Goal: Transaction & Acquisition: Purchase product/service

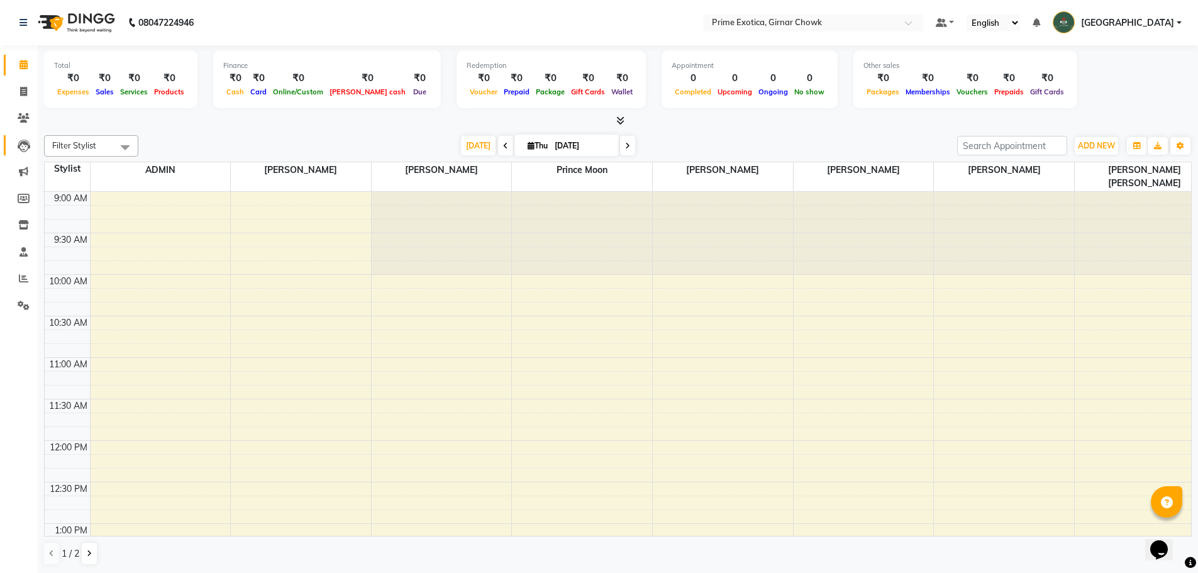
click at [25, 148] on icon at bounding box center [24, 146] width 13 height 13
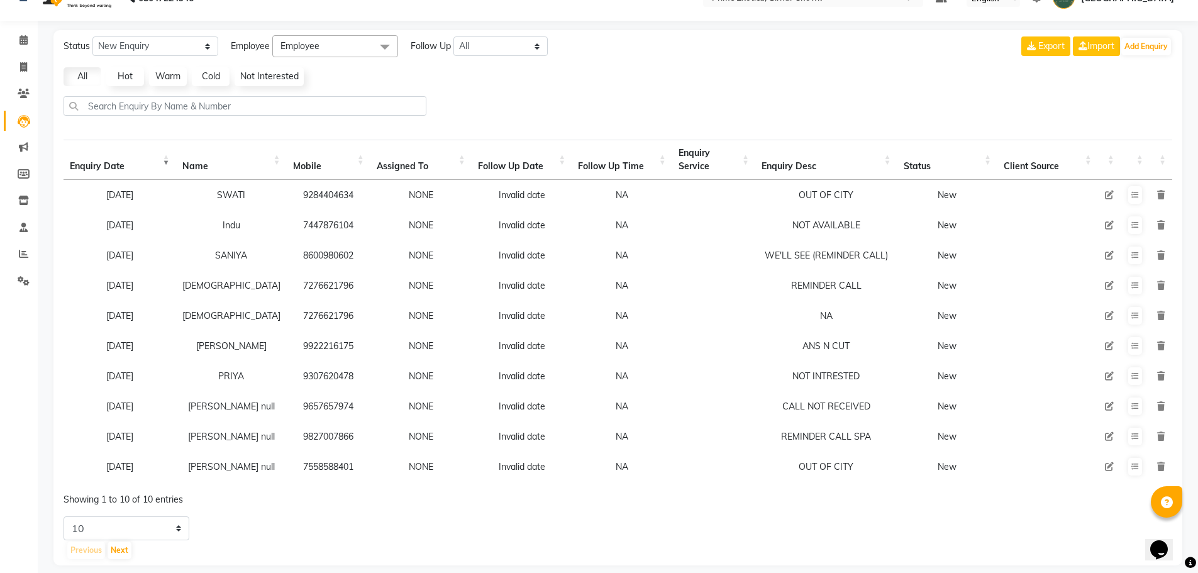
scroll to position [45, 0]
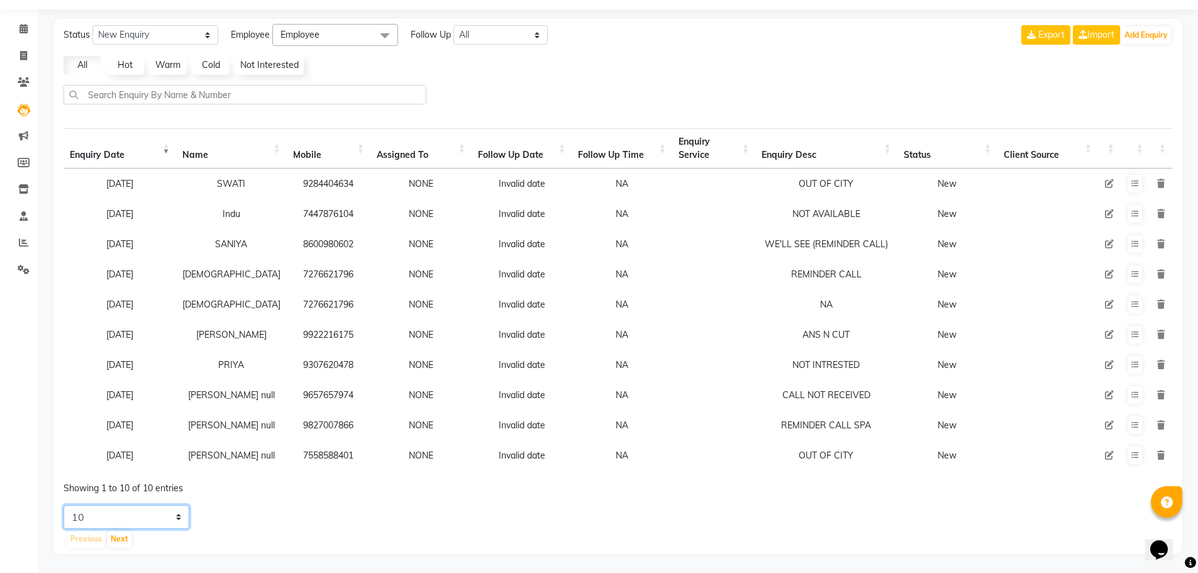
click at [96, 515] on select "5 10 20 50" at bounding box center [127, 517] width 126 height 24
select select "50"
click at [64, 505] on select "5 10 20 50" at bounding box center [127, 517] width 126 height 24
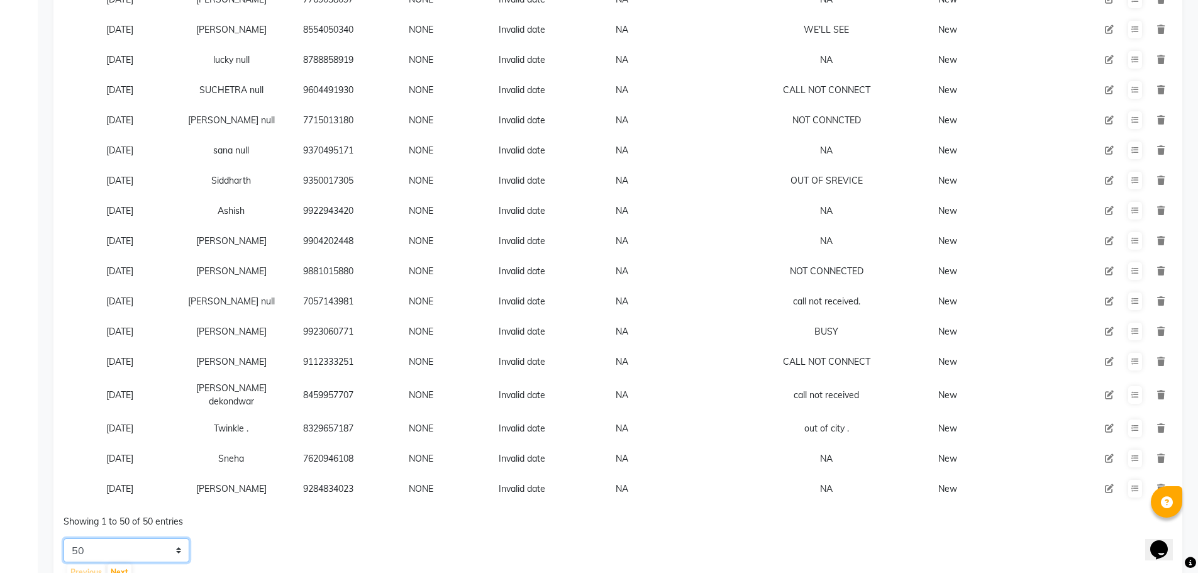
scroll to position [1240, 0]
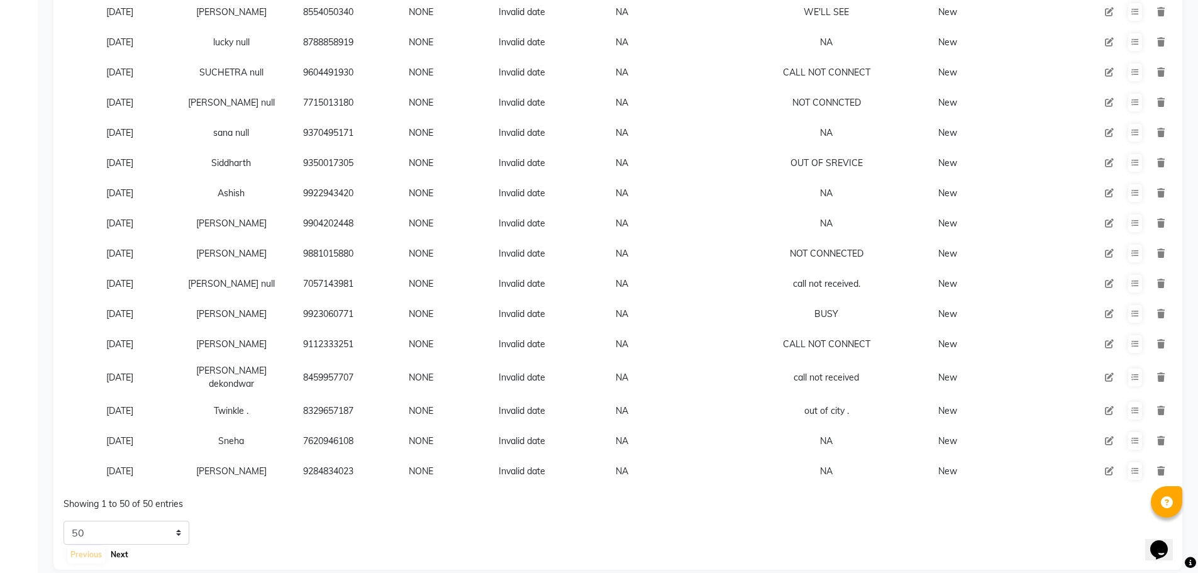
click at [117, 545] on button "Next" at bounding box center [120, 555] width 24 height 18
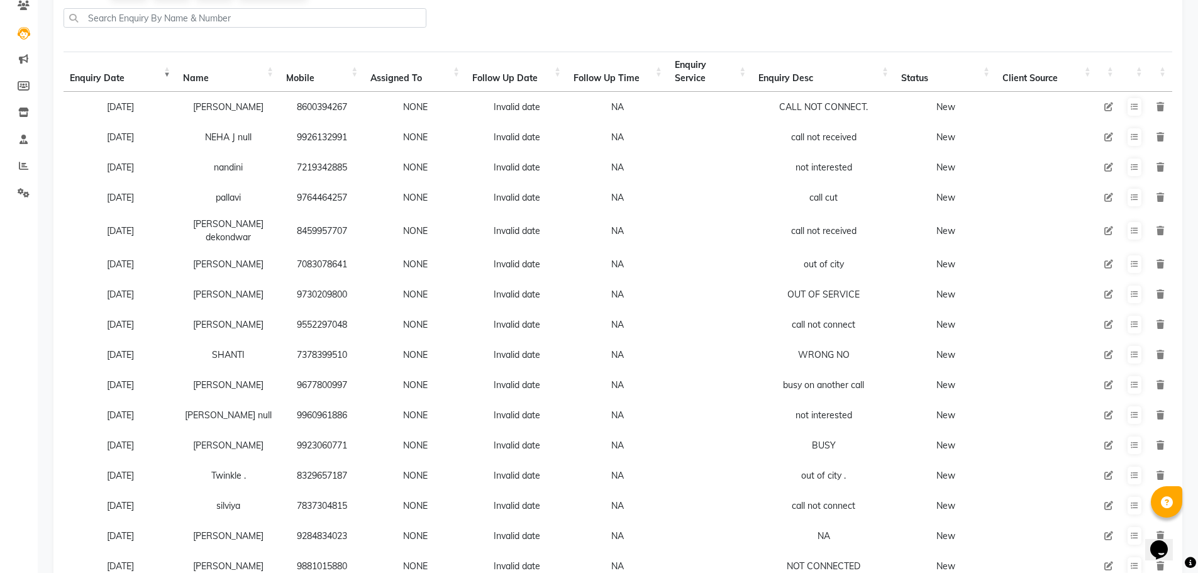
scroll to position [0, 0]
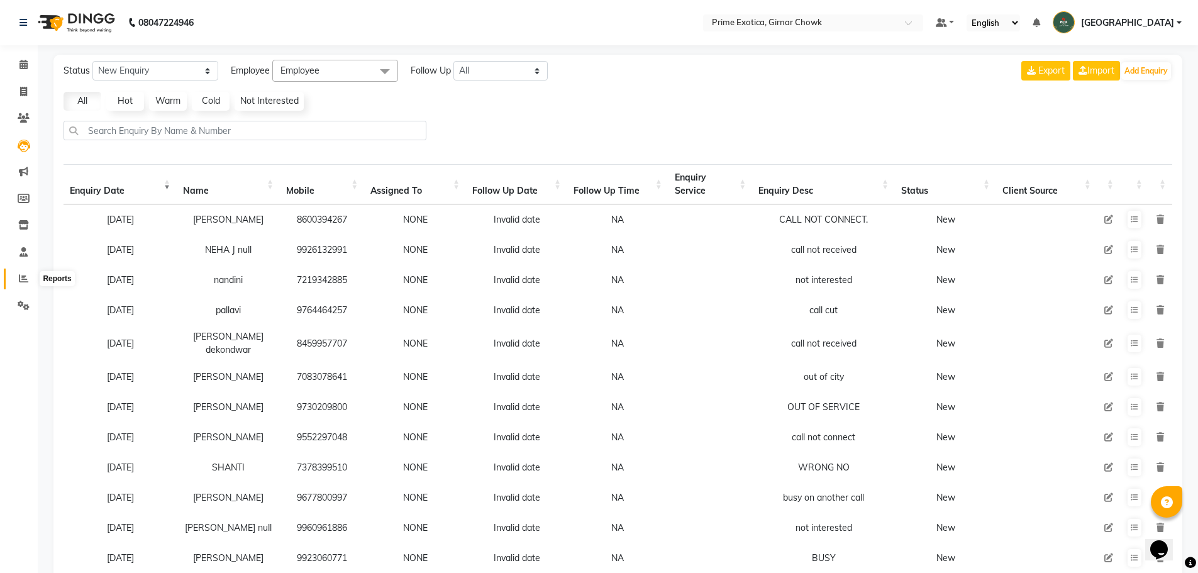
click at [22, 277] on icon at bounding box center [23, 278] width 9 height 9
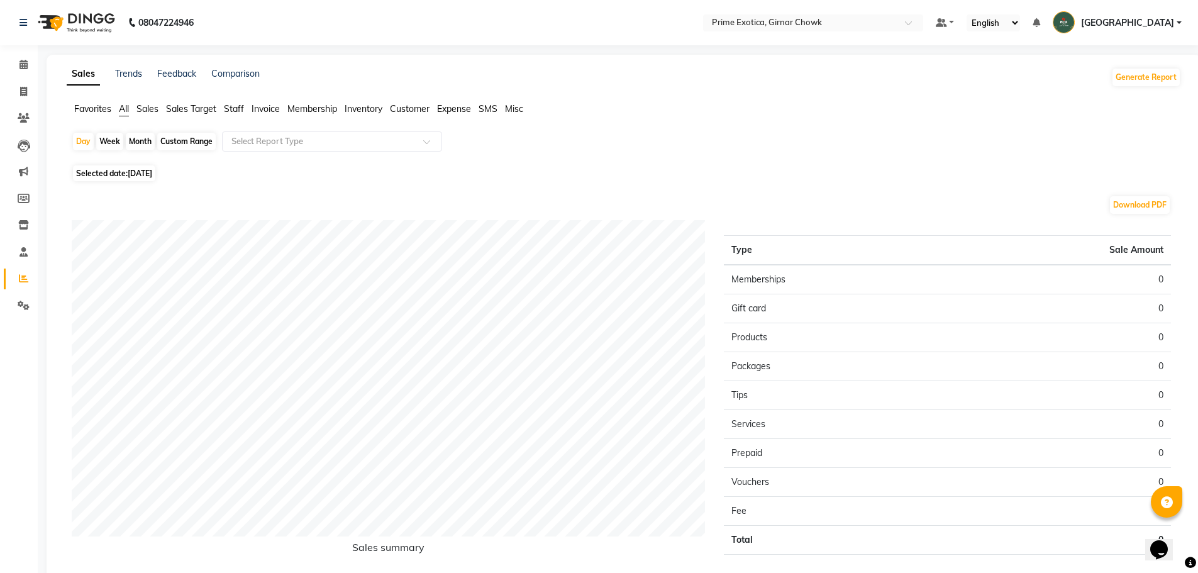
click at [138, 139] on div "Month" at bounding box center [140, 142] width 29 height 18
select select "9"
select select "2025"
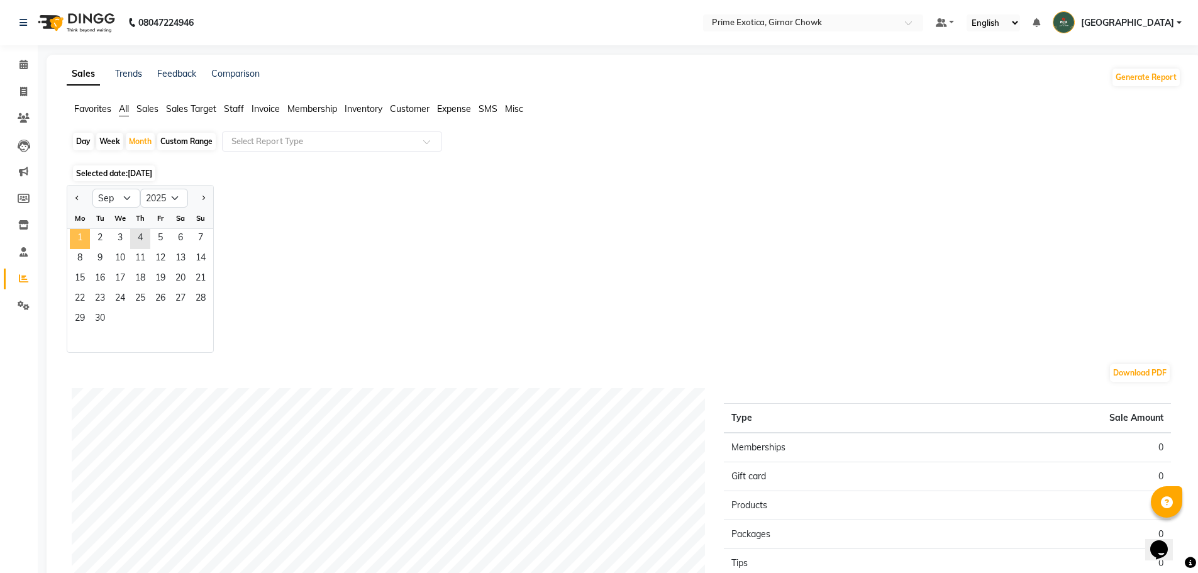
click at [75, 236] on span "1" at bounding box center [80, 239] width 20 height 20
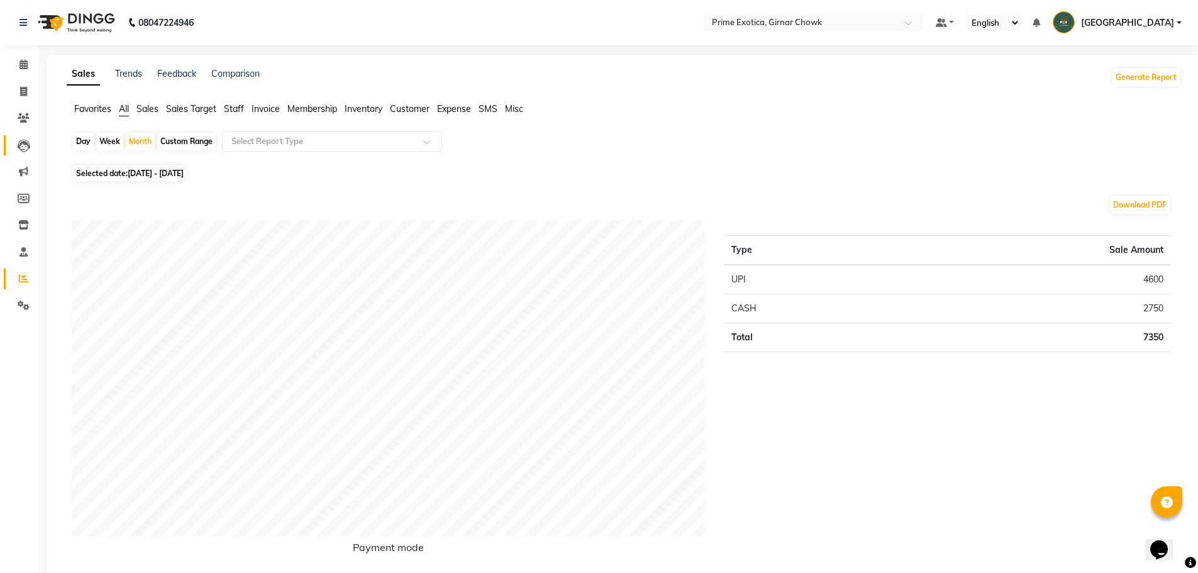
click at [25, 145] on icon at bounding box center [24, 146] width 13 height 13
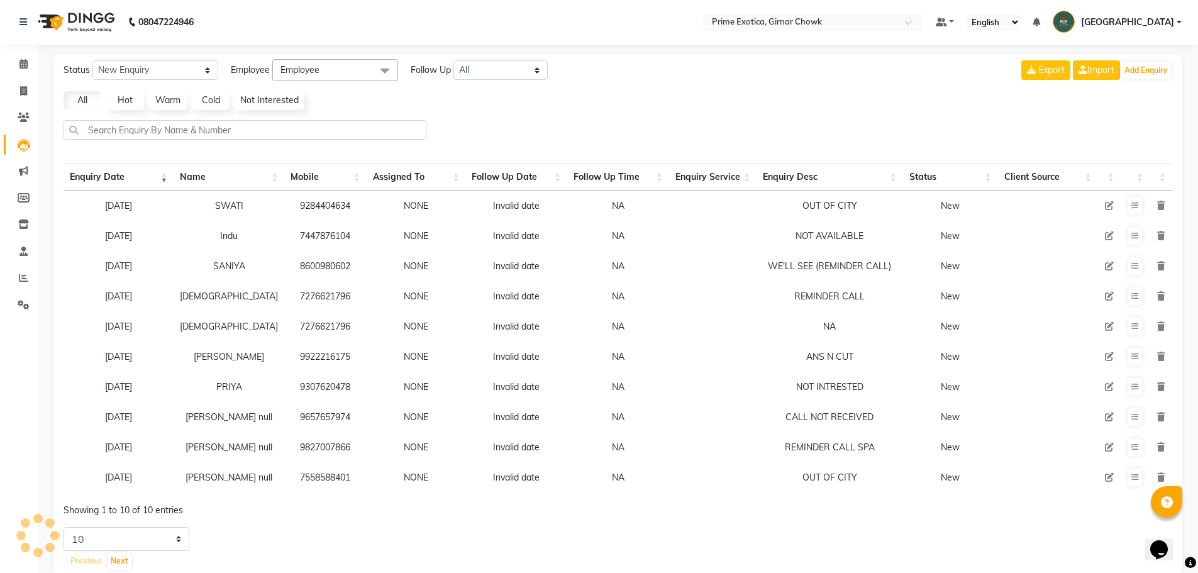
scroll to position [32, 0]
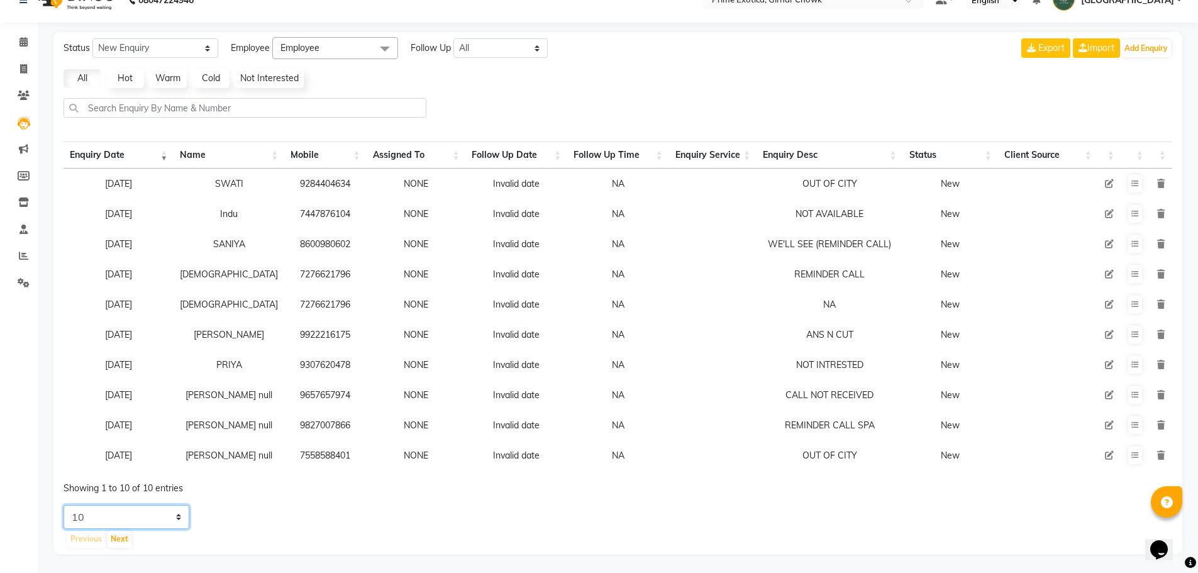
click at [116, 516] on select "5 10 20 50" at bounding box center [127, 517] width 126 height 24
select select "50"
click at [64, 505] on select "5 10 20 50" at bounding box center [127, 517] width 126 height 24
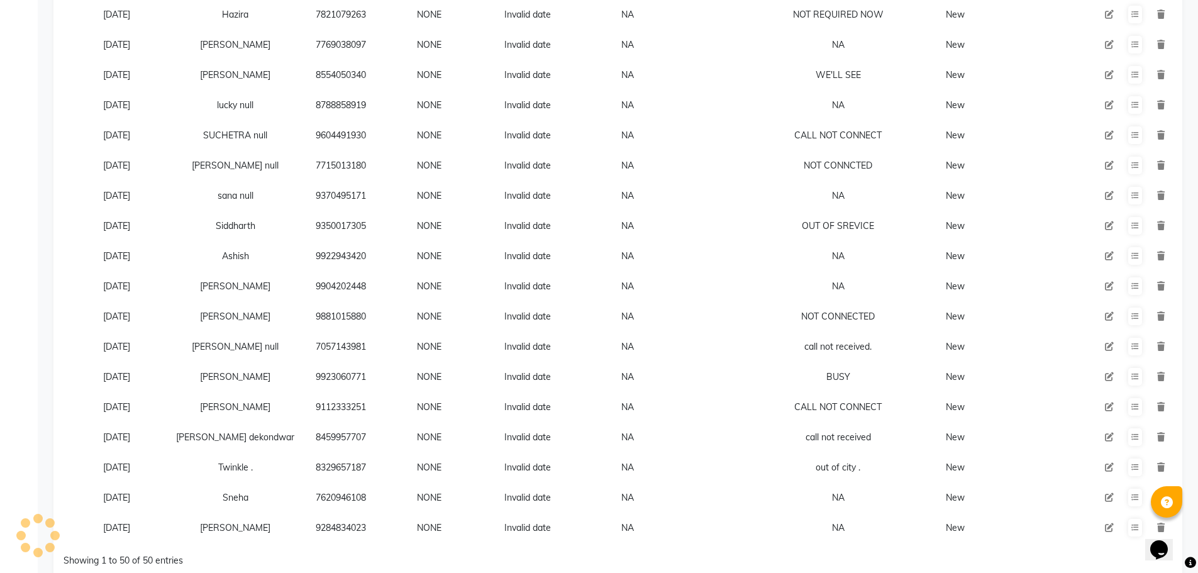
scroll to position [1239, 0]
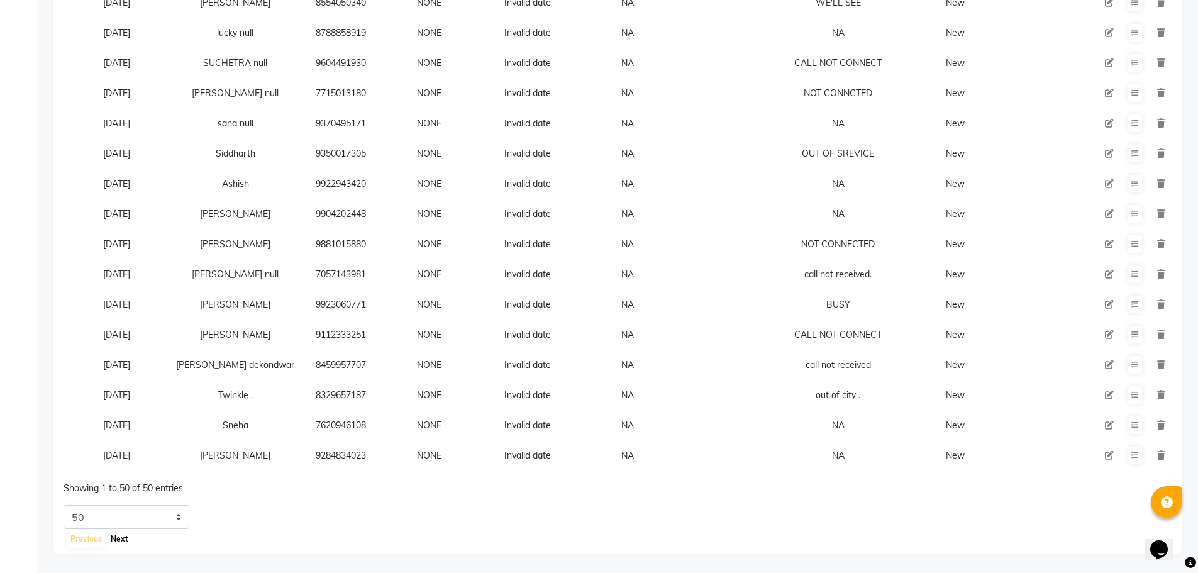
click at [123, 538] on button "Next" at bounding box center [120, 539] width 24 height 18
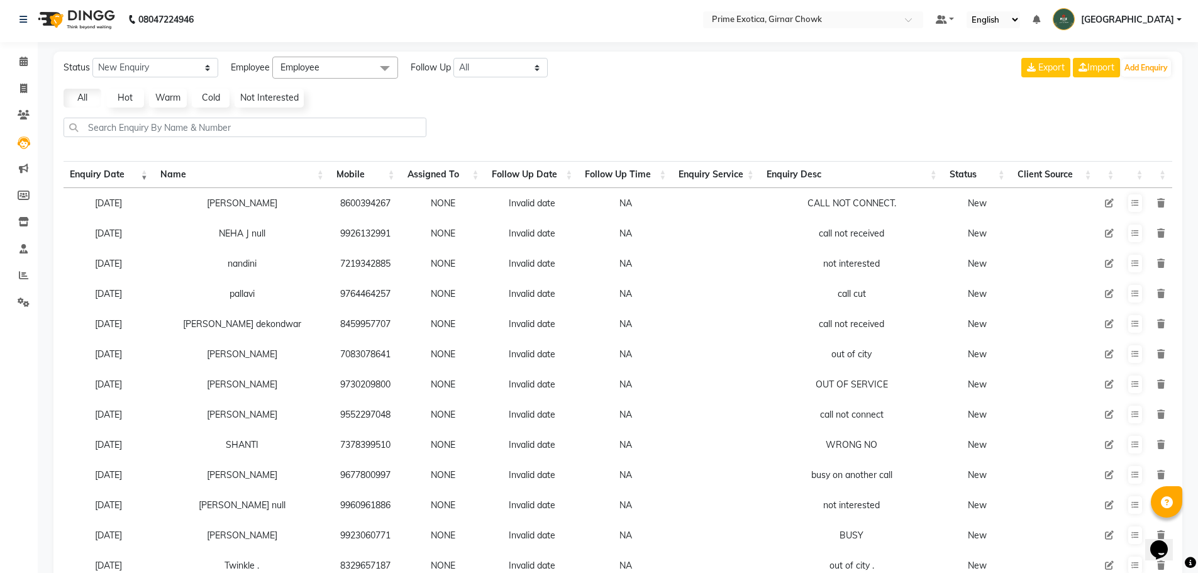
scroll to position [0, 0]
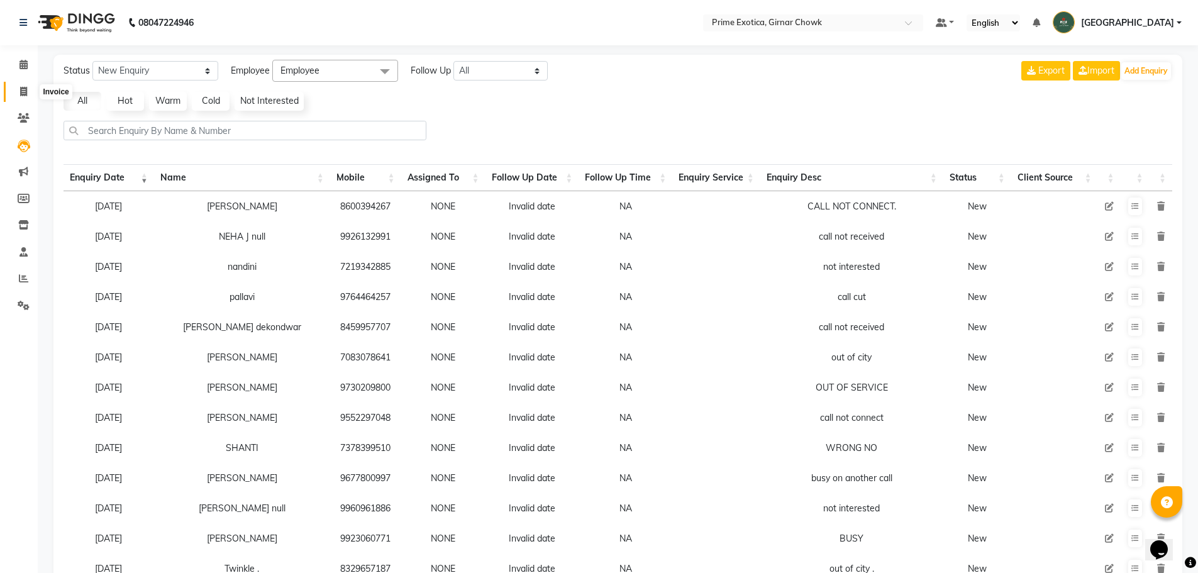
click at [23, 95] on icon at bounding box center [23, 91] width 7 height 9
select select "service"
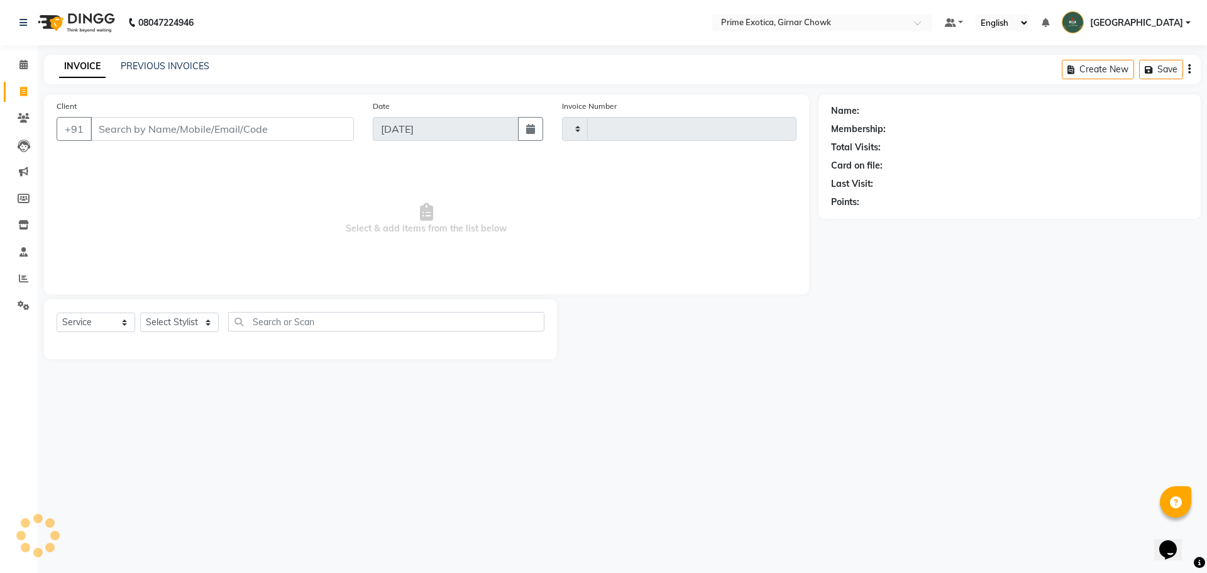
type input "0948"
select select "5796"
click at [195, 128] on input "Client" at bounding box center [222, 129] width 263 height 24
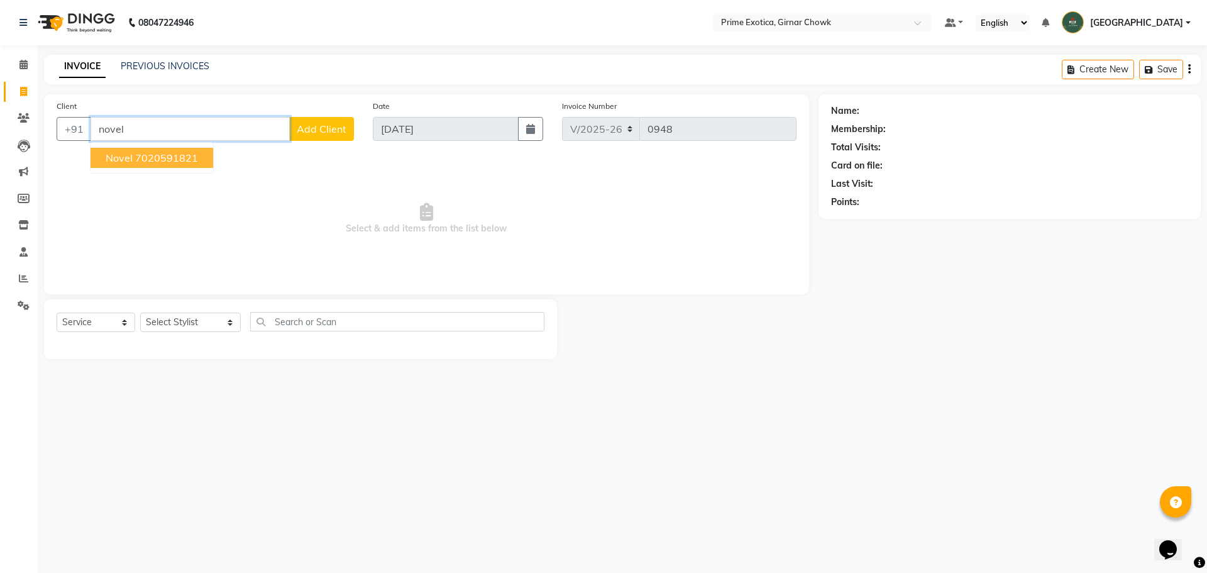
click at [152, 162] on ngb-highlight "7020591821" at bounding box center [166, 158] width 63 height 13
type input "7020591821"
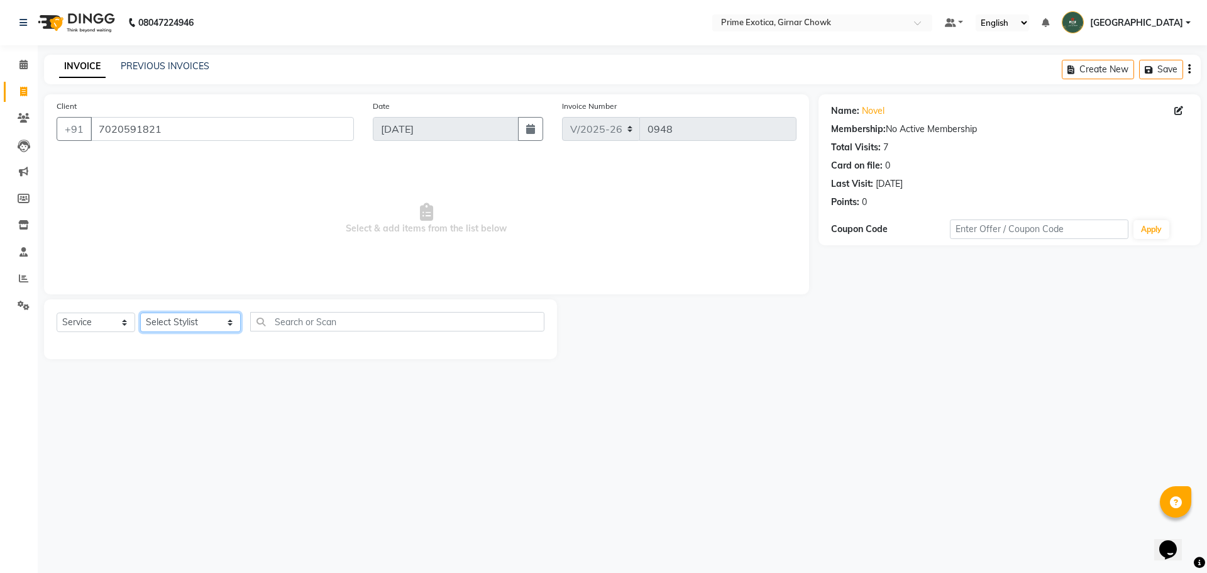
click at [175, 319] on select "Select Stylist [PERSON_NAME] ADMIN [PERSON_NAME] [PERSON_NAME] [PERSON_NAME] [P…" at bounding box center [190, 322] width 101 height 19
select select "46383"
click at [140, 313] on select "Select Stylist [PERSON_NAME] ADMIN [PERSON_NAME] [PERSON_NAME] [PERSON_NAME] [P…" at bounding box center [190, 322] width 101 height 19
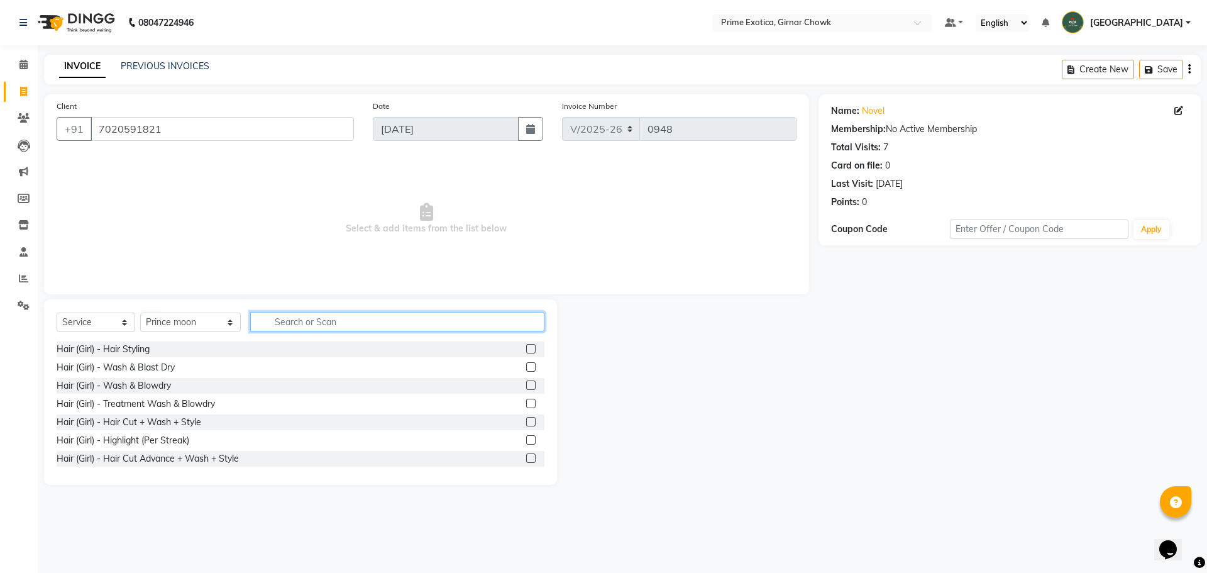
click at [274, 324] on input "text" at bounding box center [397, 321] width 294 height 19
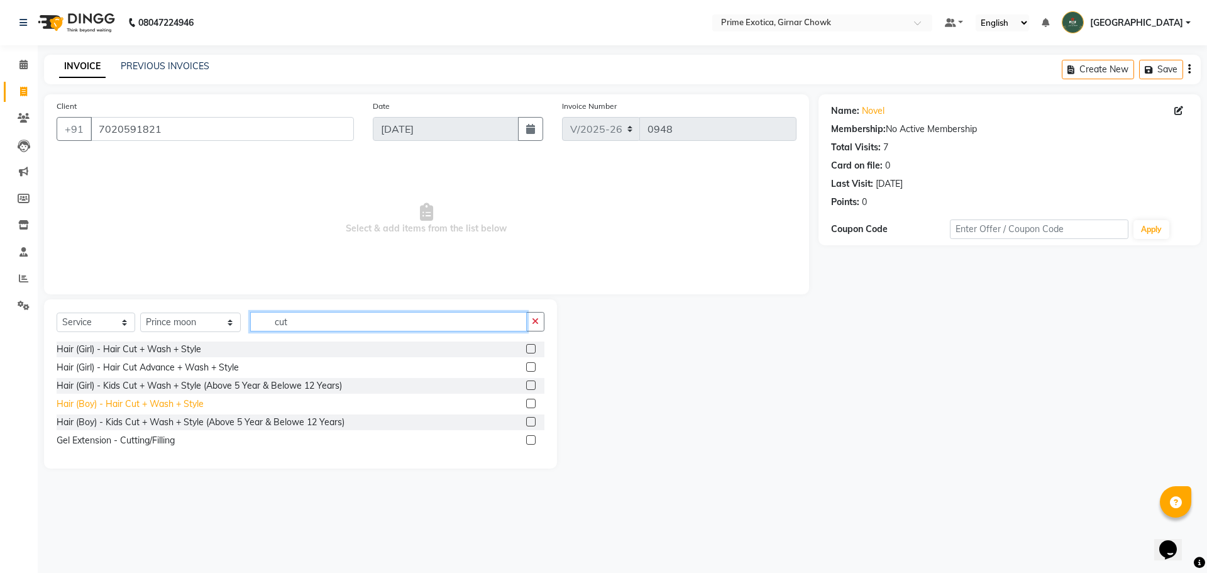
type input "cut"
click at [178, 407] on div "Hair (Boy) - Hair Cut + Wash + Style" at bounding box center [130, 403] width 147 height 13
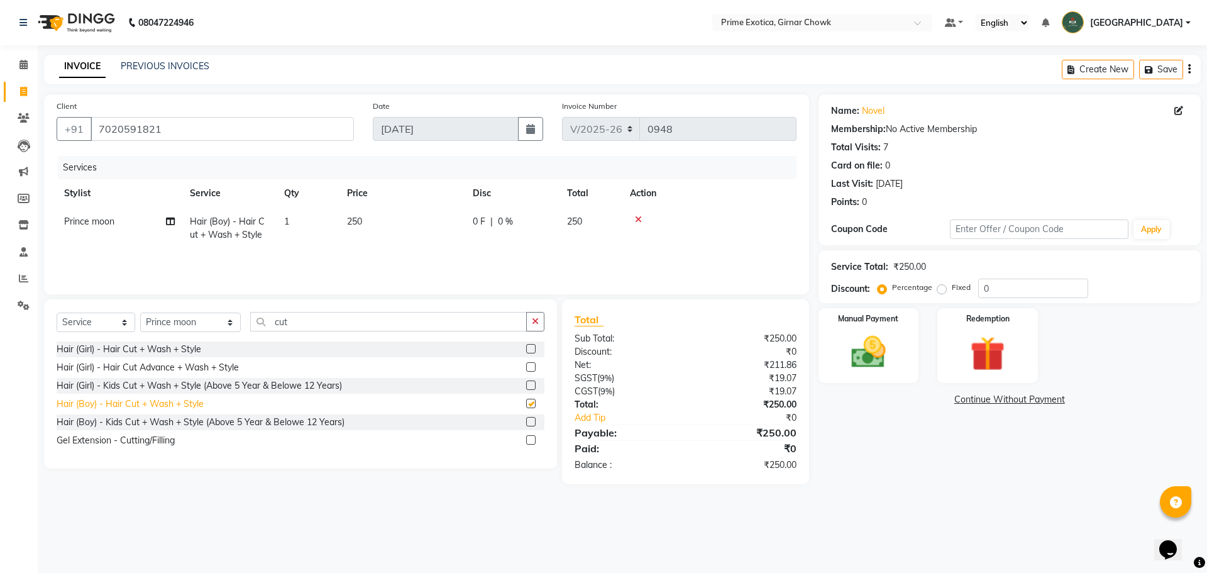
checkbox input "false"
click at [435, 358] on img at bounding box center [869, 352] width 58 height 42
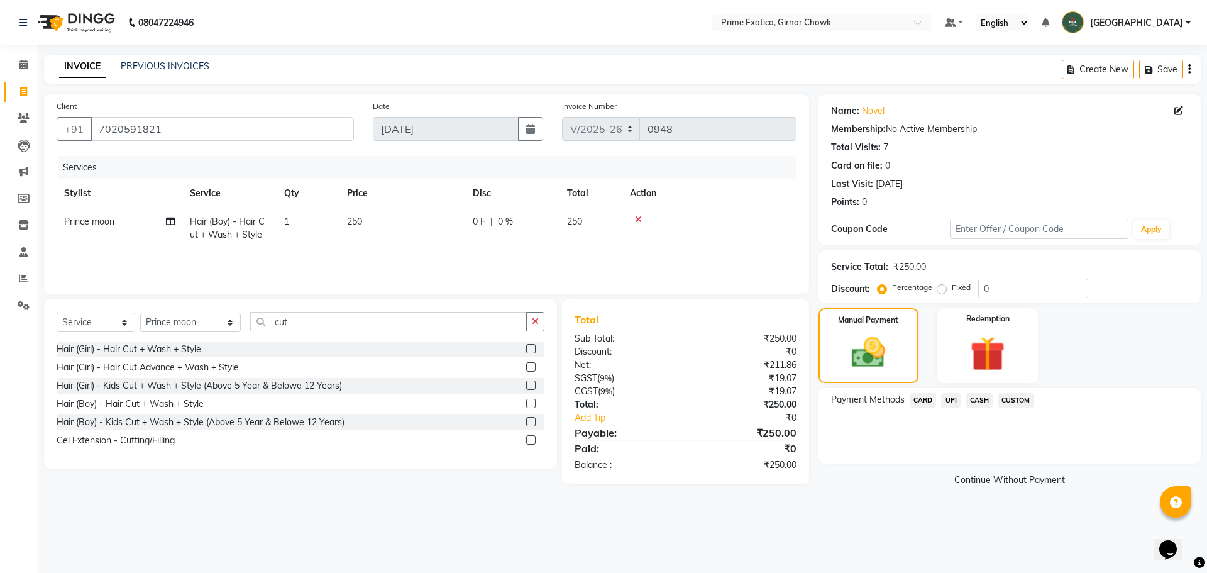
click at [435, 399] on span "UPI" at bounding box center [950, 400] width 19 height 14
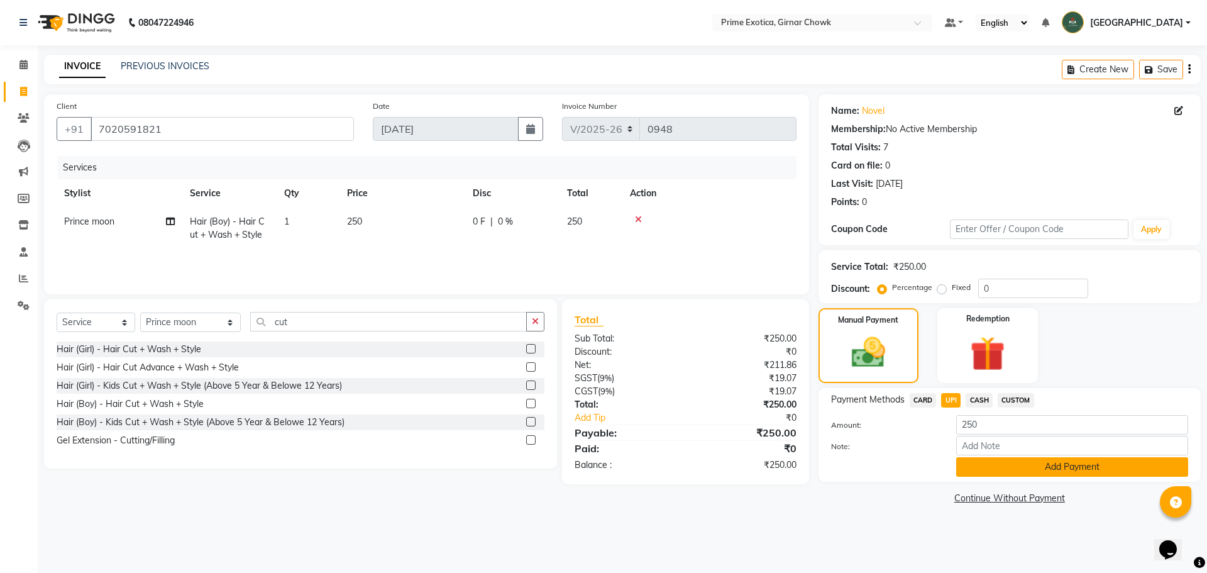
click at [435, 468] on button "Add Payment" at bounding box center [1072, 466] width 232 height 19
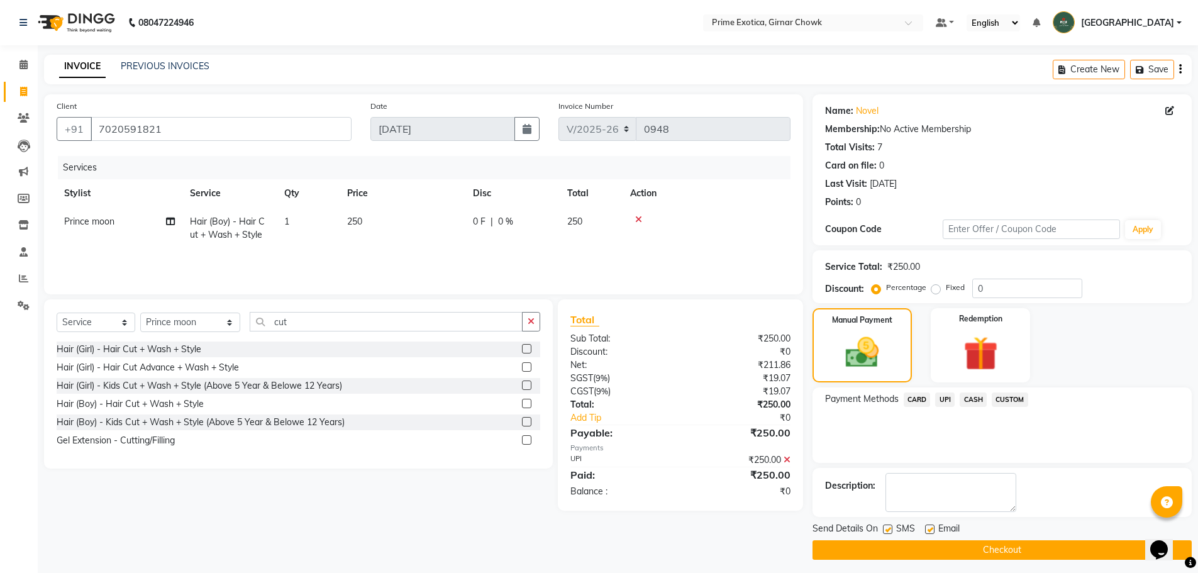
click at [435, 545] on button "Checkout" at bounding box center [1001, 549] width 379 height 19
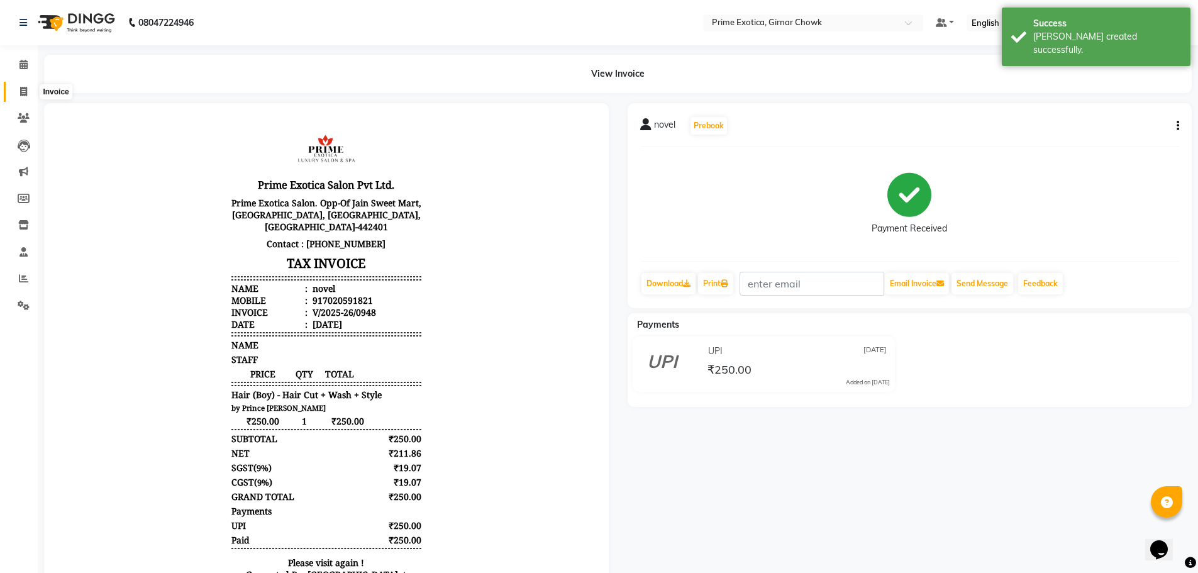
click at [29, 86] on span at bounding box center [24, 92] width 22 height 14
select select "service"
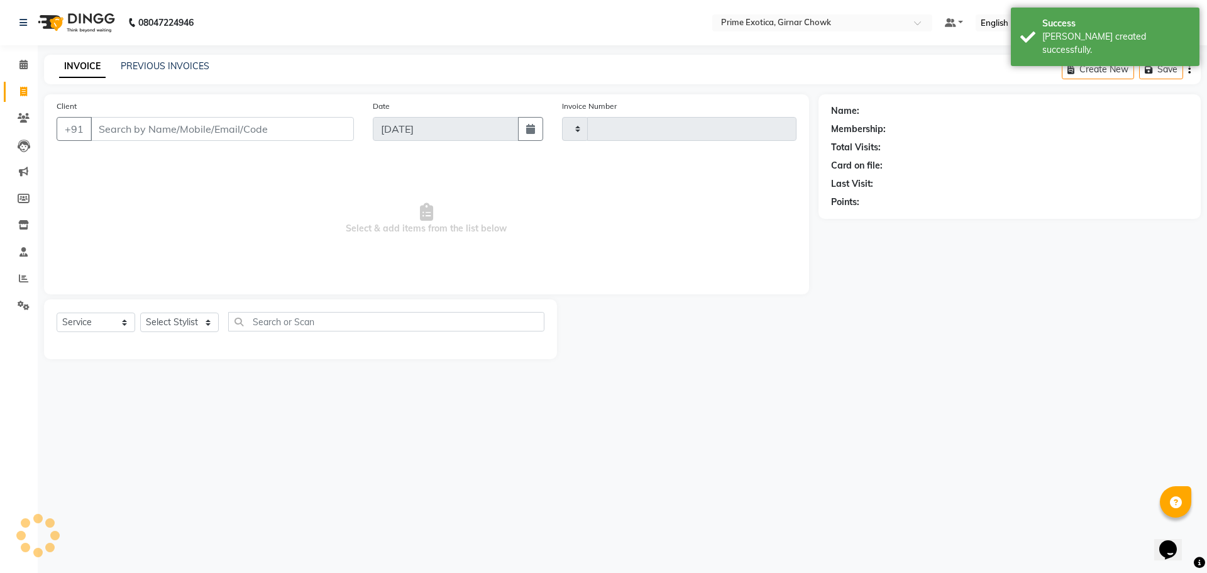
type input "0949"
select select "5796"
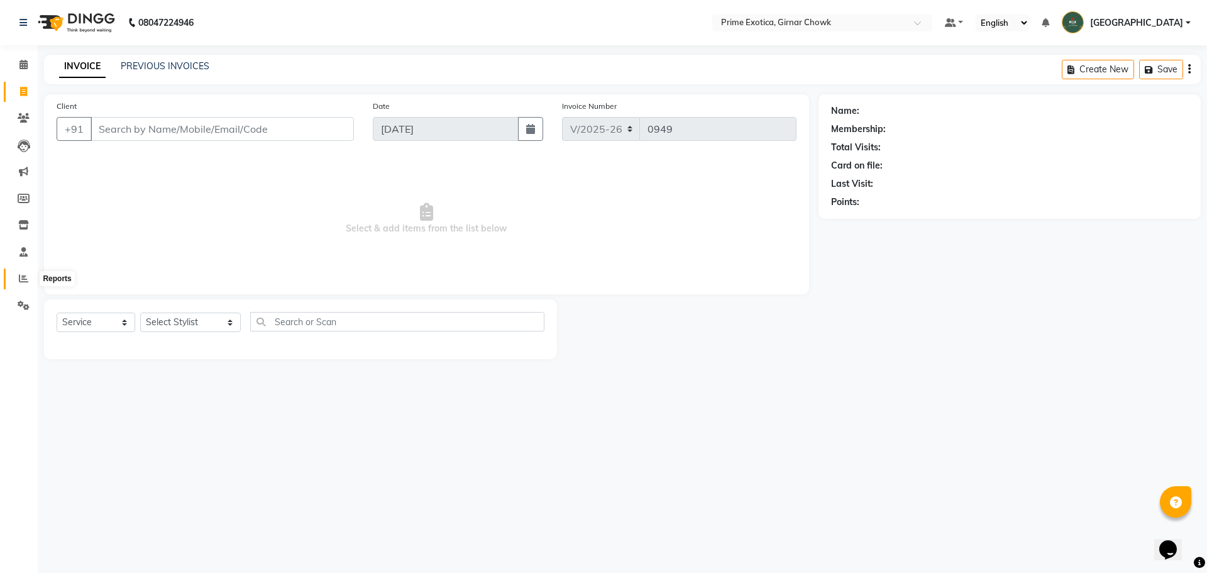
click at [29, 280] on span at bounding box center [24, 279] width 22 height 14
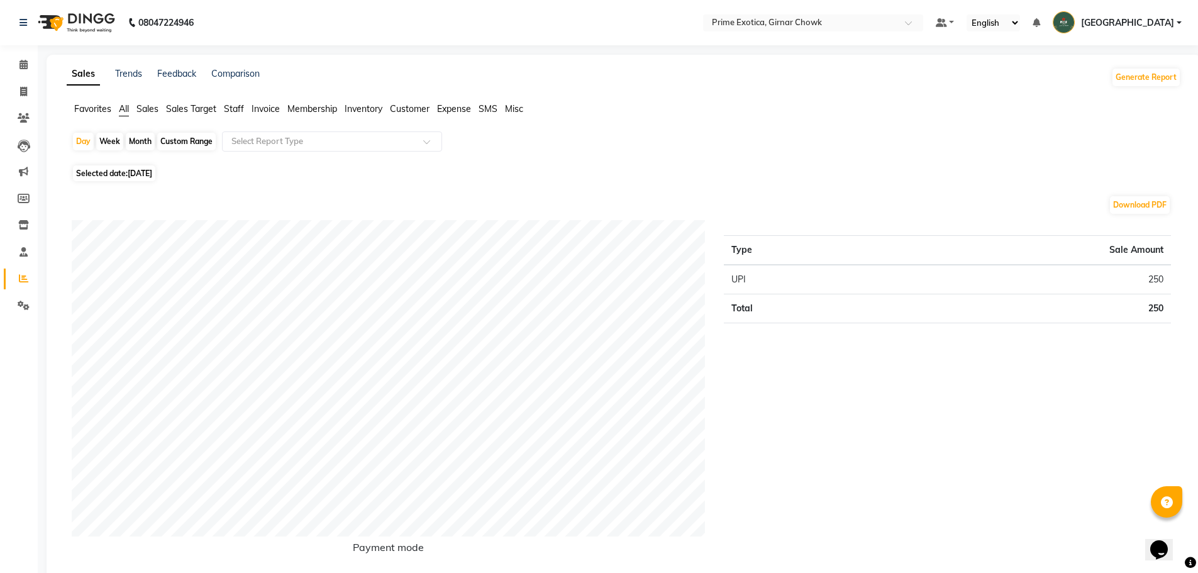
click at [133, 141] on div "Month" at bounding box center [140, 142] width 29 height 18
select select "9"
select select "2025"
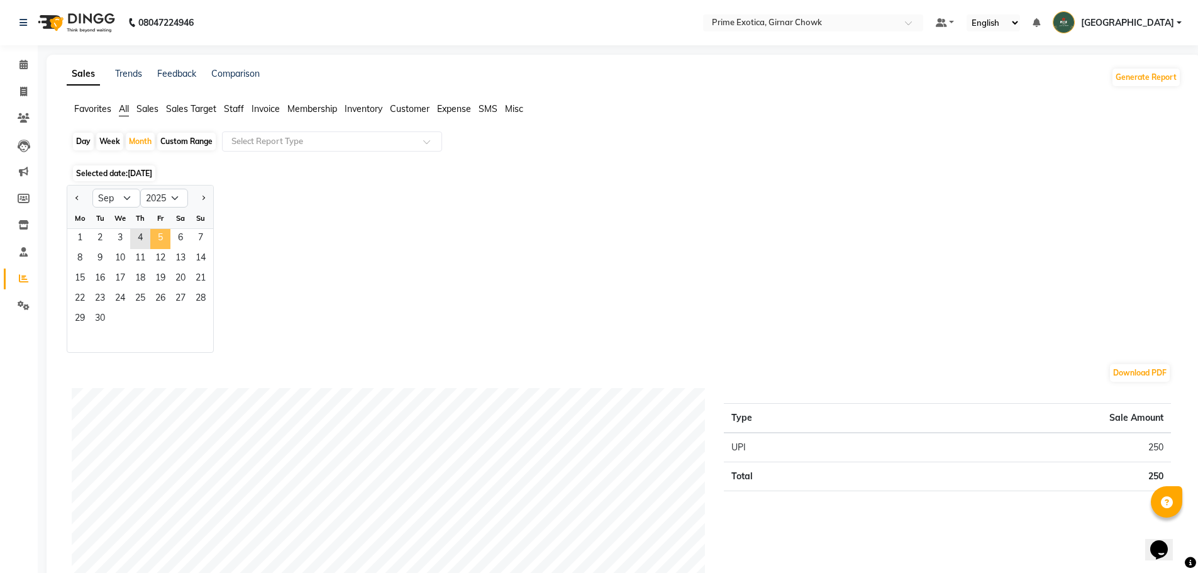
click at [152, 248] on span "5" at bounding box center [160, 239] width 20 height 20
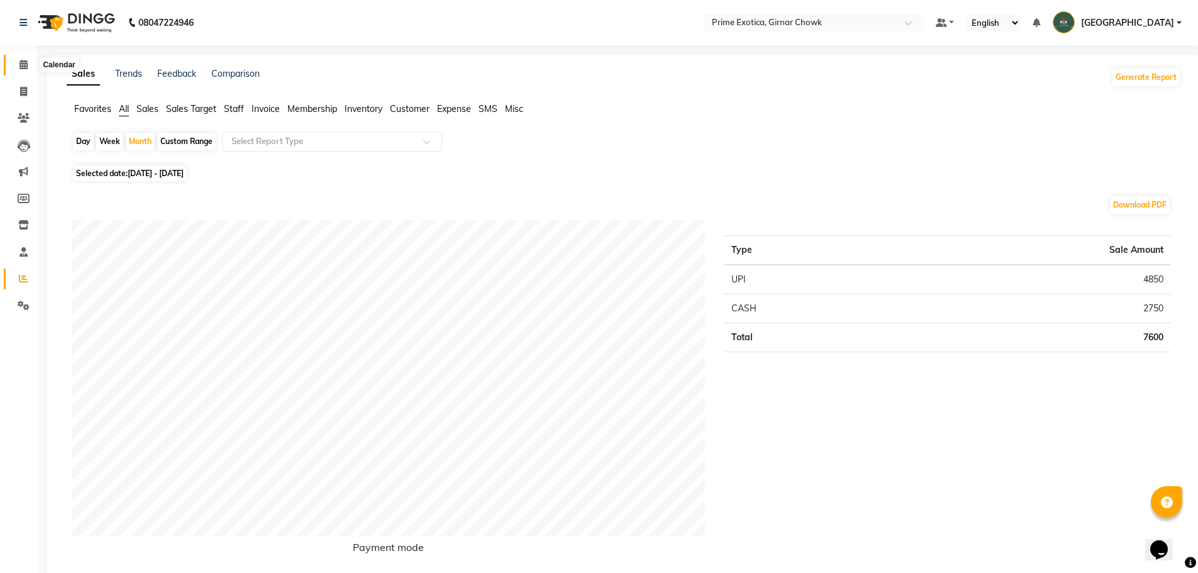
click at [30, 69] on span at bounding box center [24, 65] width 22 height 14
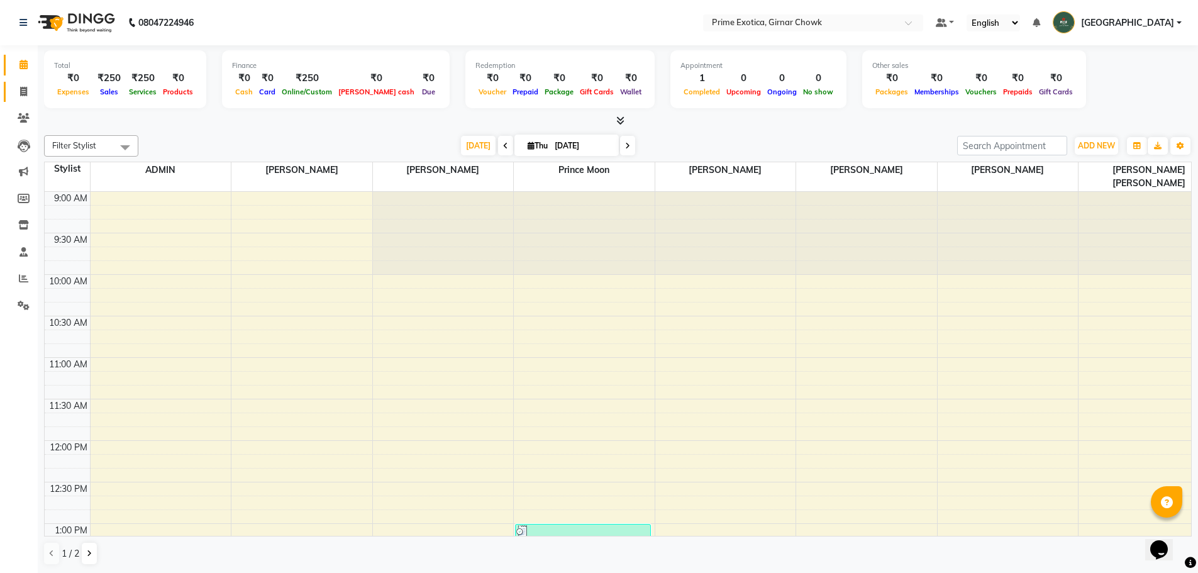
click at [21, 95] on icon at bounding box center [23, 91] width 7 height 9
select select "service"
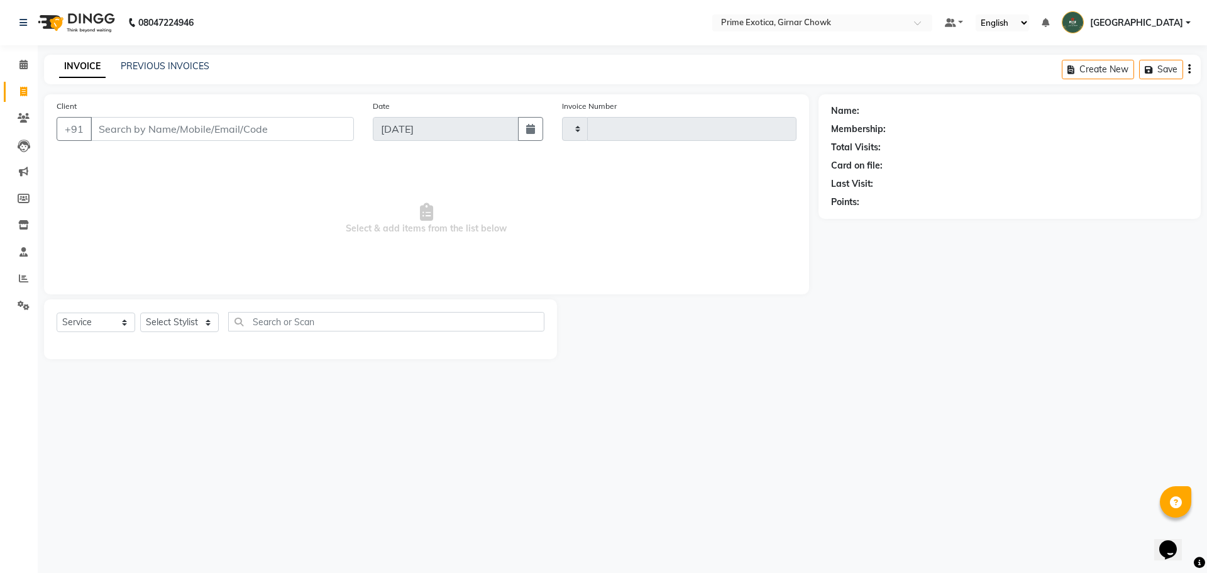
type input "0949"
select select "5796"
click at [103, 131] on input "Client" at bounding box center [222, 129] width 263 height 24
type input "8605790169"
click at [314, 129] on span "Add Client" at bounding box center [322, 129] width 50 height 13
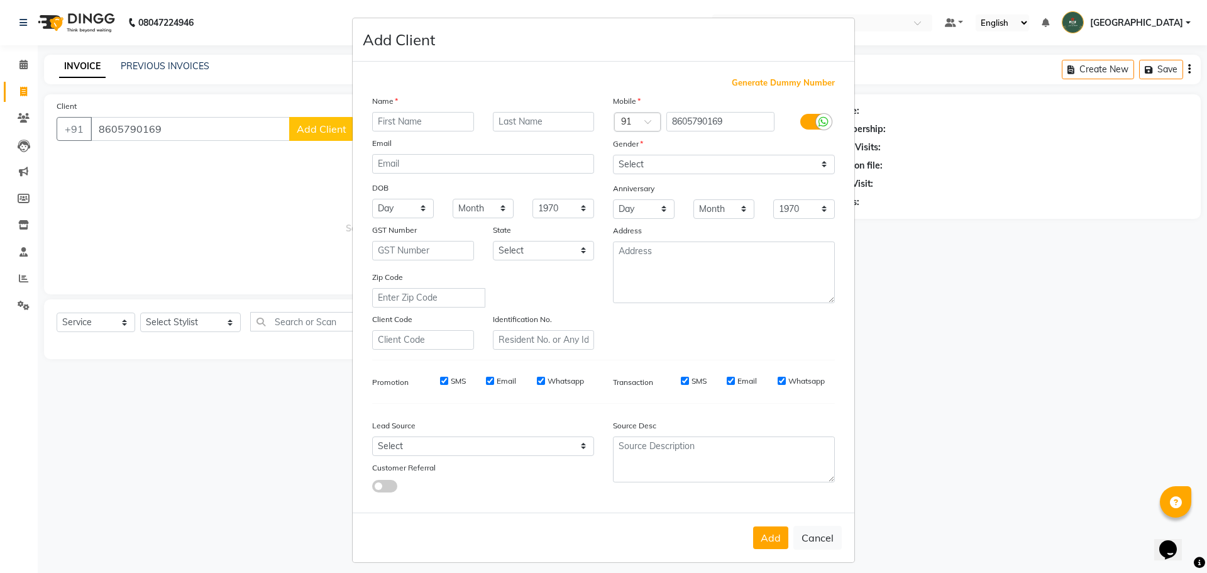
click at [408, 125] on input "text" at bounding box center [423, 121] width 102 height 19
type input "i"
type input "ISHA"
click at [435, 533] on button "Add" at bounding box center [770, 537] width 35 height 23
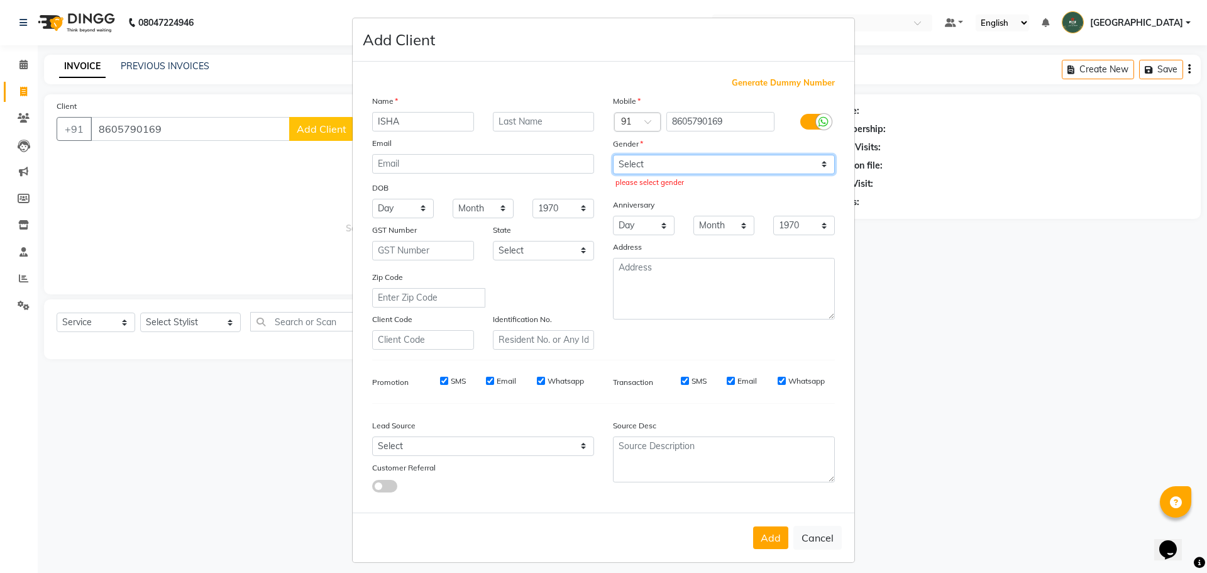
click at [435, 171] on select "Select [DEMOGRAPHIC_DATA] [DEMOGRAPHIC_DATA] Other Prefer Not To Say" at bounding box center [724, 164] width 222 height 19
select select "[DEMOGRAPHIC_DATA]"
click at [435, 155] on select "Select [DEMOGRAPHIC_DATA] [DEMOGRAPHIC_DATA] Other Prefer Not To Say" at bounding box center [724, 164] width 222 height 19
click at [435, 538] on button "Add" at bounding box center [770, 537] width 35 height 23
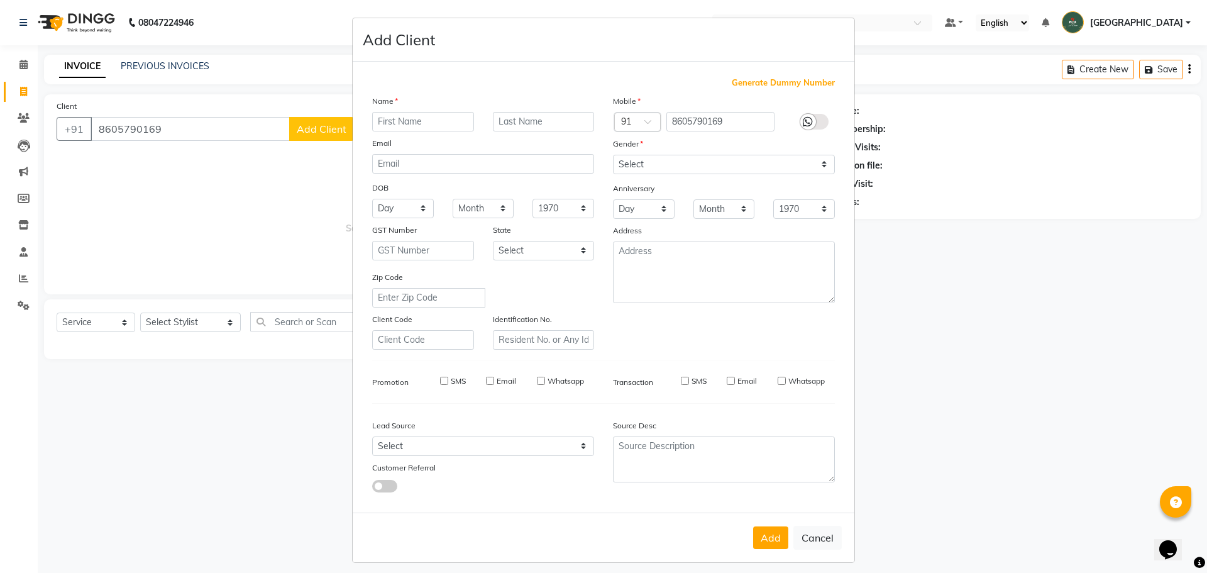
select select
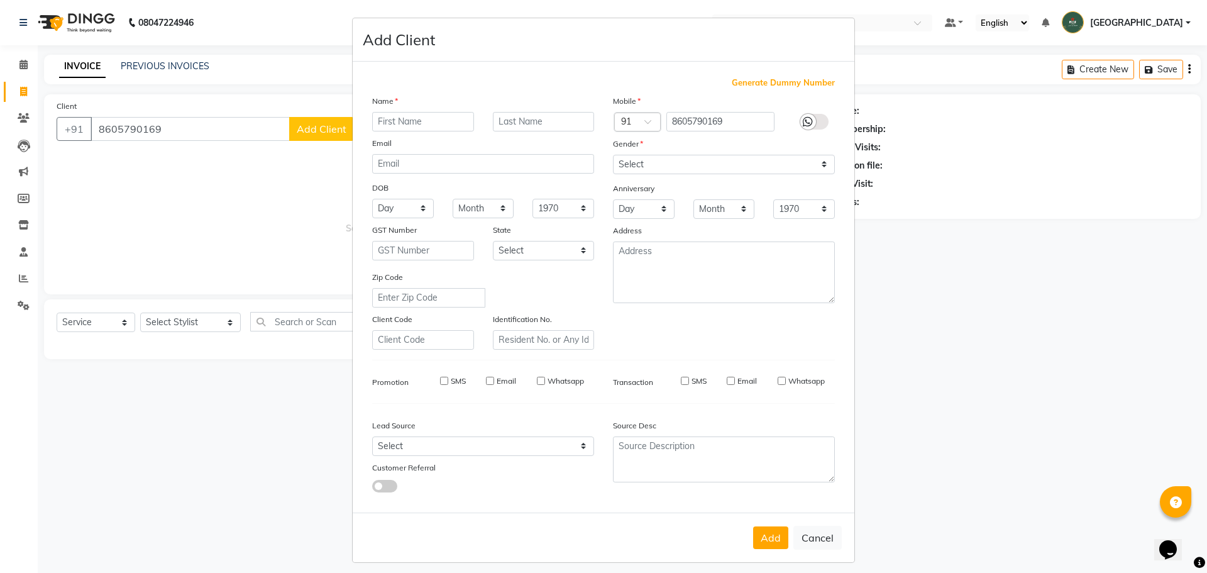
select select
checkbox input "false"
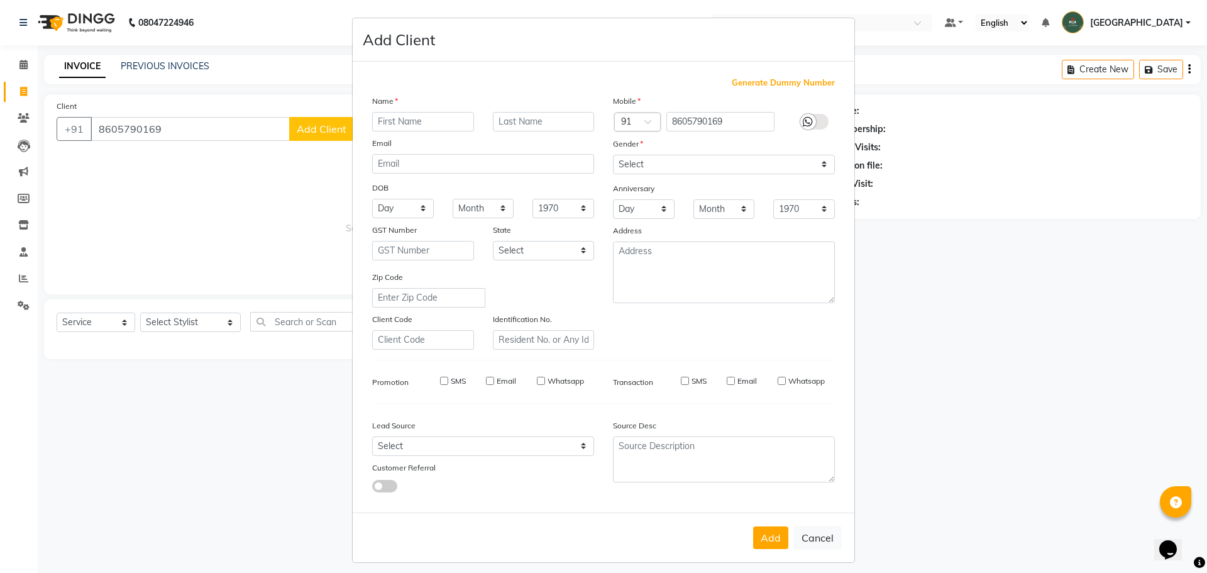
checkbox input "false"
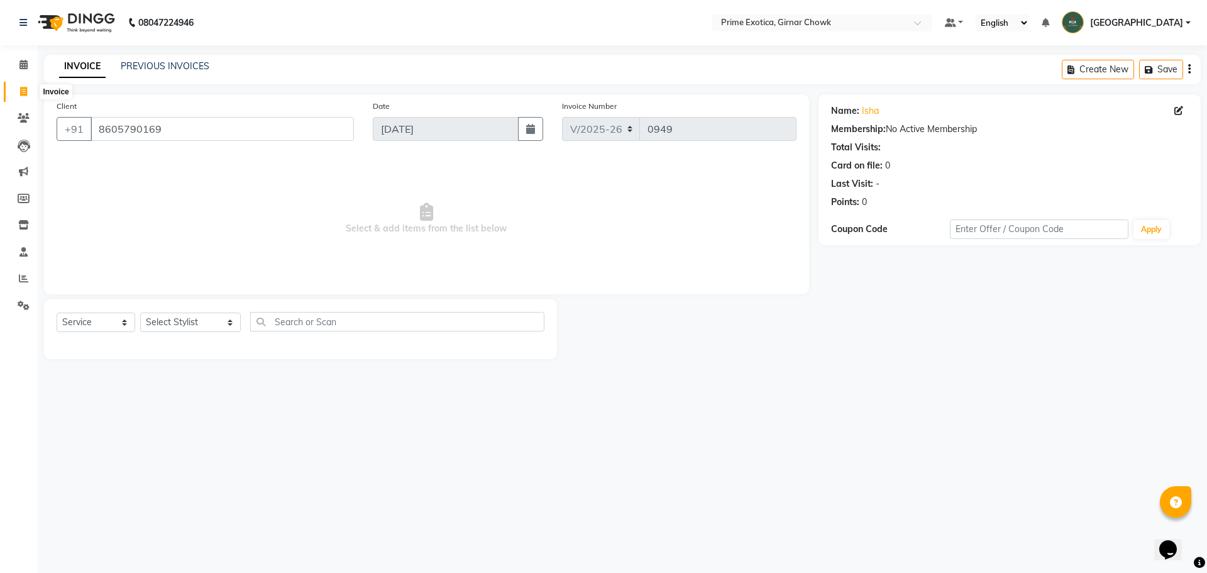
click at [21, 93] on icon at bounding box center [23, 91] width 7 height 9
select select "service"
type input "0949"
select select "5796"
click at [30, 230] on span at bounding box center [24, 225] width 22 height 14
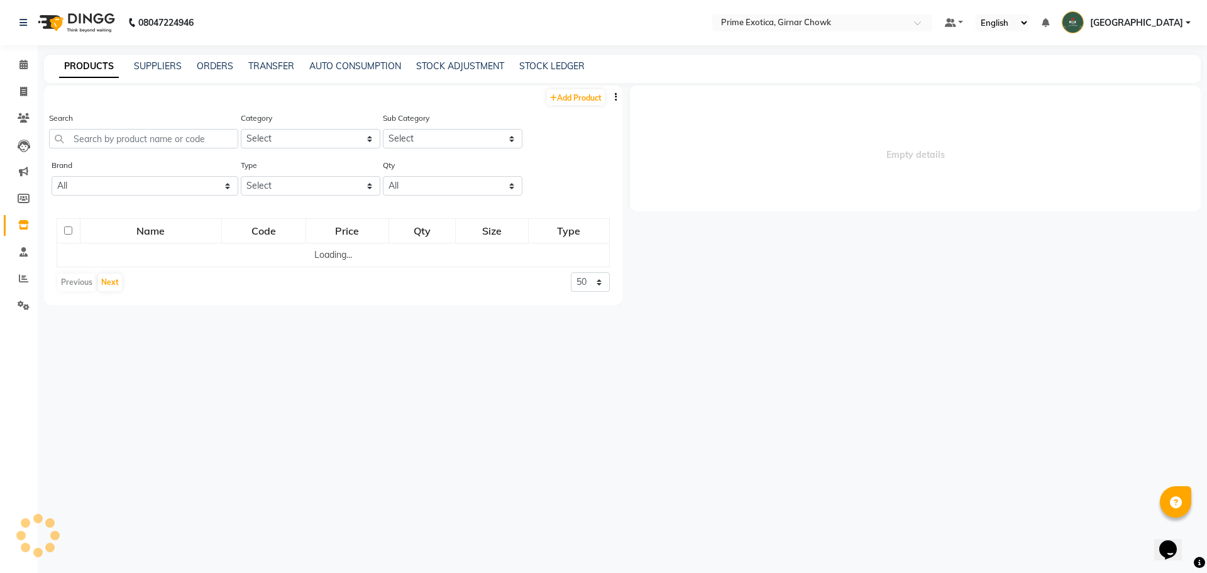
select select
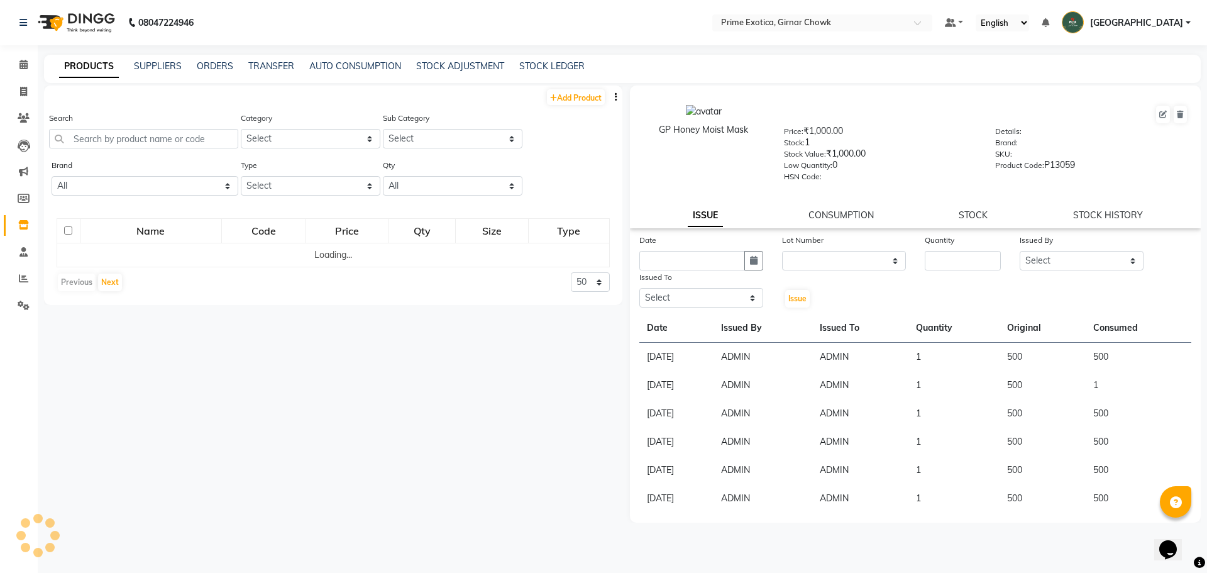
click at [101, 149] on div "Search" at bounding box center [143, 134] width 189 height 47
click at [103, 135] on input "text" at bounding box center [143, 138] width 189 height 19
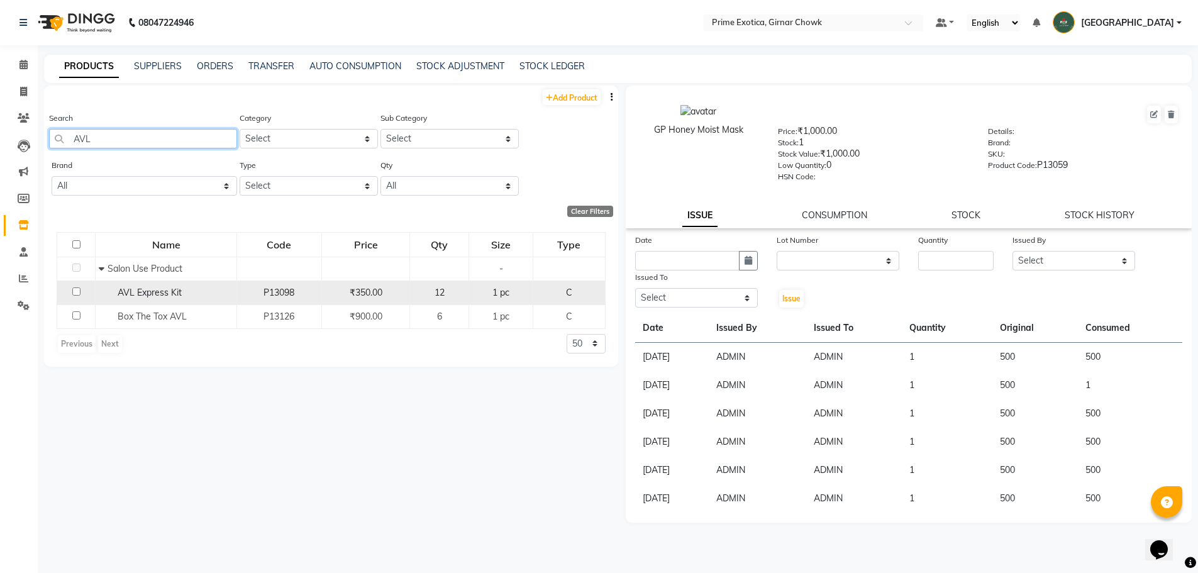
type input "AVL"
click at [77, 292] on input "checkbox" at bounding box center [76, 291] width 8 height 8
checkbox input "true"
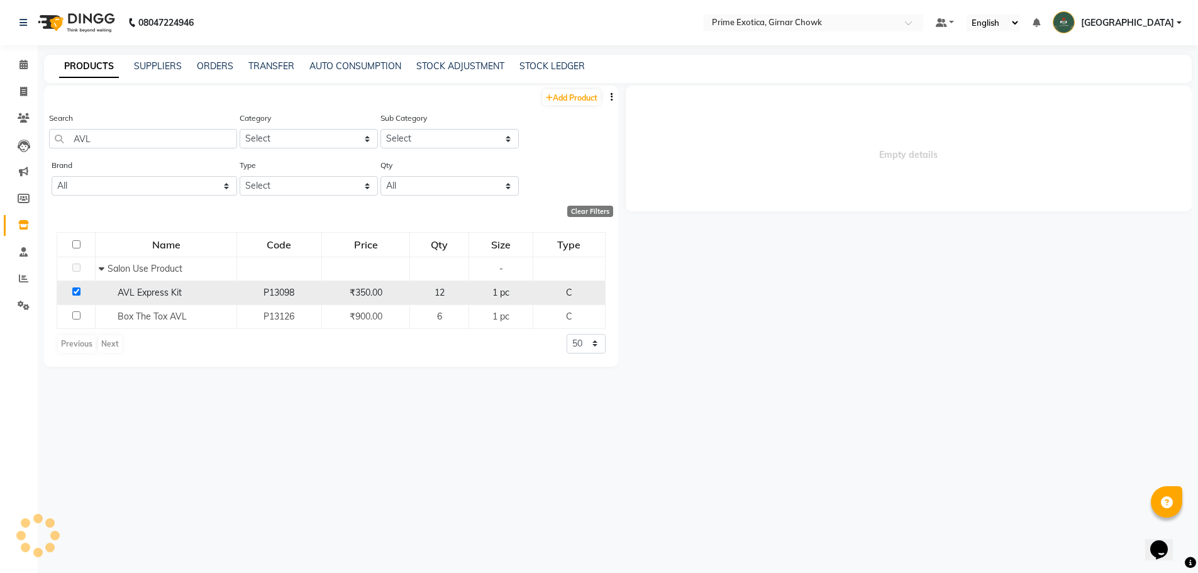
select select
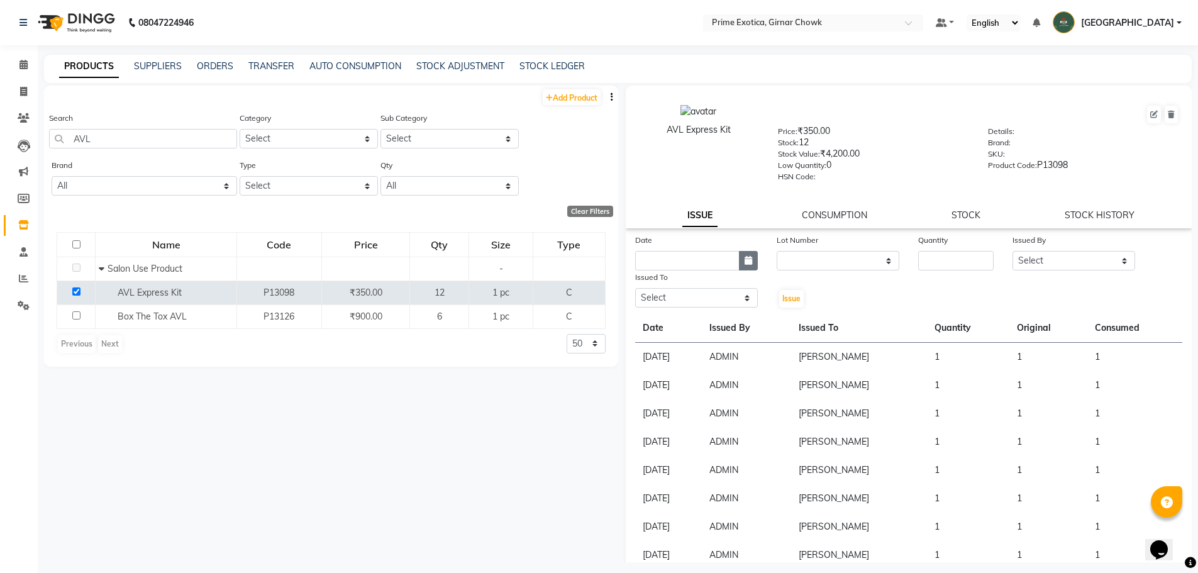
click at [435, 264] on icon "button" at bounding box center [749, 260] width 8 height 9
select select "9"
select select "2025"
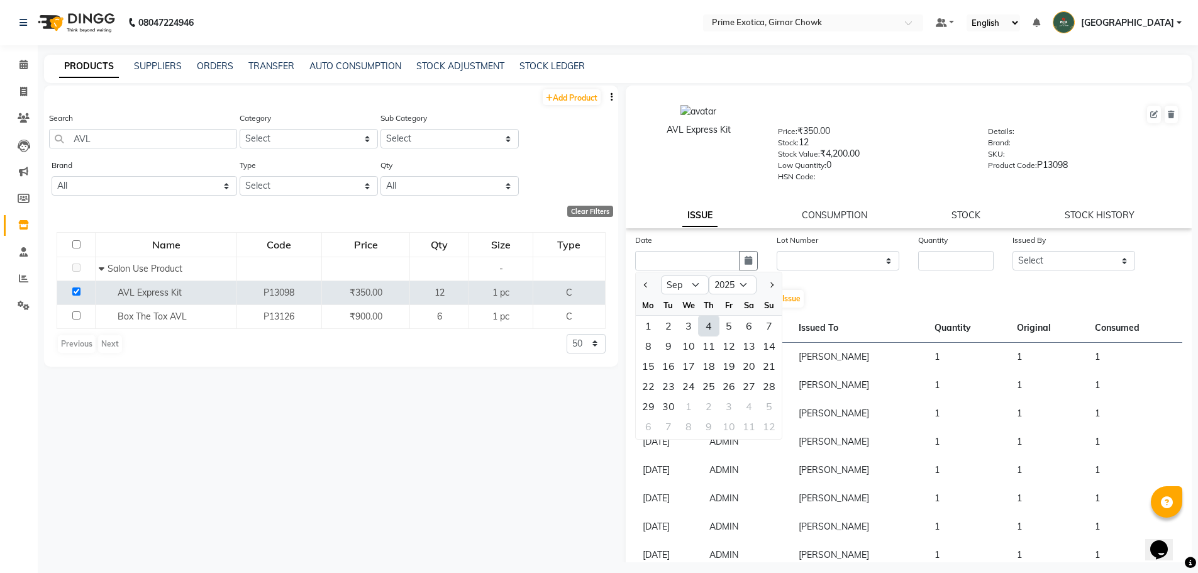
click at [435, 323] on div "4" at bounding box center [709, 326] width 20 height 20
type input "[DATE]"
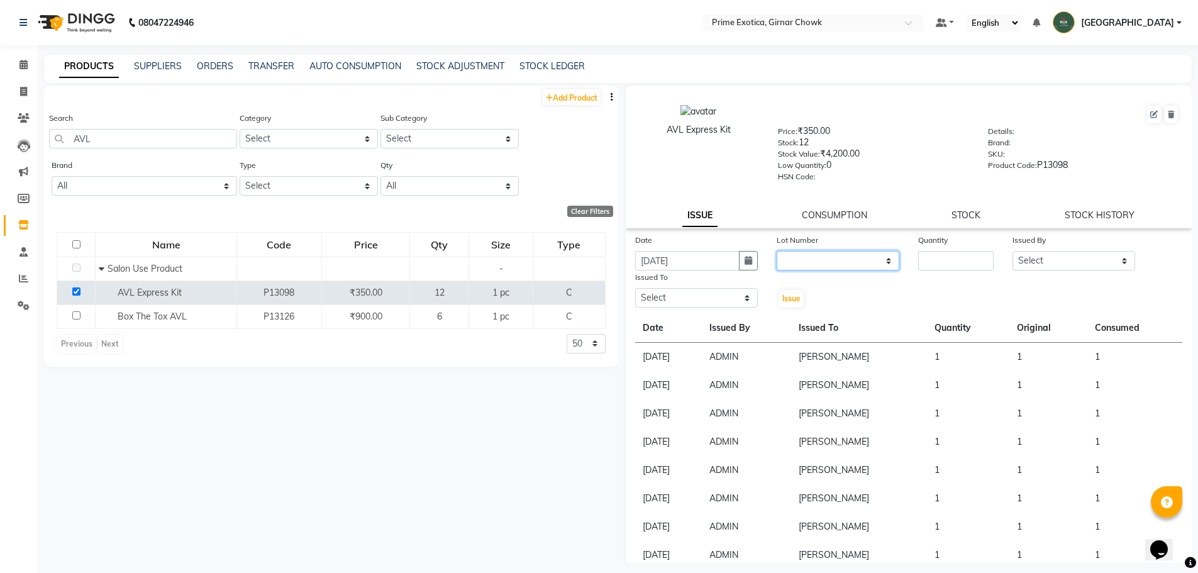
click at [435, 264] on select "None" at bounding box center [838, 260] width 123 height 19
select select "0: null"
click at [435, 251] on select "None" at bounding box center [838, 260] width 123 height 19
click at [435, 262] on input "number" at bounding box center [955, 260] width 75 height 19
type input "1"
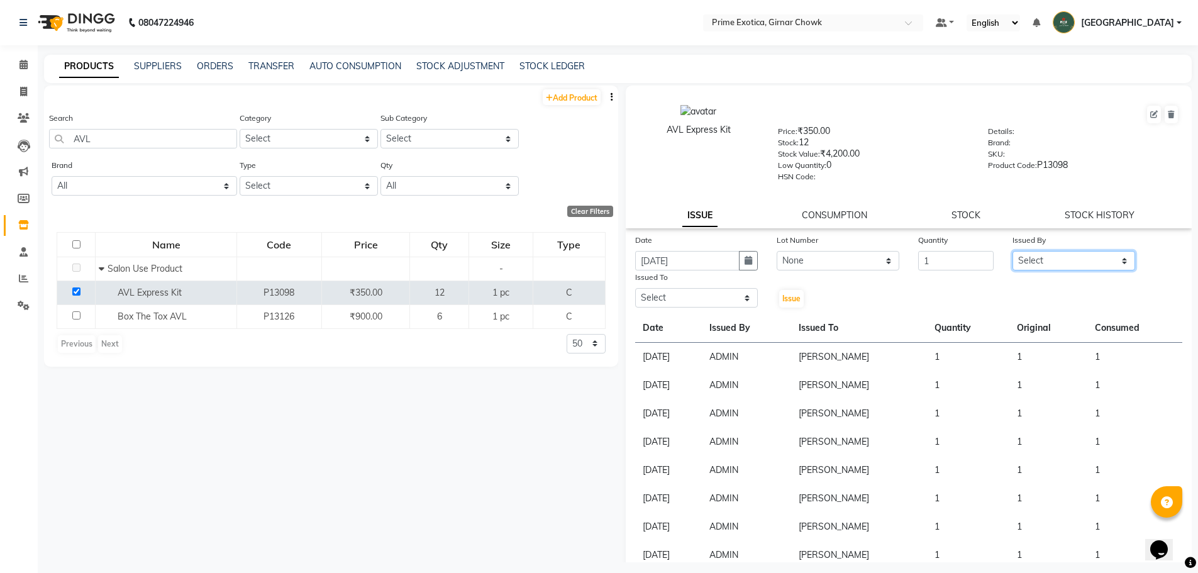
drag, startPoint x: 1053, startPoint y: 254, endPoint x: 1053, endPoint y: 265, distance: 10.7
click at [435, 255] on select "Select [PERSON_NAME] ADMIN [PERSON_NAME] [PERSON_NAME] [PERSON_NAME] [PERSON_NA…" at bounding box center [1073, 260] width 123 height 19
select select "40139"
click at [435, 251] on select "Select [PERSON_NAME] ADMIN [PERSON_NAME] [PERSON_NAME] [PERSON_NAME] [PERSON_NA…" at bounding box center [1073, 260] width 123 height 19
click at [435, 301] on select "Select [PERSON_NAME] ADMIN [PERSON_NAME] [PERSON_NAME] [PERSON_NAME] [PERSON_NA…" at bounding box center [696, 297] width 123 height 19
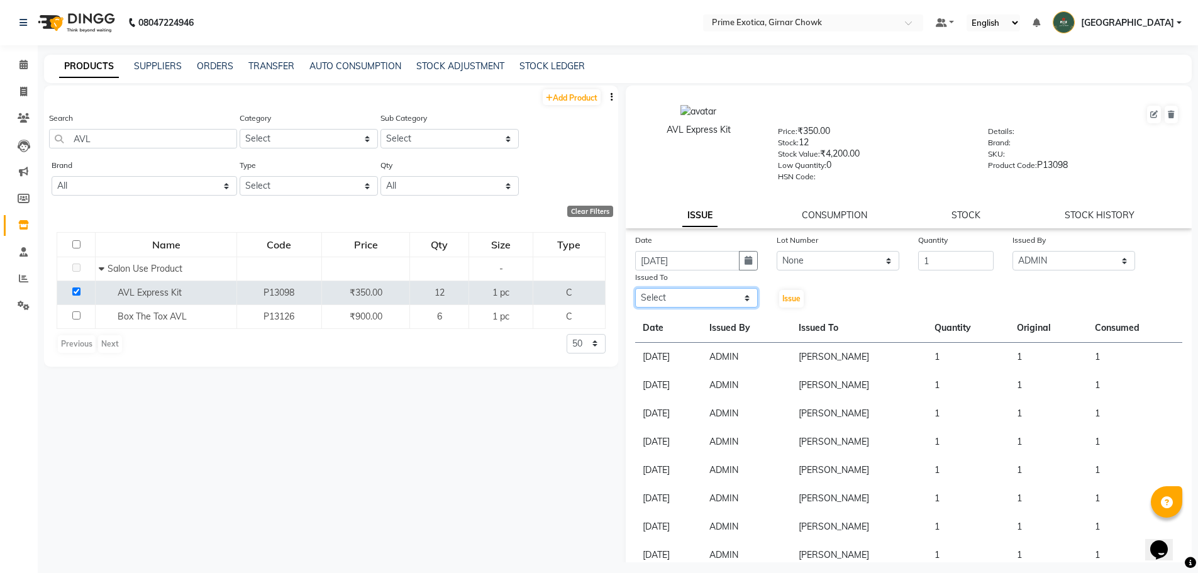
select select "45353"
click at [435, 288] on select "Select [PERSON_NAME] ADMIN [PERSON_NAME] [PERSON_NAME] [PERSON_NAME] [PERSON_NA…" at bounding box center [696, 297] width 123 height 19
click at [435, 294] on span "Issue" at bounding box center [791, 298] width 18 height 9
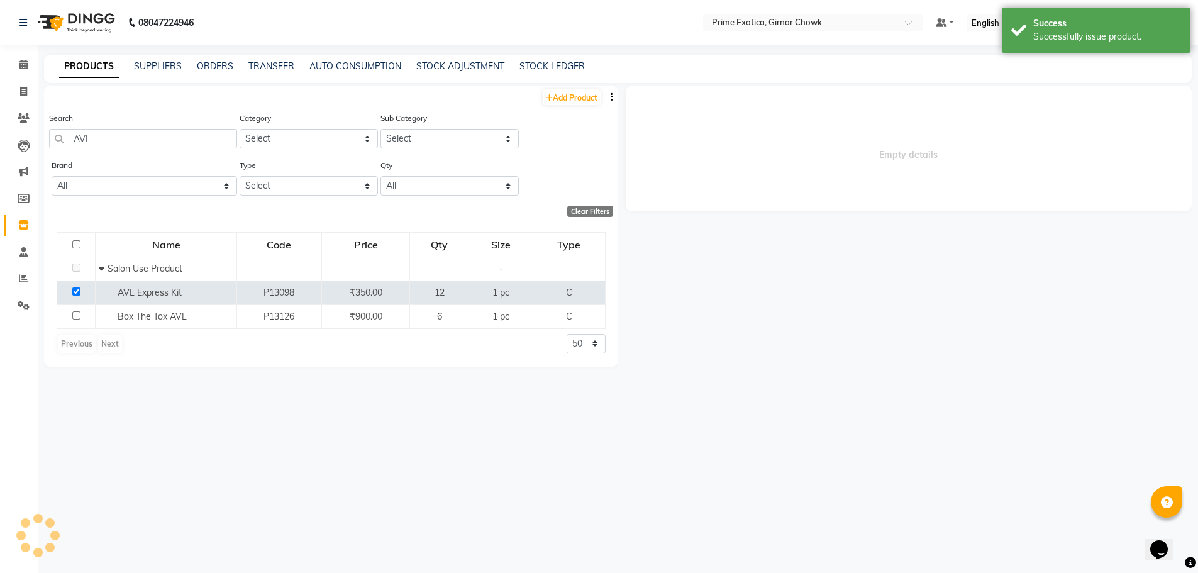
select select
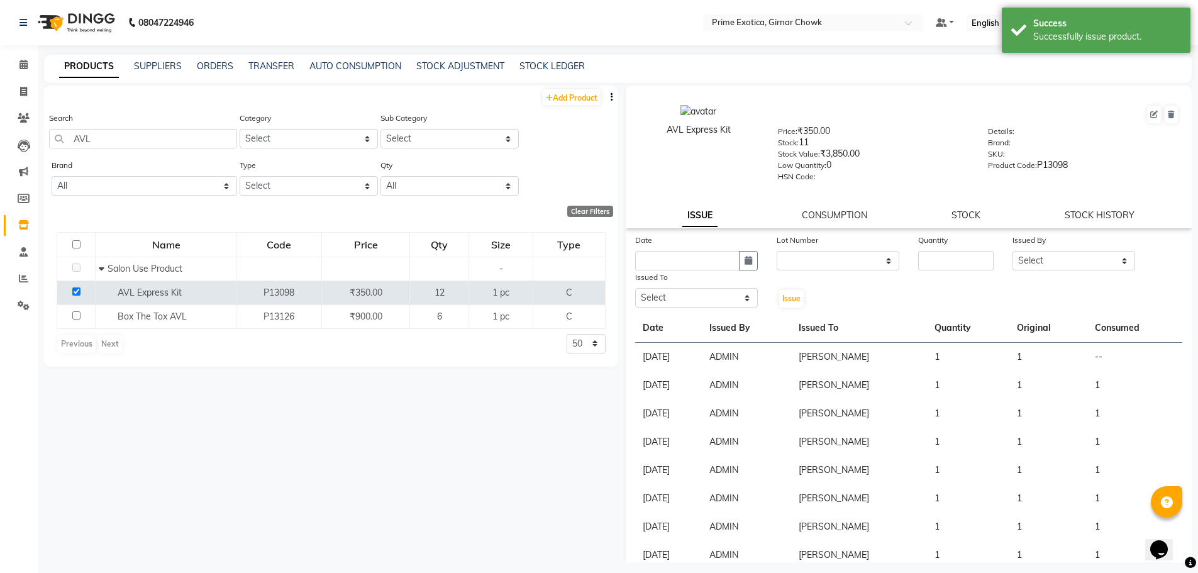
click at [435, 208] on div "AVL Express Kit Price: ₹350.00 Stock: 11 Stock Value: ₹3,850.00 Low Quantity: 0…" at bounding box center [909, 157] width 567 height 143
click at [435, 216] on link "CONSUMPTION" at bounding box center [834, 214] width 65 height 11
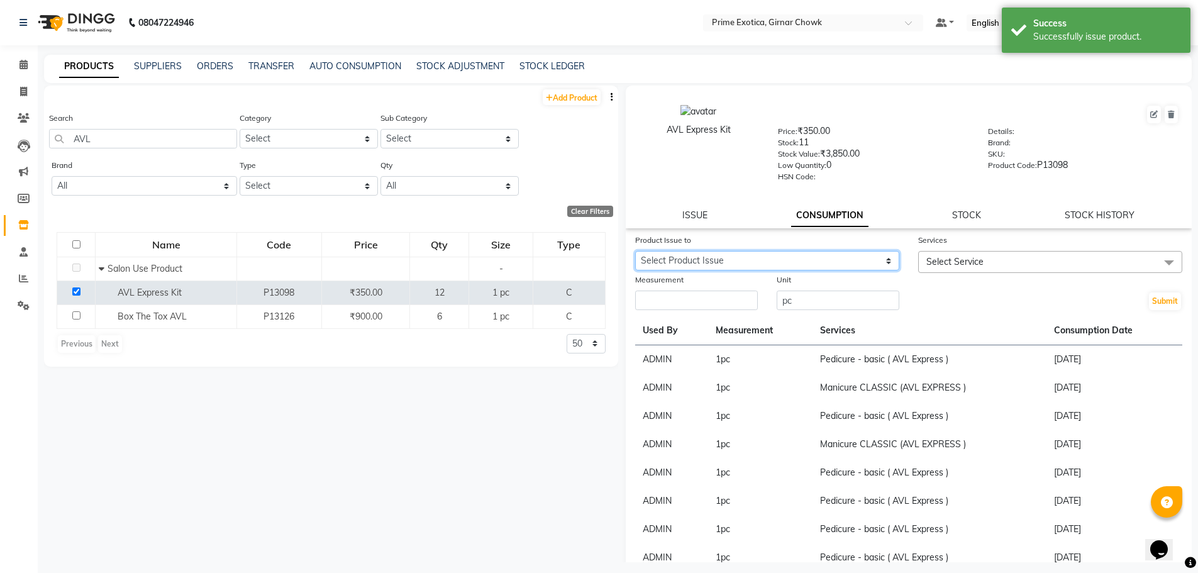
click at [435, 256] on select "Select Product Issue [DATE], Issued to: [PERSON_NAME] , Balance: 1" at bounding box center [767, 260] width 264 height 19
select select "1204235"
click at [435, 251] on select "Select Product Issue [DATE], Issued to: [PERSON_NAME] , Balance: 1" at bounding box center [767, 260] width 264 height 19
click at [435, 252] on span "Select Service" at bounding box center [1050, 262] width 264 height 22
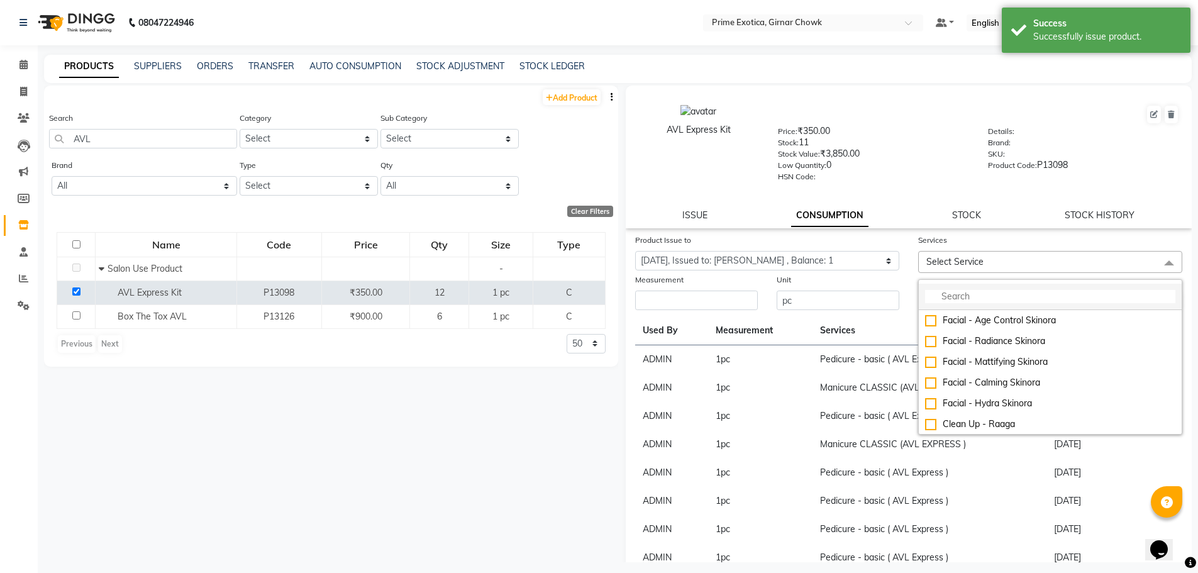
click at [435, 294] on input "multiselect-search" at bounding box center [1050, 296] width 250 height 13
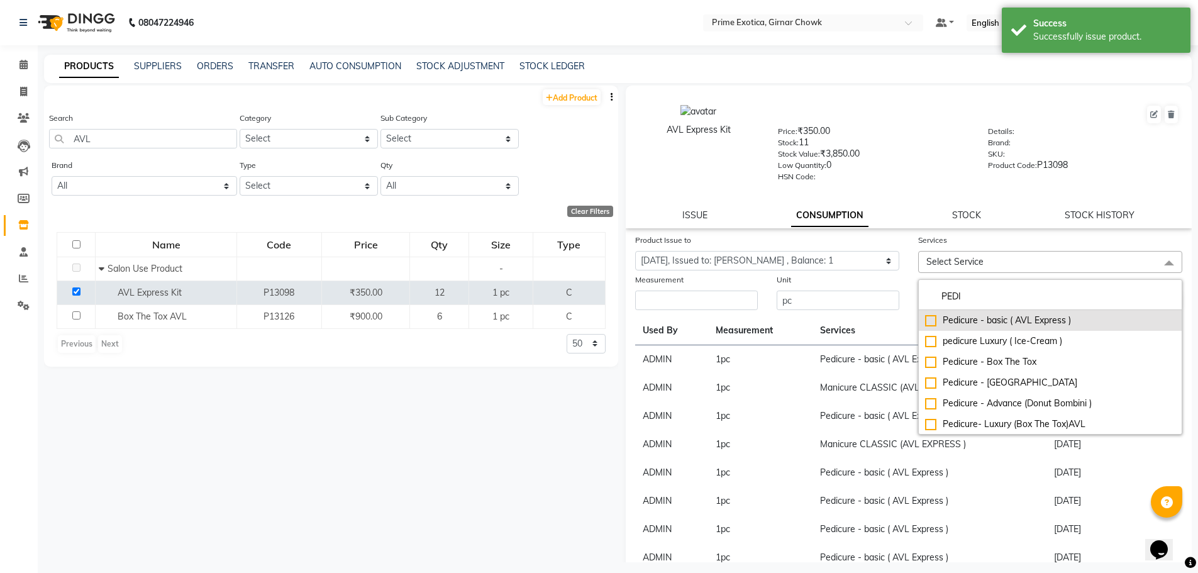
type input "PEDI"
click at [435, 320] on div "Pedicure - basic ( AVL Express )" at bounding box center [1050, 320] width 250 height 13
checkbox input "true"
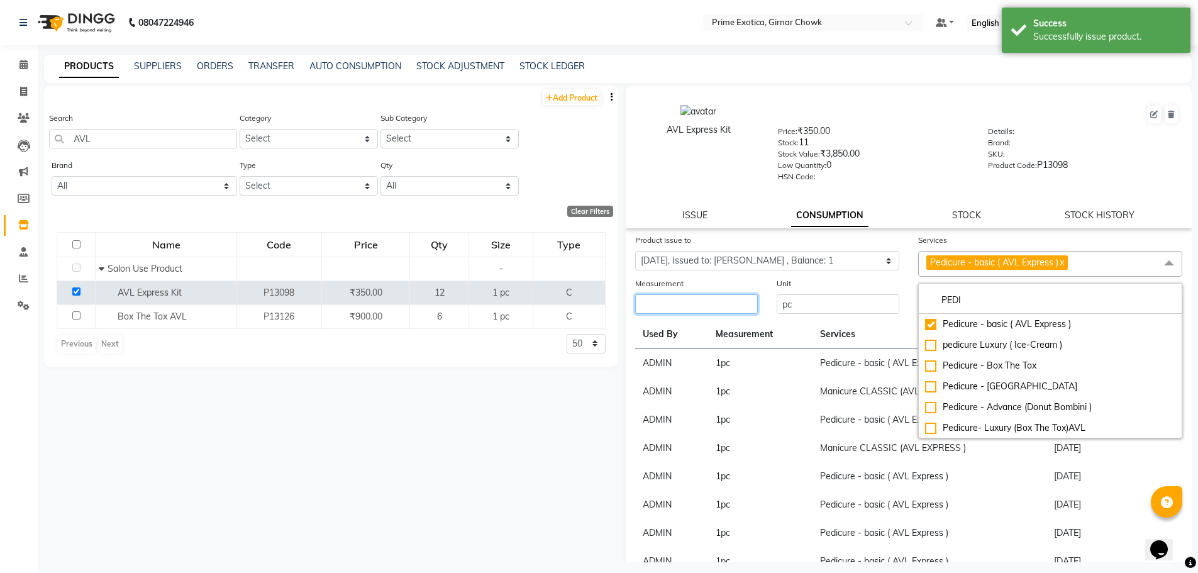
click at [435, 306] on input "number" at bounding box center [696, 303] width 123 height 19
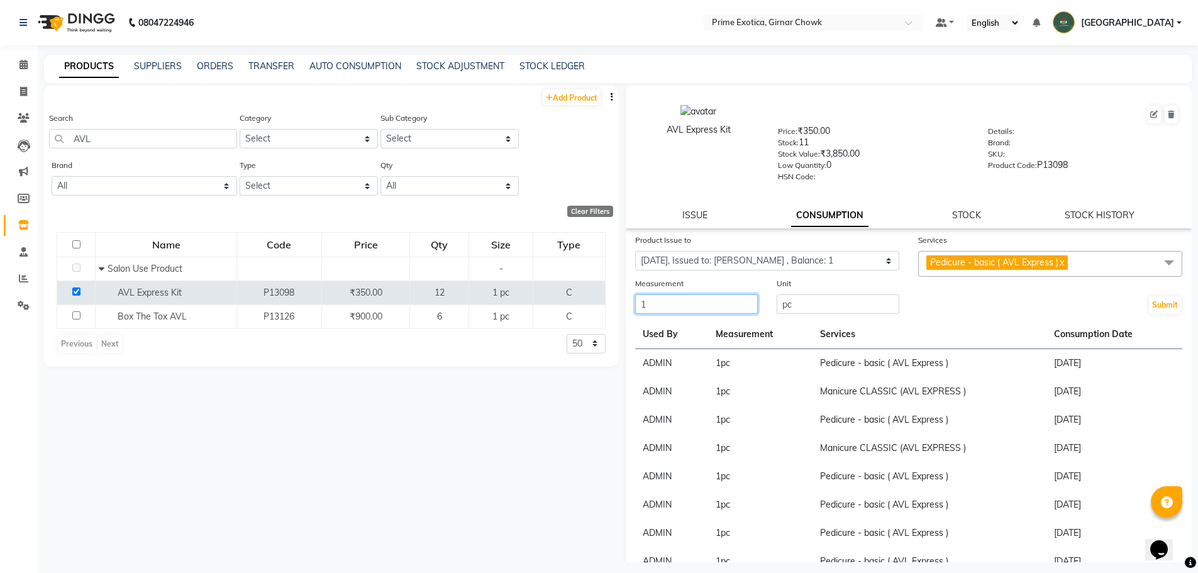
type input "1"
click at [435, 297] on div "Submit" at bounding box center [1050, 296] width 283 height 38
click at [435, 297] on button "Submit" at bounding box center [1165, 305] width 32 height 18
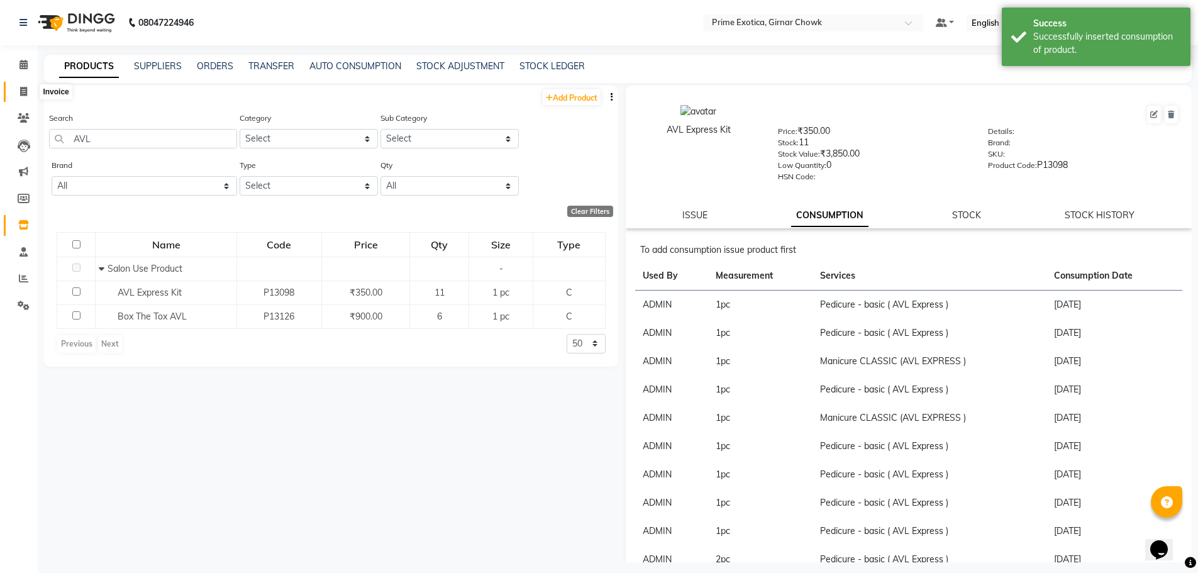
click at [27, 90] on icon at bounding box center [23, 91] width 7 height 9
select select "service"
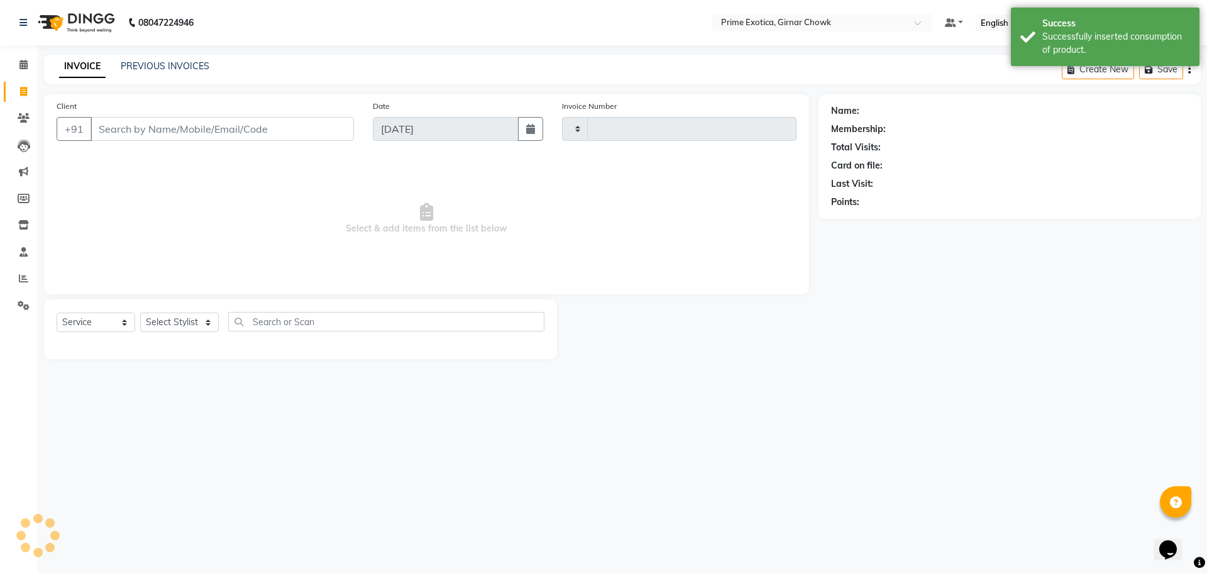
type input "0949"
select select "5796"
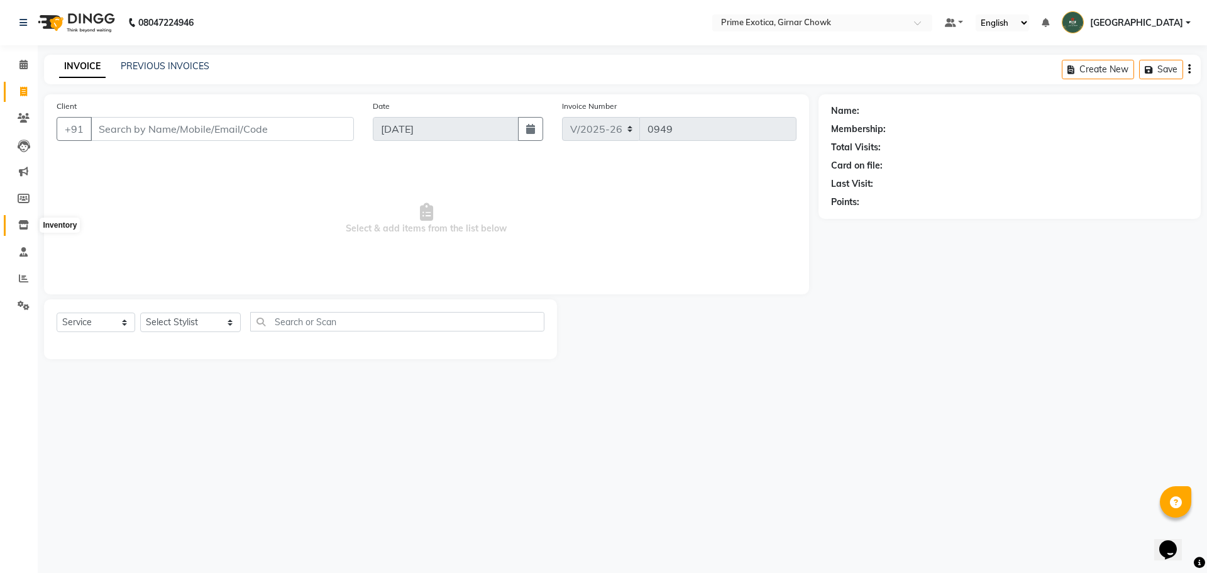
click at [23, 224] on icon at bounding box center [23, 224] width 11 height 9
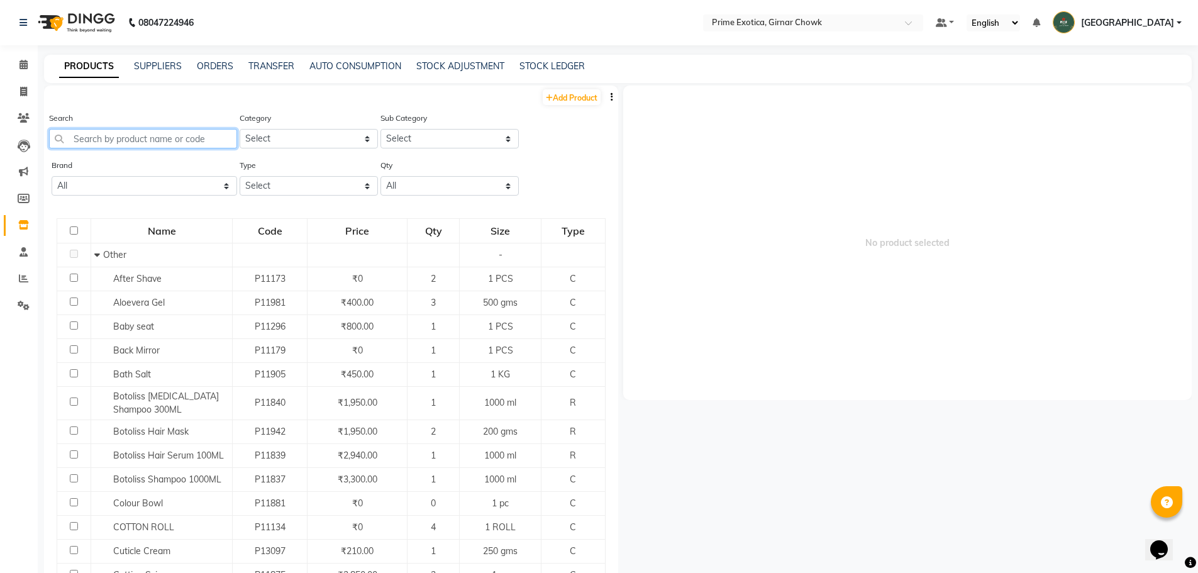
click at [97, 143] on input "text" at bounding box center [143, 138] width 188 height 19
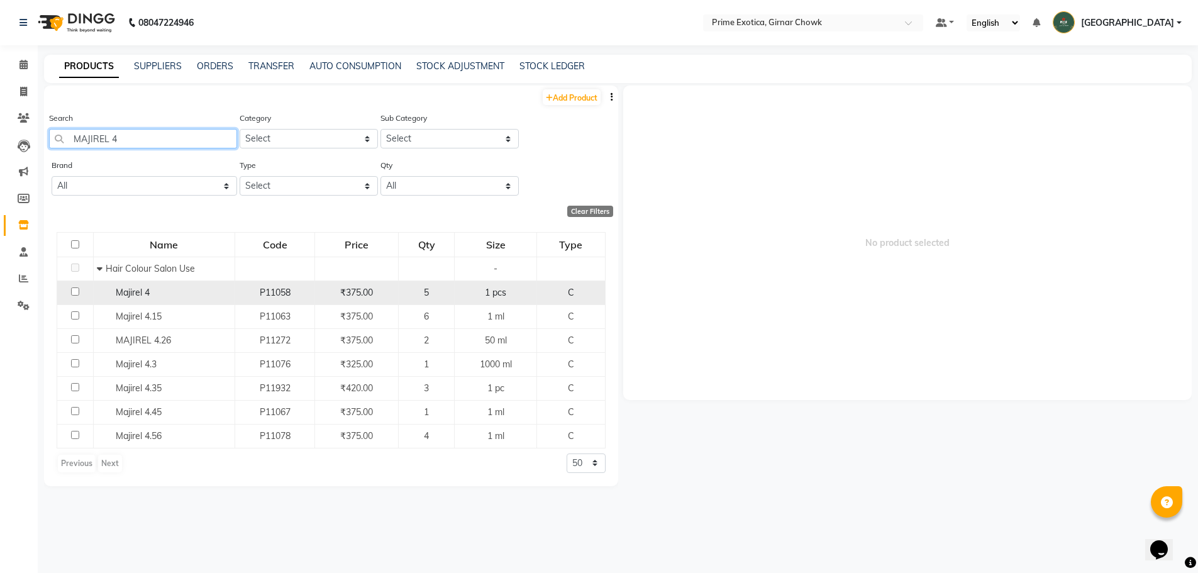
type input "MAJIREL 4"
click at [74, 294] on input "checkbox" at bounding box center [75, 291] width 8 height 8
checkbox input "true"
select select
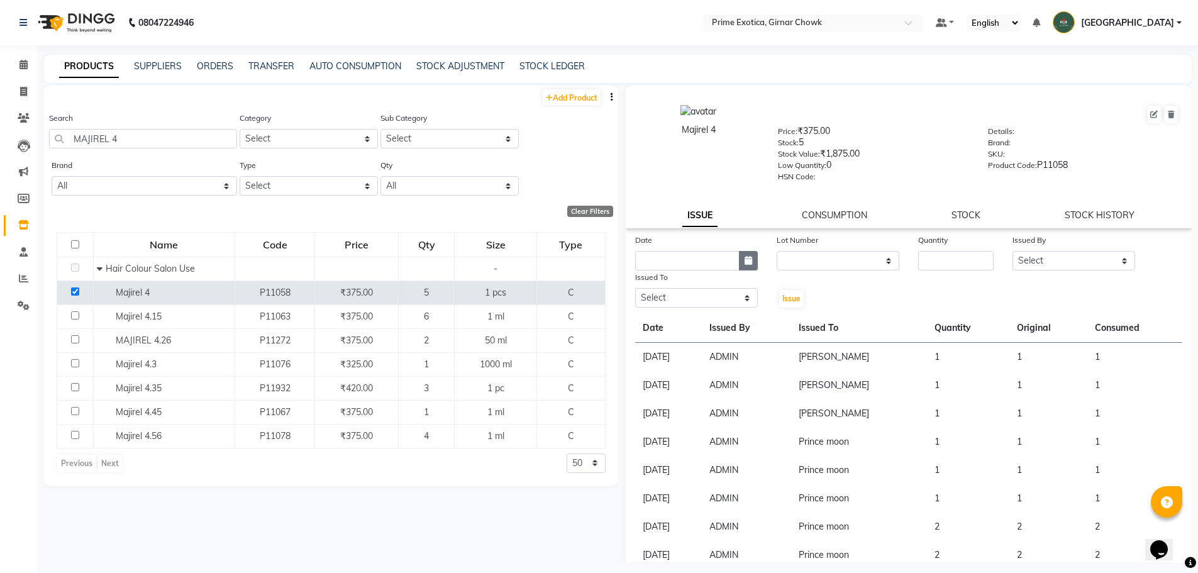
click at [435, 258] on icon "button" at bounding box center [749, 260] width 8 height 9
select select "9"
select select "2025"
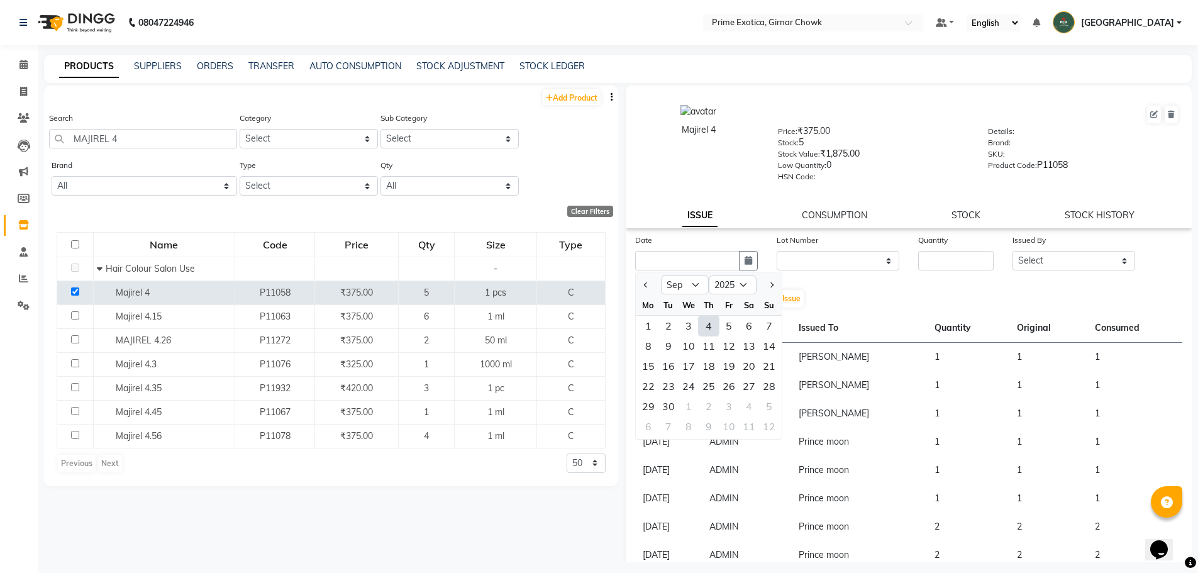
click at [435, 324] on div "4" at bounding box center [709, 326] width 20 height 20
type input "[DATE]"
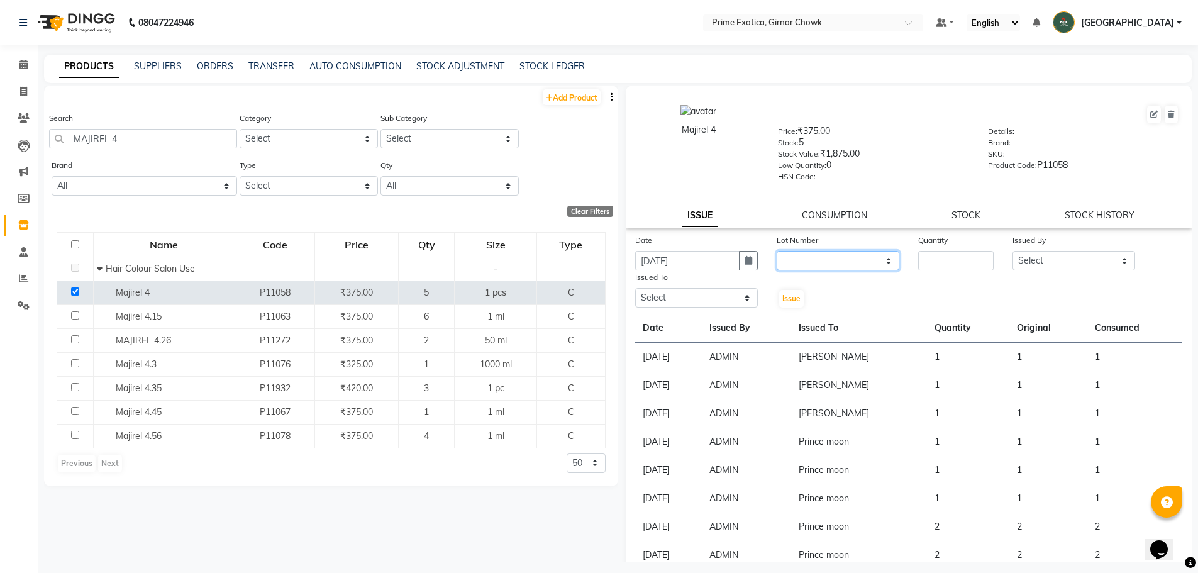
click at [435, 263] on select "None" at bounding box center [838, 260] width 123 height 19
select select "0: null"
click at [435, 251] on select "None" at bounding box center [838, 260] width 123 height 19
click at [435, 256] on input "number" at bounding box center [955, 260] width 75 height 19
type input "3"
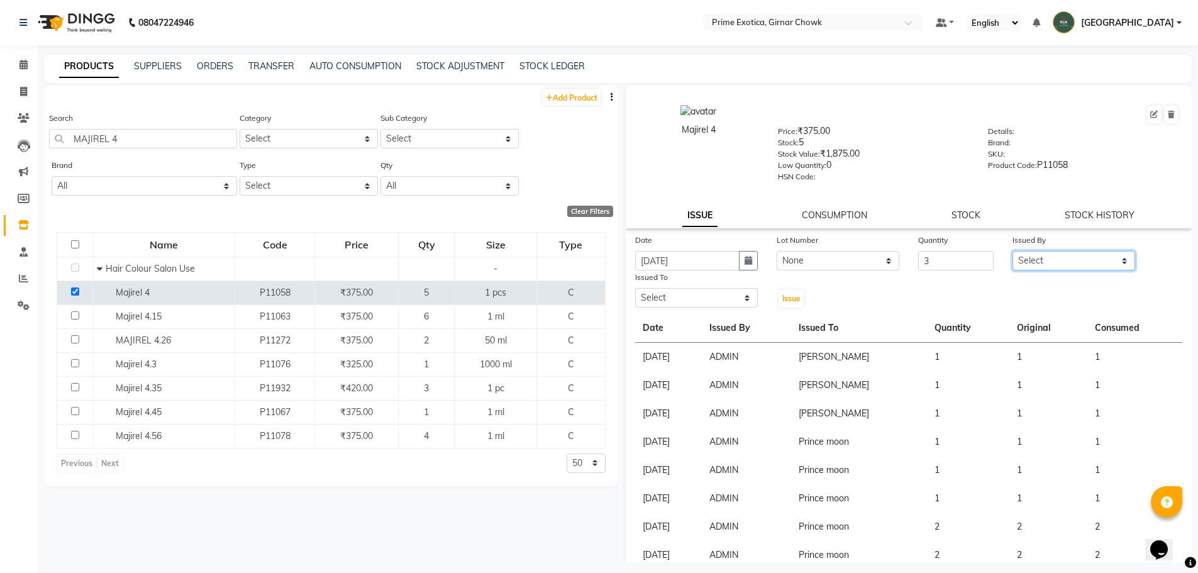
click at [435, 255] on select "Select [PERSON_NAME] ADMIN [PERSON_NAME] [PERSON_NAME] [PERSON_NAME] [PERSON_NA…" at bounding box center [1073, 260] width 123 height 19
select select "40139"
click at [435, 251] on select "Select [PERSON_NAME] ADMIN [PERSON_NAME] [PERSON_NAME] [PERSON_NAME] [PERSON_NA…" at bounding box center [1073, 260] width 123 height 19
click at [435, 297] on select "Select [PERSON_NAME] ADMIN [PERSON_NAME] [PERSON_NAME] [PERSON_NAME] [PERSON_NA…" at bounding box center [696, 297] width 123 height 19
select select "80005"
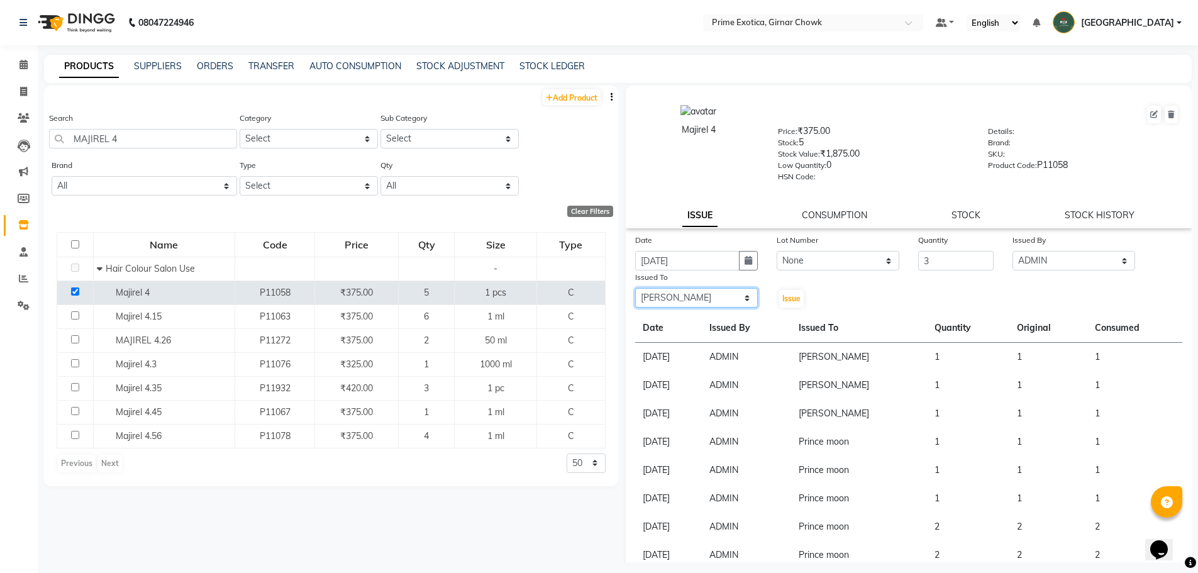
click at [435, 288] on select "Select [PERSON_NAME] ADMIN [PERSON_NAME] [PERSON_NAME] [PERSON_NAME] [PERSON_NA…" at bounding box center [696, 297] width 123 height 19
click at [435, 299] on span "Issue" at bounding box center [791, 298] width 18 height 9
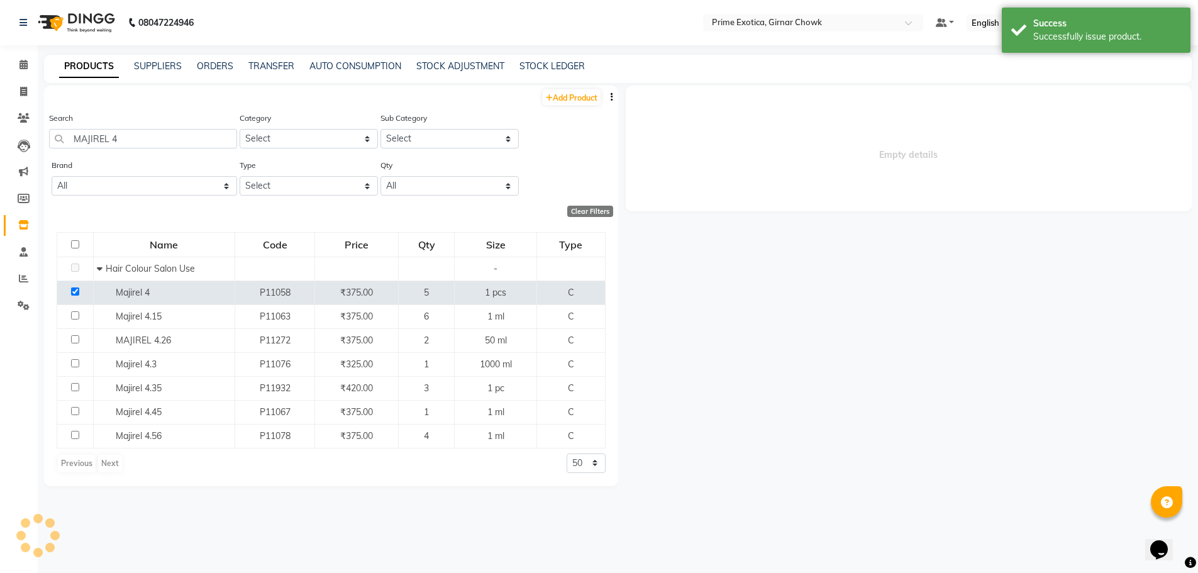
select select
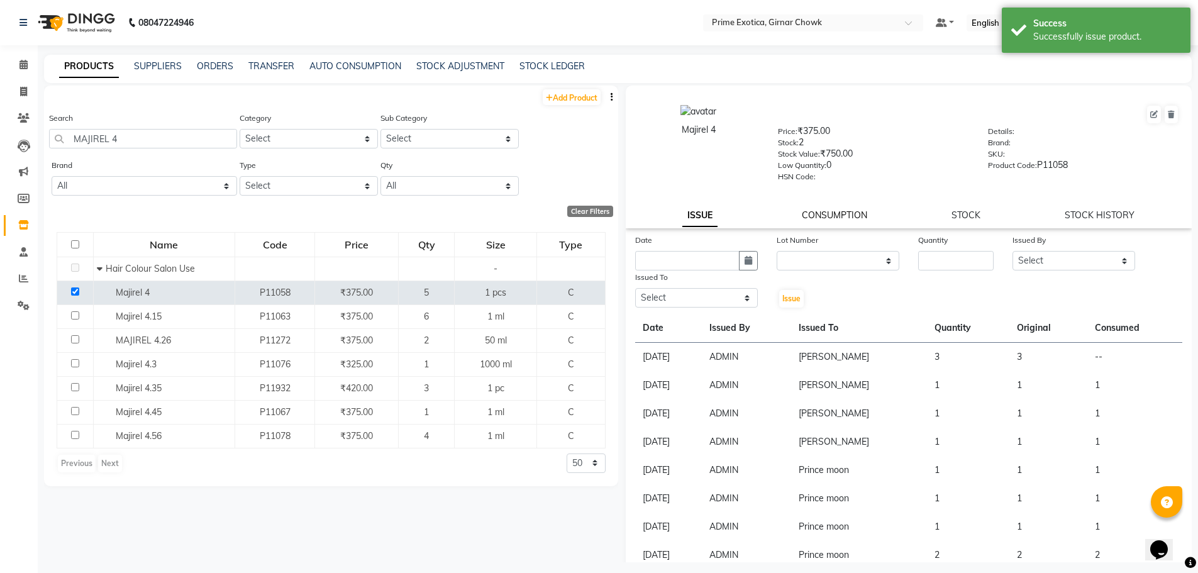
click at [435, 211] on link "CONSUMPTION" at bounding box center [834, 214] width 65 height 11
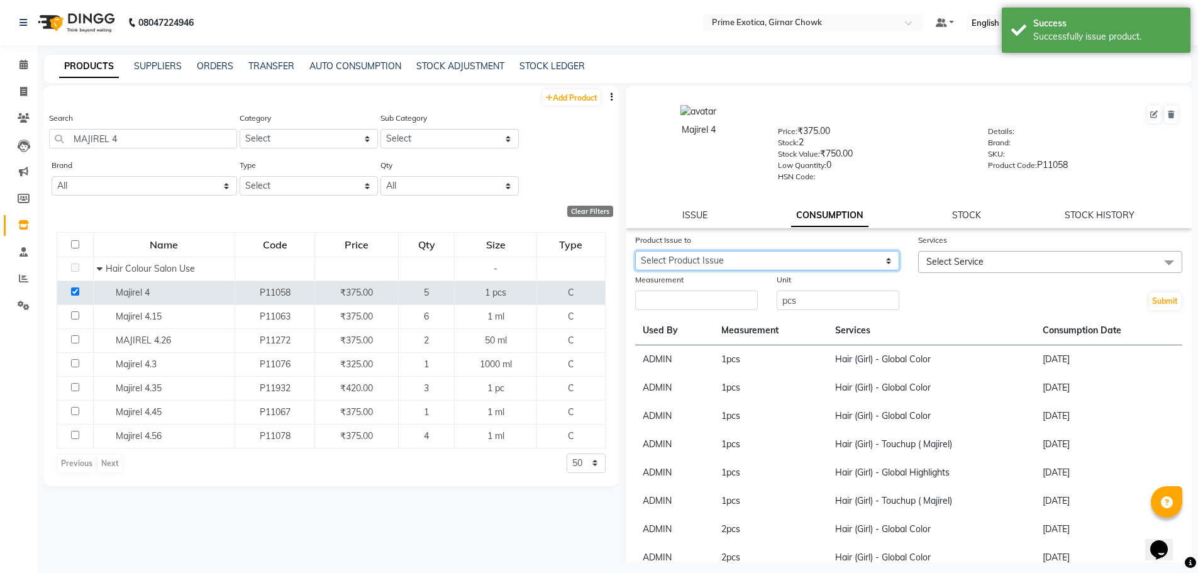
click at [435, 267] on select "Select Product Issue [DATE], Issued to: [PERSON_NAME], Balance: 3" at bounding box center [767, 260] width 264 height 19
select select "1204237"
click at [435, 251] on select "Select Product Issue [DATE], Issued to: [PERSON_NAME], Balance: 3" at bounding box center [767, 260] width 264 height 19
click at [435, 257] on span "Select Service" at bounding box center [954, 261] width 57 height 11
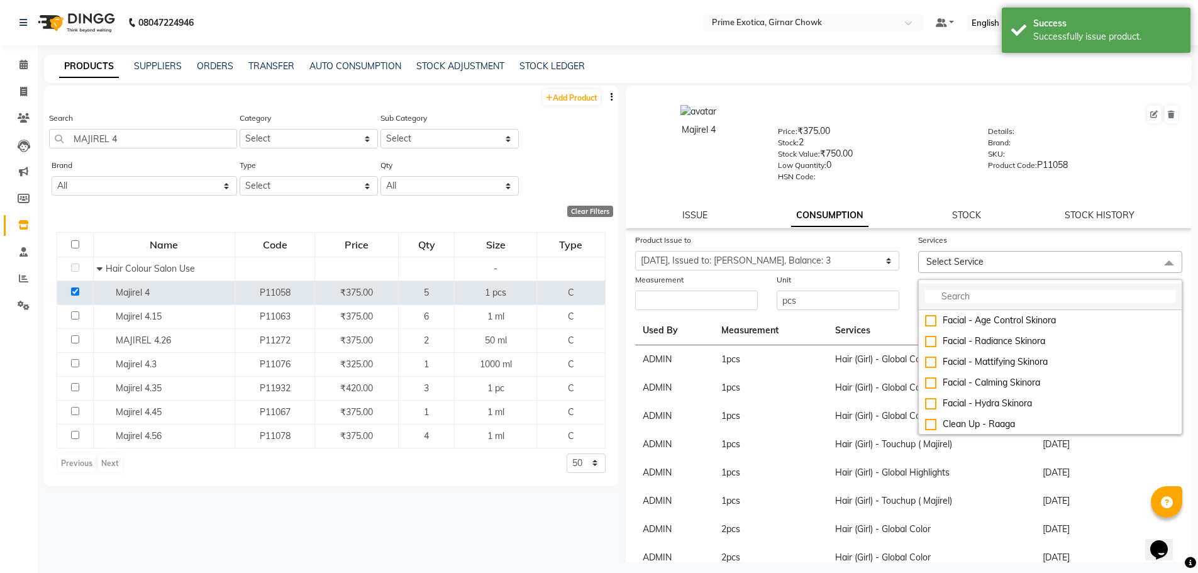
click at [435, 286] on li at bounding box center [1050, 297] width 263 height 26
click at [435, 299] on input "multiselect-search" at bounding box center [1050, 296] width 250 height 13
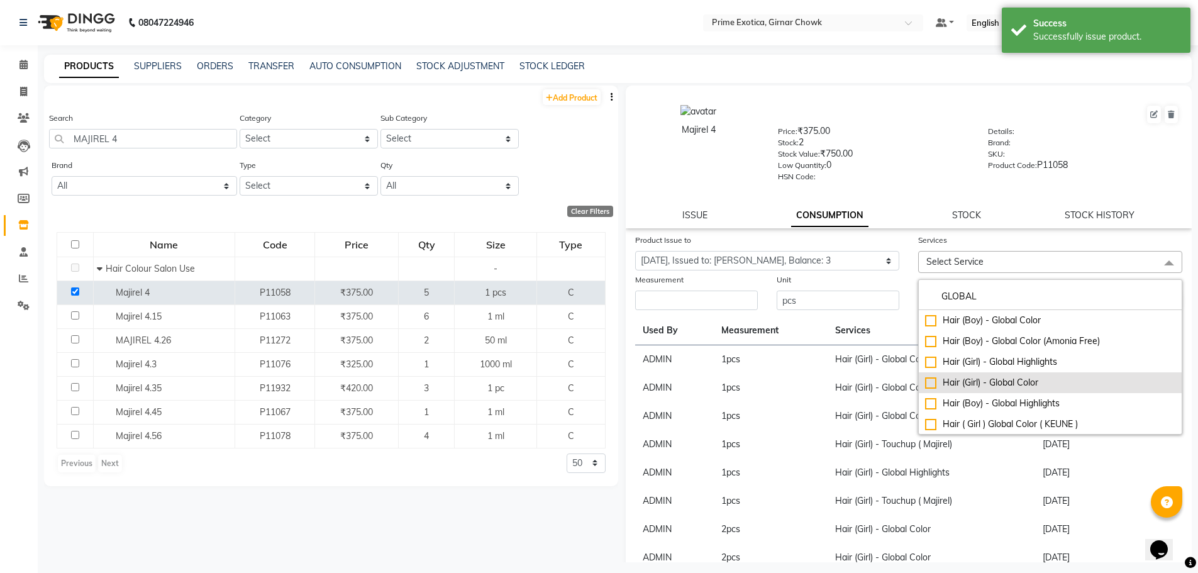
type input "GLOBAL"
click at [435, 379] on div "Hair (Girl) - Global Color" at bounding box center [1050, 382] width 250 height 13
checkbox input "true"
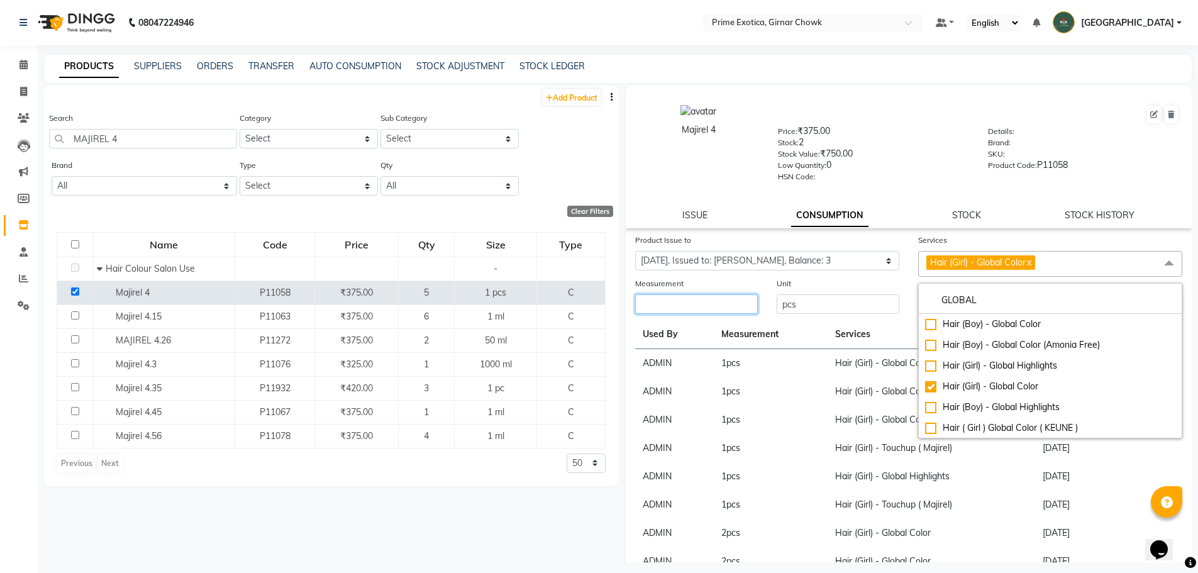
click at [435, 304] on input "number" at bounding box center [696, 303] width 123 height 19
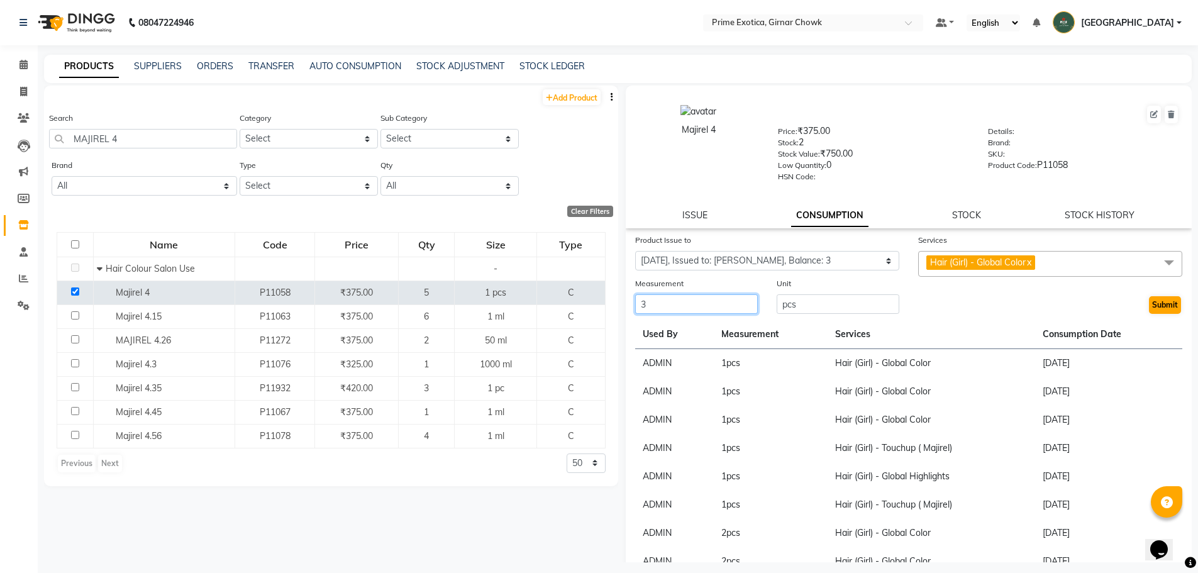
type input "3"
click at [435, 302] on button "Submit" at bounding box center [1165, 305] width 32 height 18
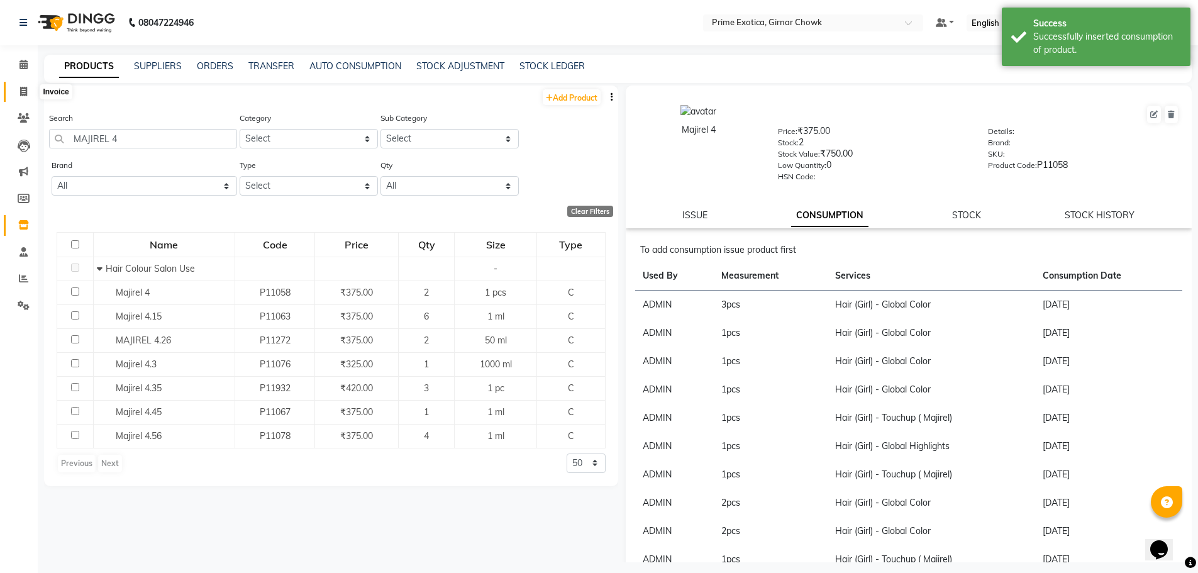
click at [24, 91] on icon at bounding box center [23, 91] width 7 height 9
select select "service"
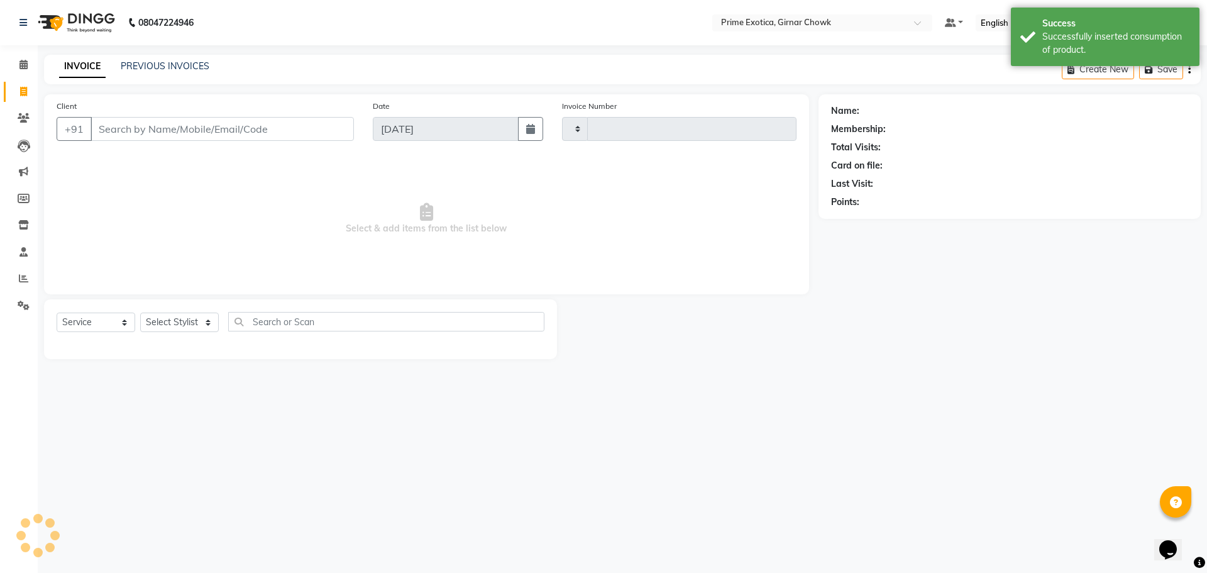
type input "0949"
select select "5796"
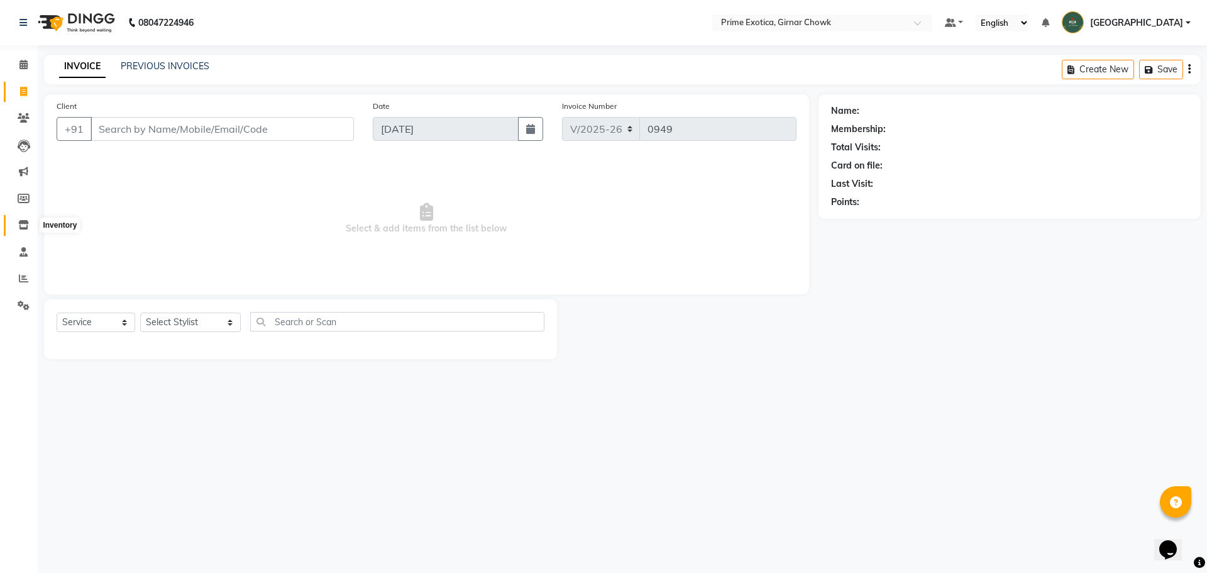
click at [26, 221] on icon at bounding box center [23, 224] width 11 height 9
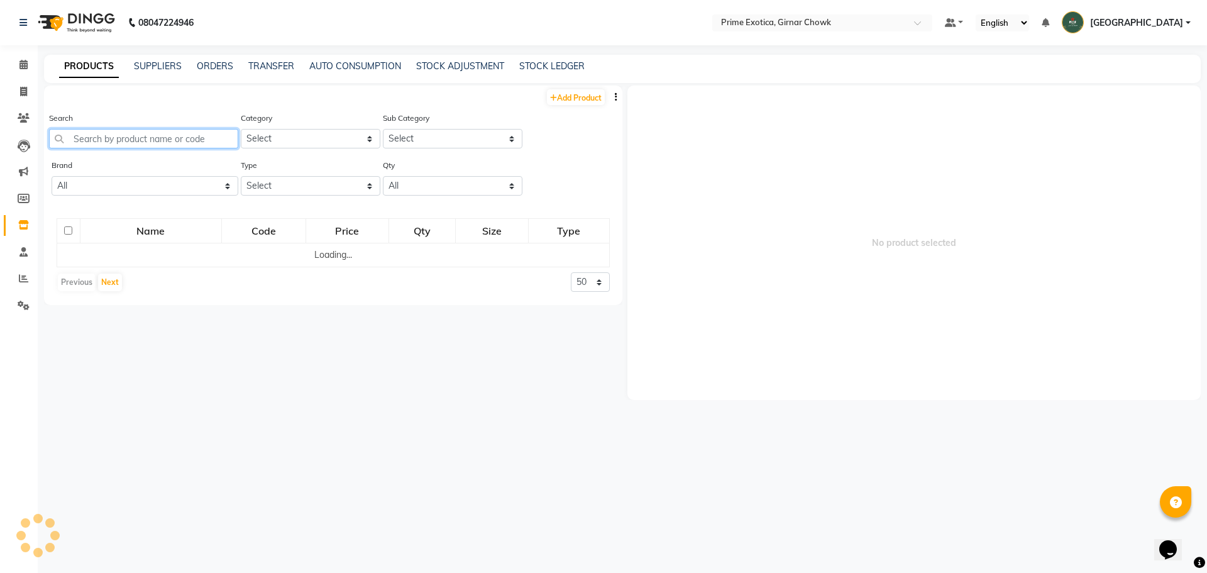
click at [111, 141] on input "text" at bounding box center [143, 138] width 189 height 19
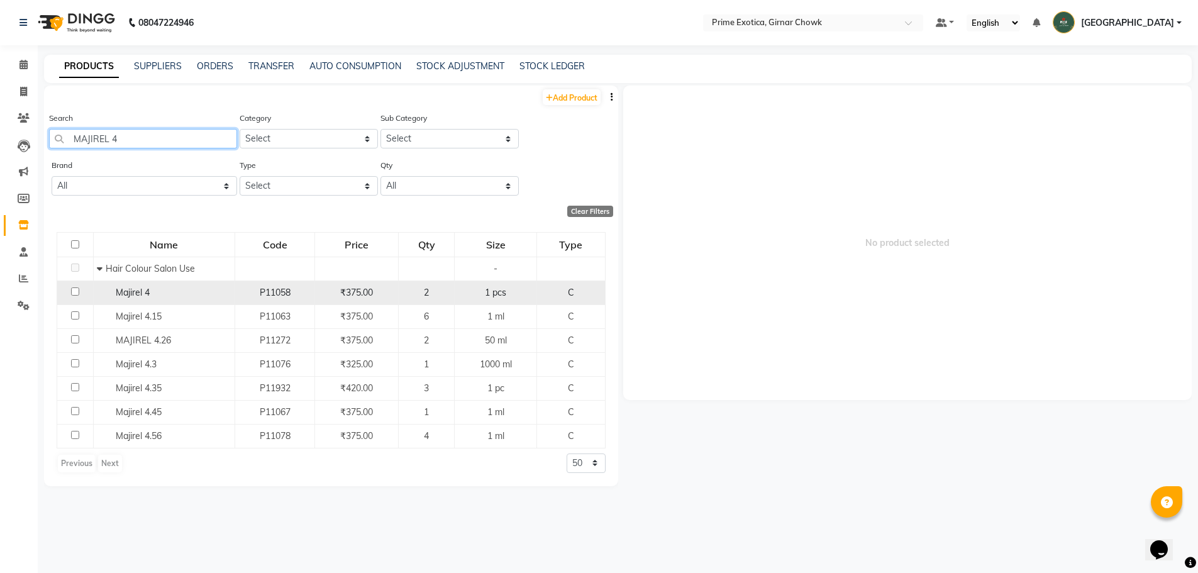
type input "MAJIREL 4"
click at [77, 291] on input "checkbox" at bounding box center [75, 291] width 8 height 8
checkbox input "true"
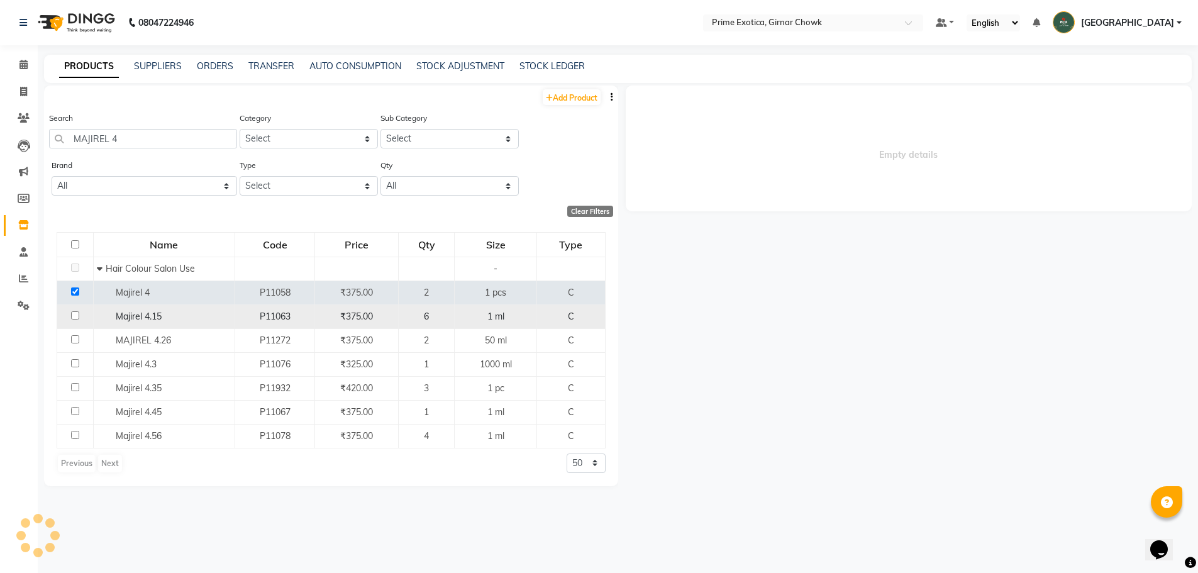
select select
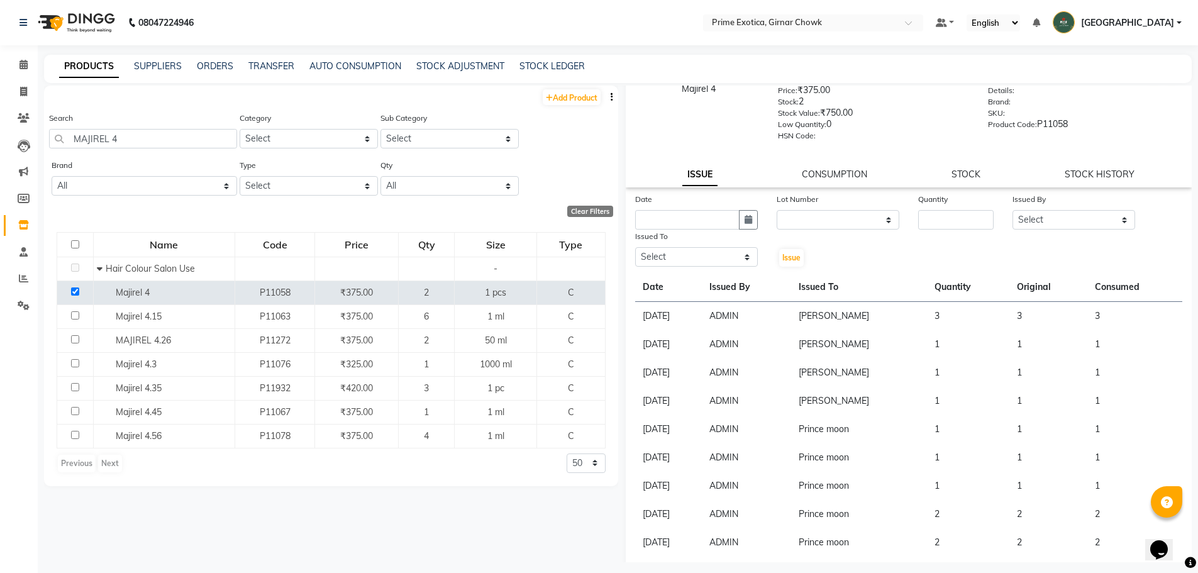
scroll to position [63, 0]
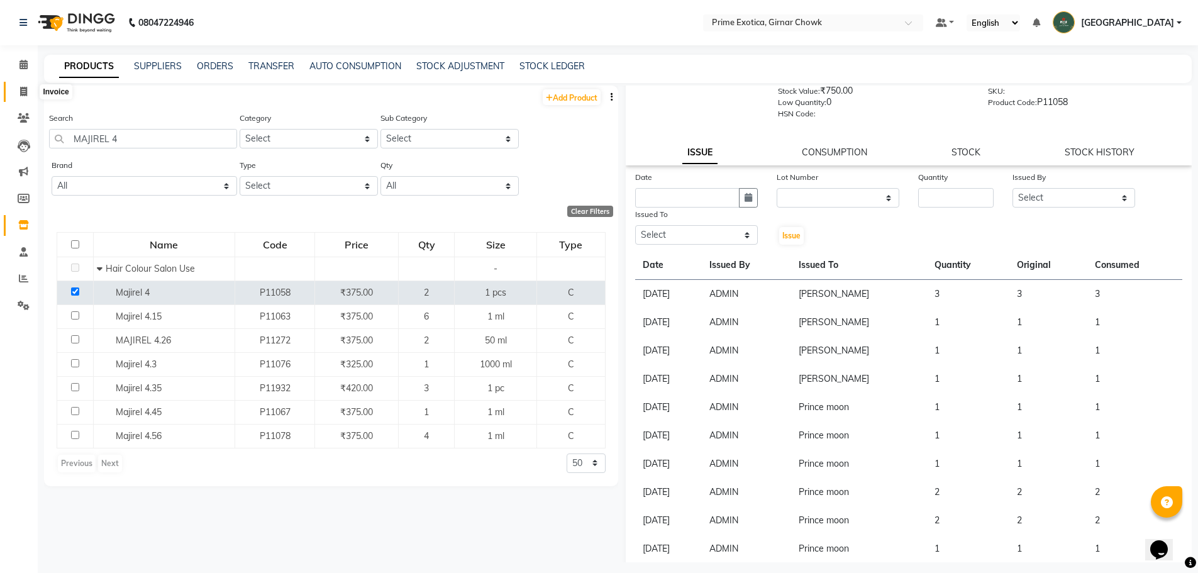
click at [26, 92] on icon at bounding box center [23, 91] width 7 height 9
select select "service"
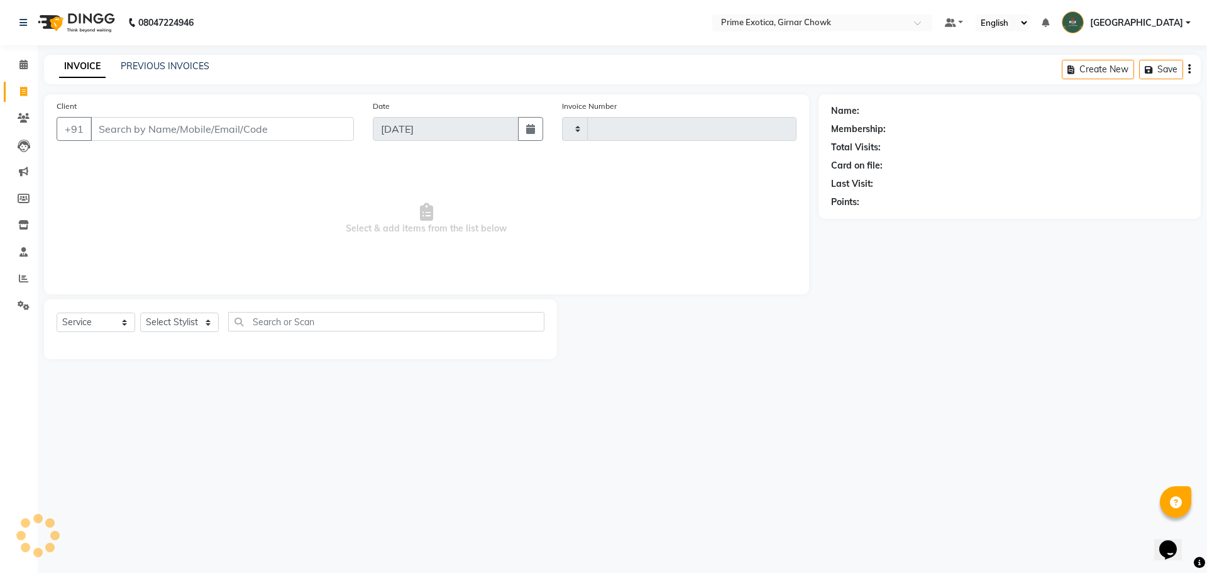
type input "0949"
select select "5796"
click at [145, 118] on input "Client" at bounding box center [222, 129] width 263 height 24
click at [147, 130] on input "Client" at bounding box center [222, 129] width 263 height 24
type input "9518738614"
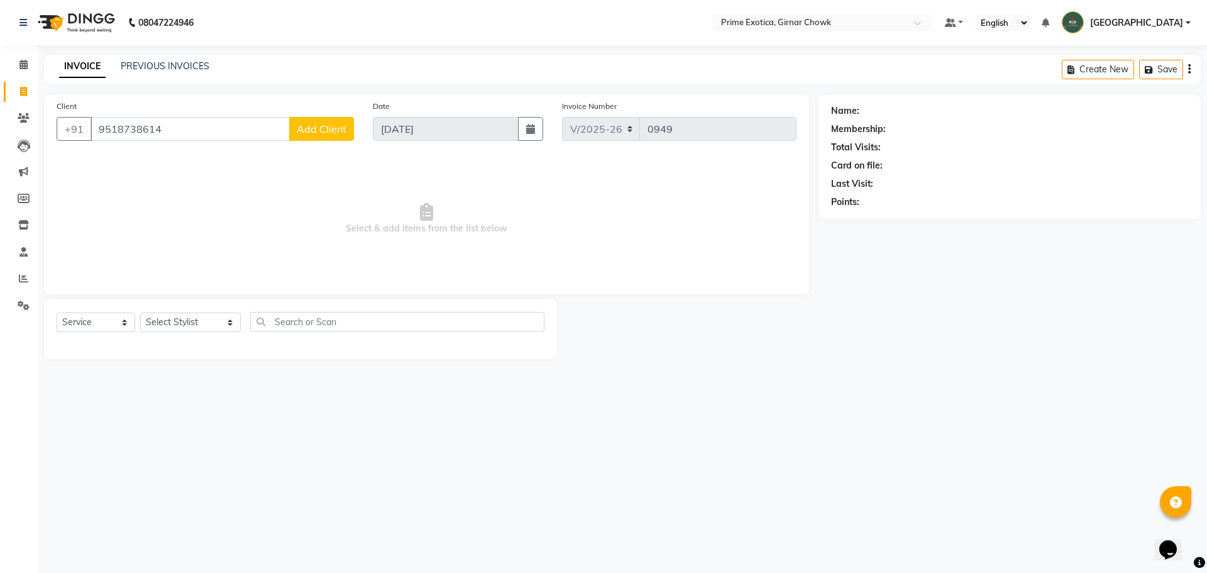
click at [316, 130] on span "Add Client" at bounding box center [322, 129] width 50 height 13
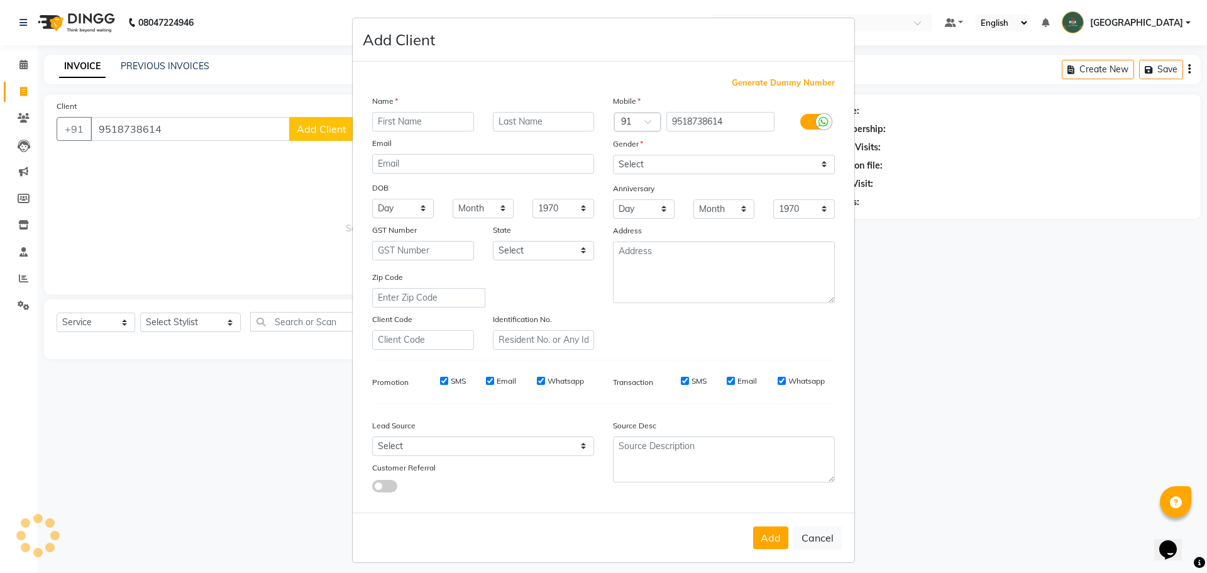
click at [379, 121] on input "text" at bounding box center [423, 121] width 102 height 19
type input "[PERSON_NAME]"
click at [435, 169] on select "Select [DEMOGRAPHIC_DATA] [DEMOGRAPHIC_DATA] Other Prefer Not To Say" at bounding box center [724, 164] width 222 height 19
select select "[DEMOGRAPHIC_DATA]"
click at [435, 155] on select "Select [DEMOGRAPHIC_DATA] [DEMOGRAPHIC_DATA] Other Prefer Not To Say" at bounding box center [724, 164] width 222 height 19
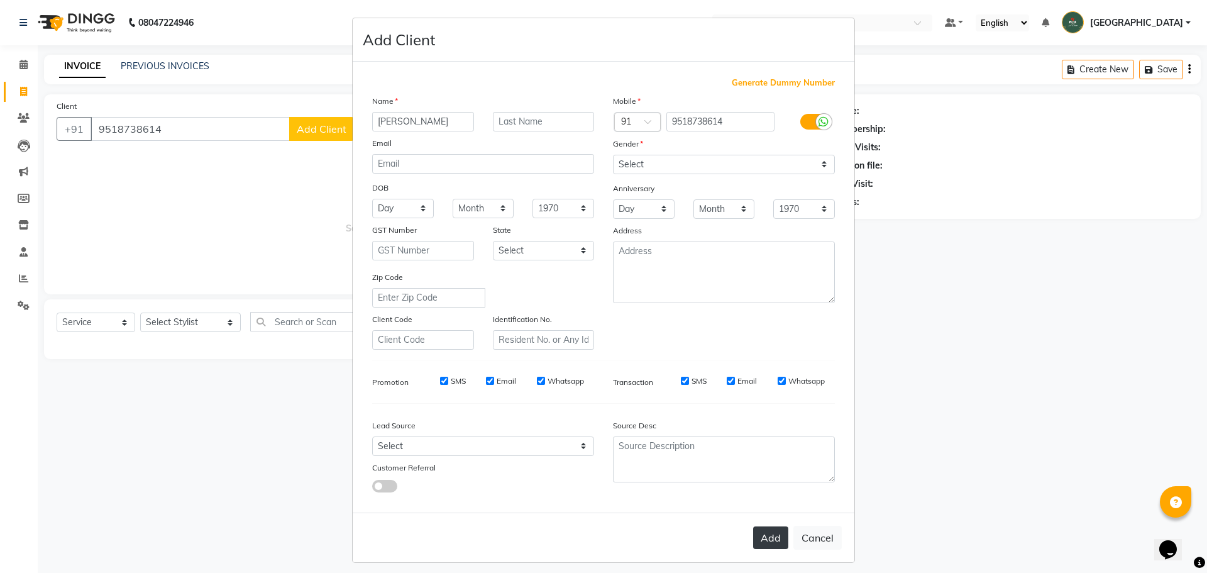
click at [435, 531] on button "Add" at bounding box center [770, 537] width 35 height 23
select select
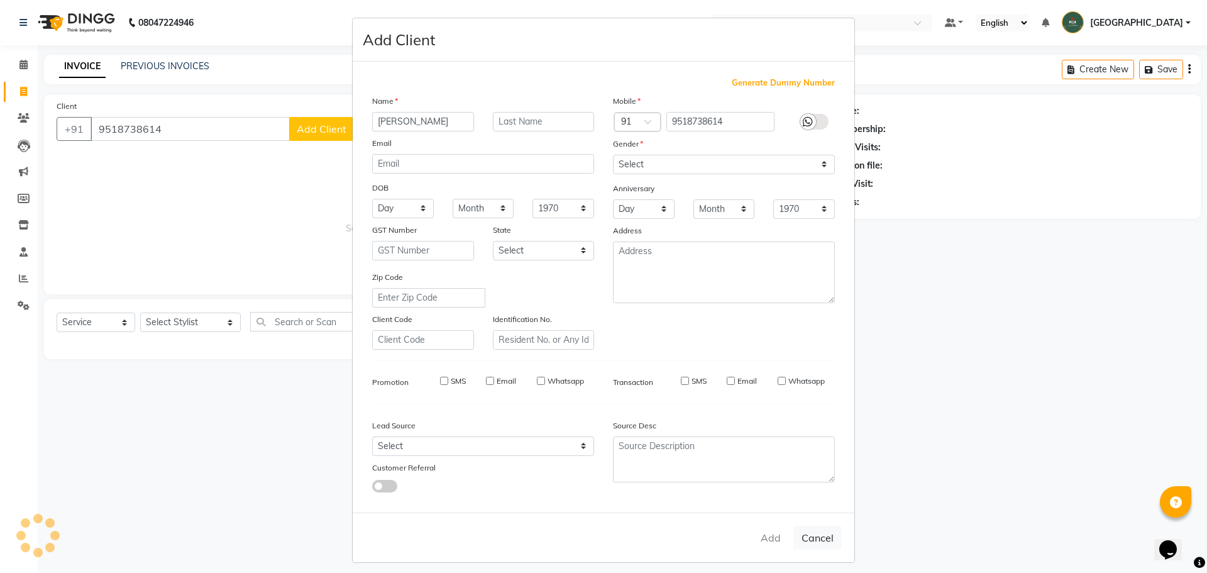
select select
checkbox input "false"
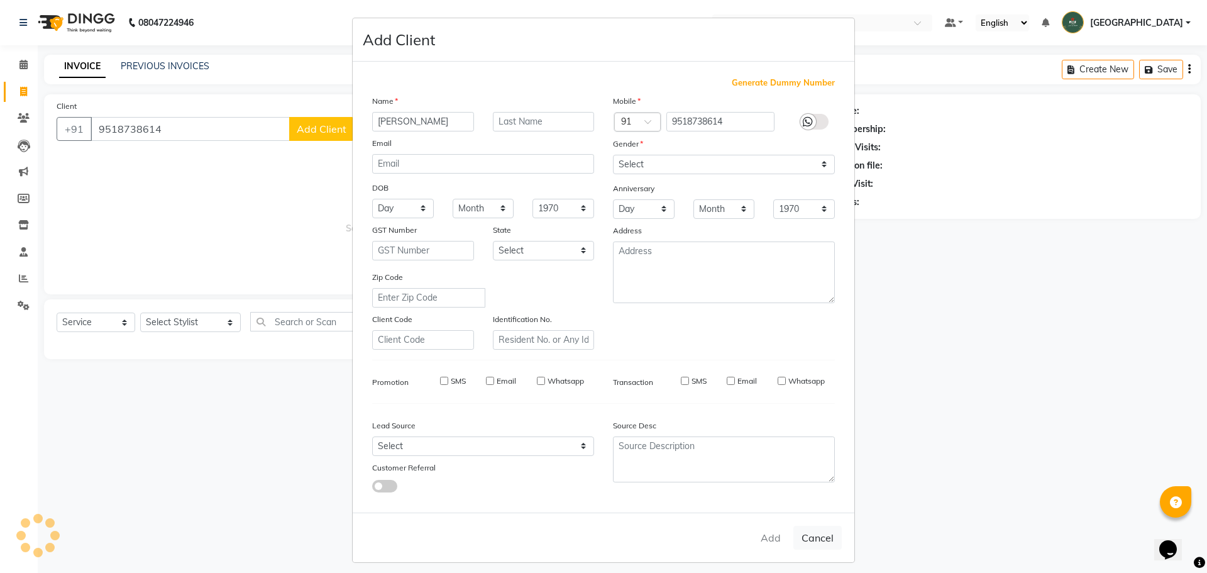
checkbox input "false"
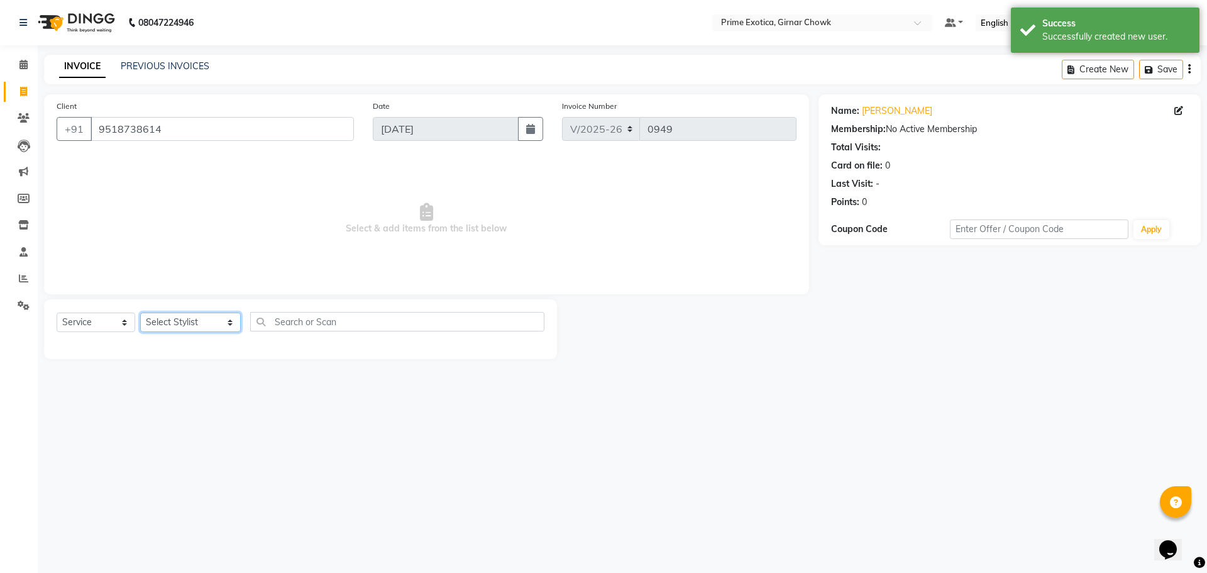
click at [152, 324] on select "Select Stylist [PERSON_NAME] ADMIN [PERSON_NAME] [PERSON_NAME] [PERSON_NAME] [P…" at bounding box center [190, 322] width 101 height 19
select select "80005"
click at [140, 313] on select "Select Stylist [PERSON_NAME] ADMIN [PERSON_NAME] [PERSON_NAME] [PERSON_NAME] [P…" at bounding box center [190, 322] width 101 height 19
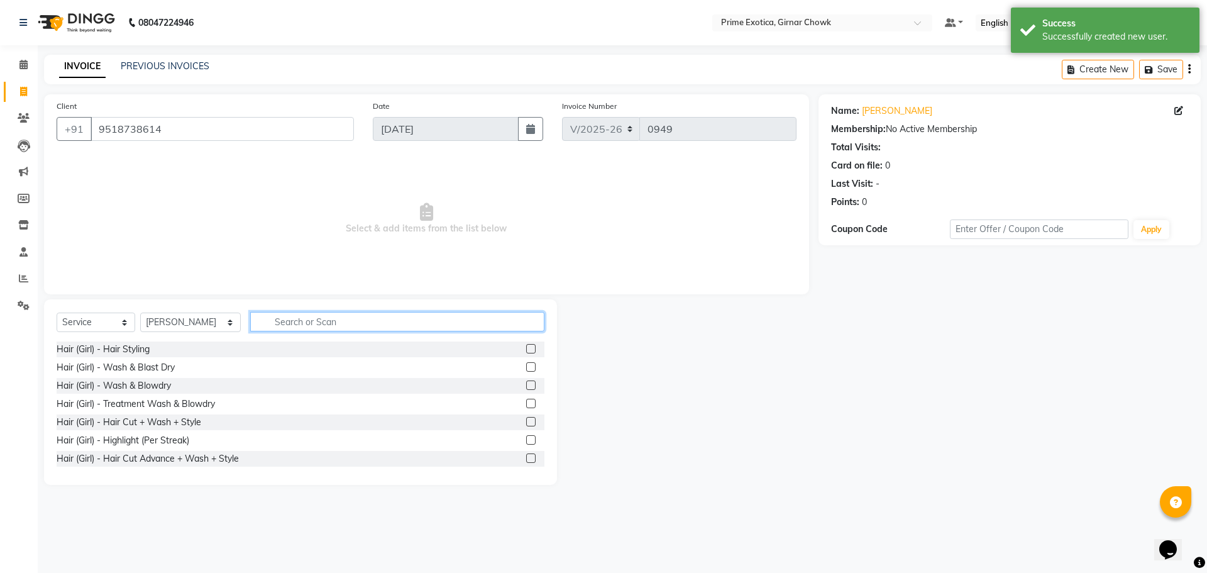
click at [289, 319] on input "text" at bounding box center [397, 321] width 294 height 19
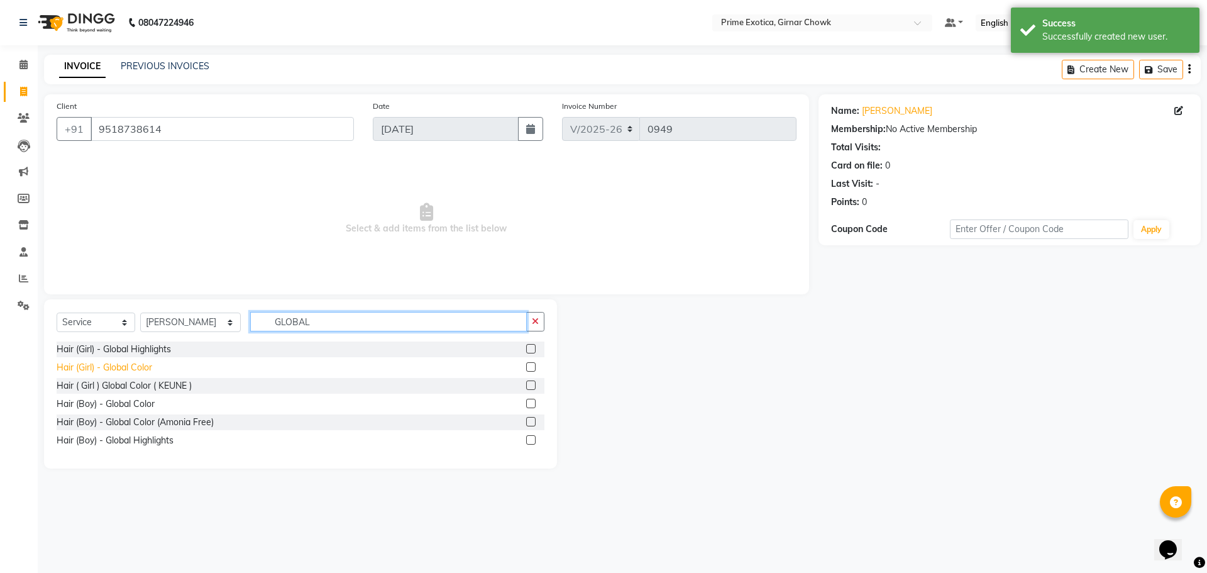
type input "GLOBAL"
click at [130, 362] on div "Hair (Girl) - Global Color" at bounding box center [105, 367] width 96 height 13
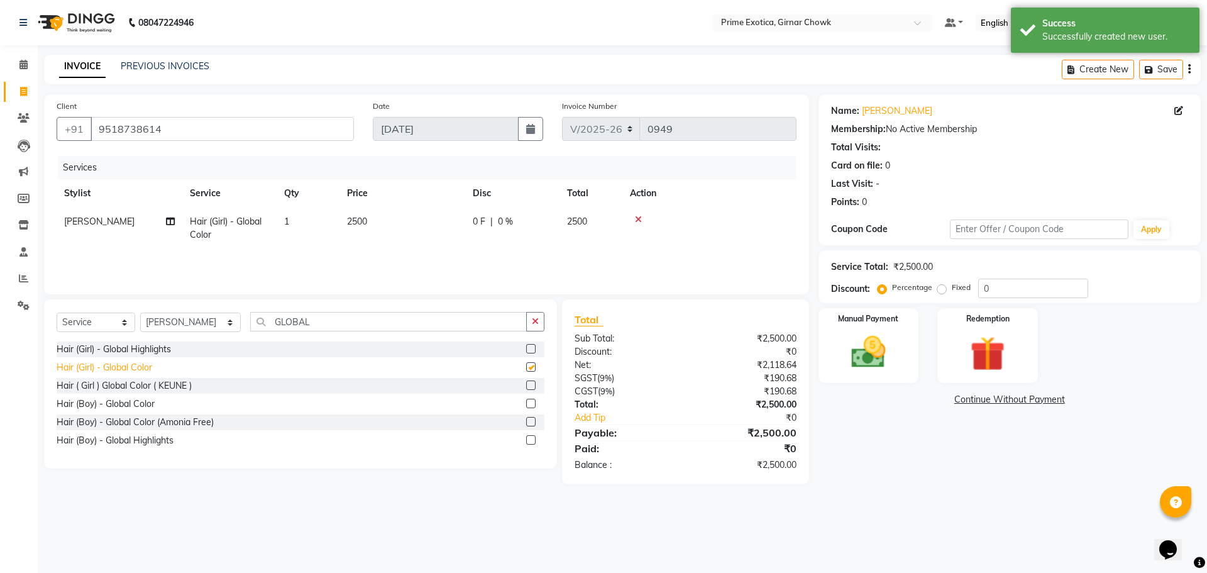
checkbox input "false"
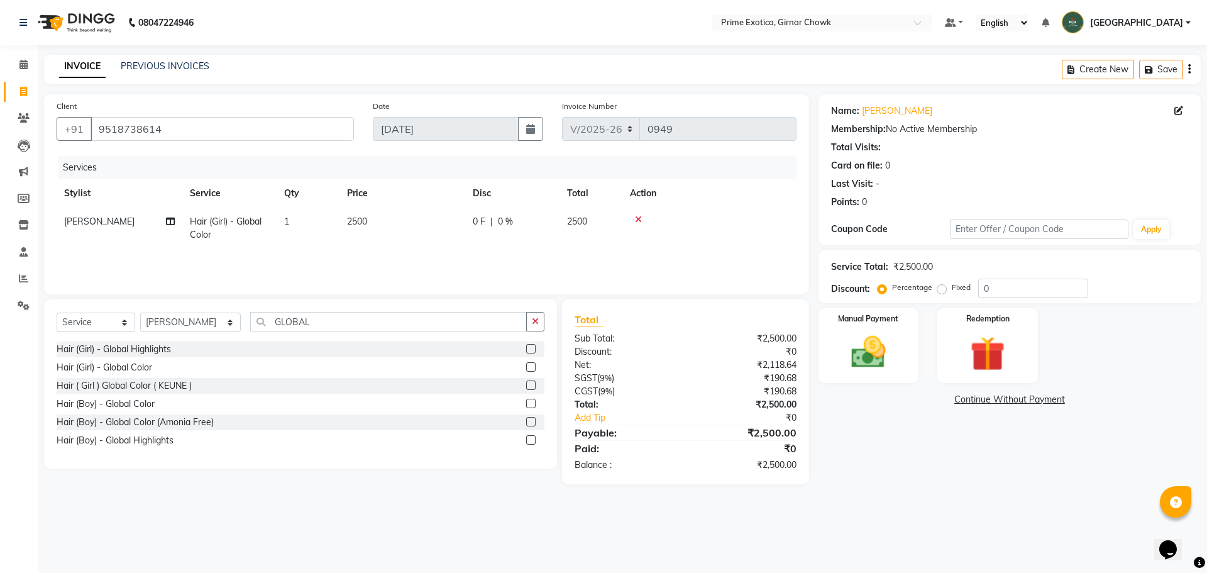
click at [367, 240] on td "2500" at bounding box center [403, 229] width 126 height 42
select select "80005"
click at [435, 220] on input "2500" at bounding box center [461, 224] width 111 height 19
type input "2"
type input "4000"
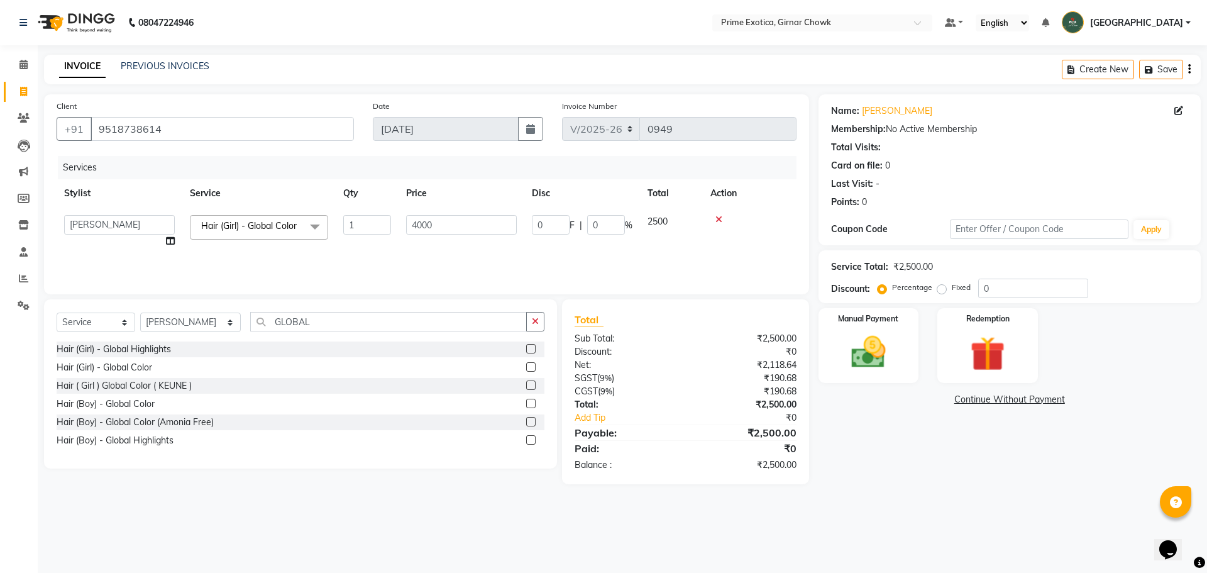
click at [435, 247] on td "4000" at bounding box center [462, 232] width 126 height 48
select select "80005"
click at [196, 324] on select "Select Stylist [PERSON_NAME] ADMIN [PERSON_NAME] [PERSON_NAME] [PERSON_NAME] [P…" at bounding box center [190, 322] width 101 height 19
select select "45353"
click at [140, 313] on select "Select Stylist [PERSON_NAME] ADMIN [PERSON_NAME] [PERSON_NAME] [PERSON_NAME] [P…" at bounding box center [190, 322] width 101 height 19
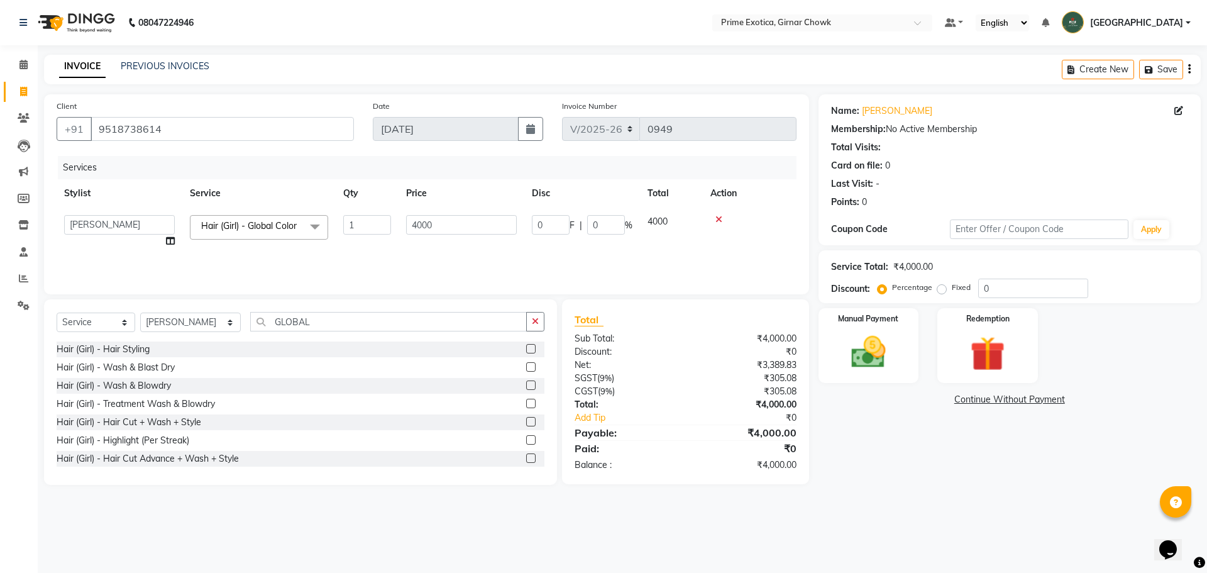
click at [297, 308] on div "Select Service Product Membership Package Voucher Prepaid Gift Card Select Styl…" at bounding box center [300, 392] width 513 height 186
click at [298, 319] on input "GLOBAL" at bounding box center [388, 321] width 277 height 19
type input "G"
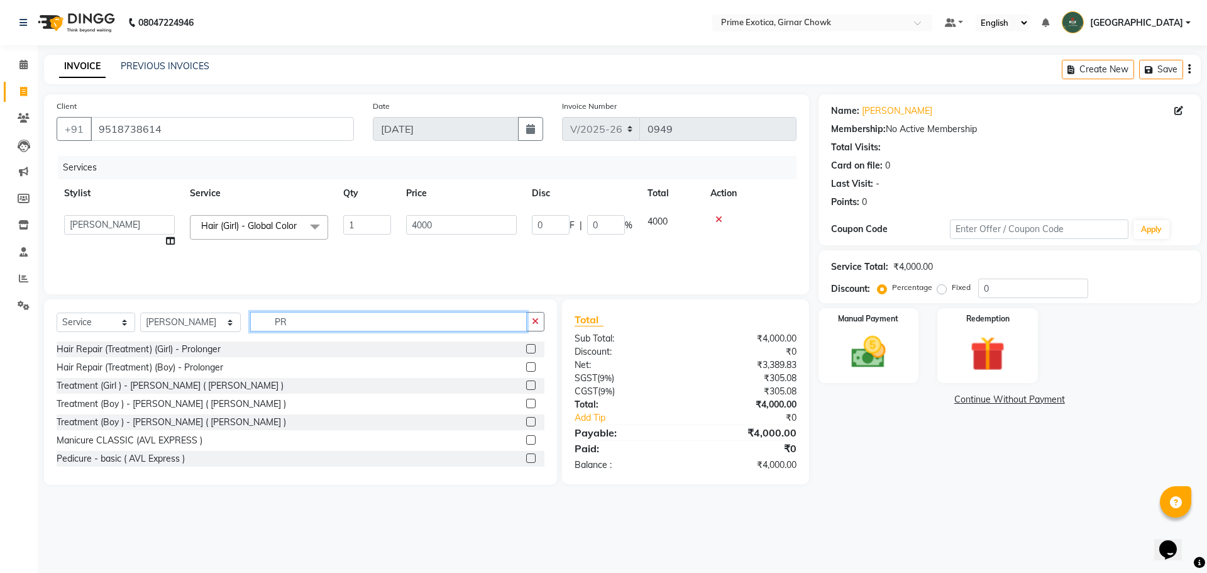
type input "P"
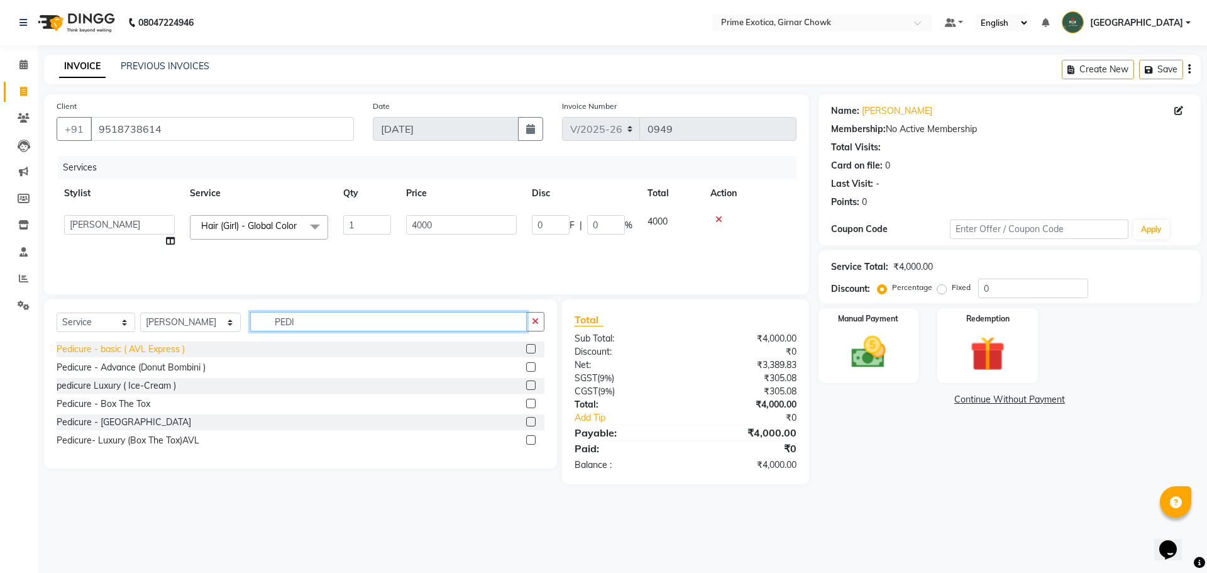
type input "PEDI"
click at [104, 348] on div "Pedicure - basic ( AVL Express )" at bounding box center [121, 349] width 128 height 13
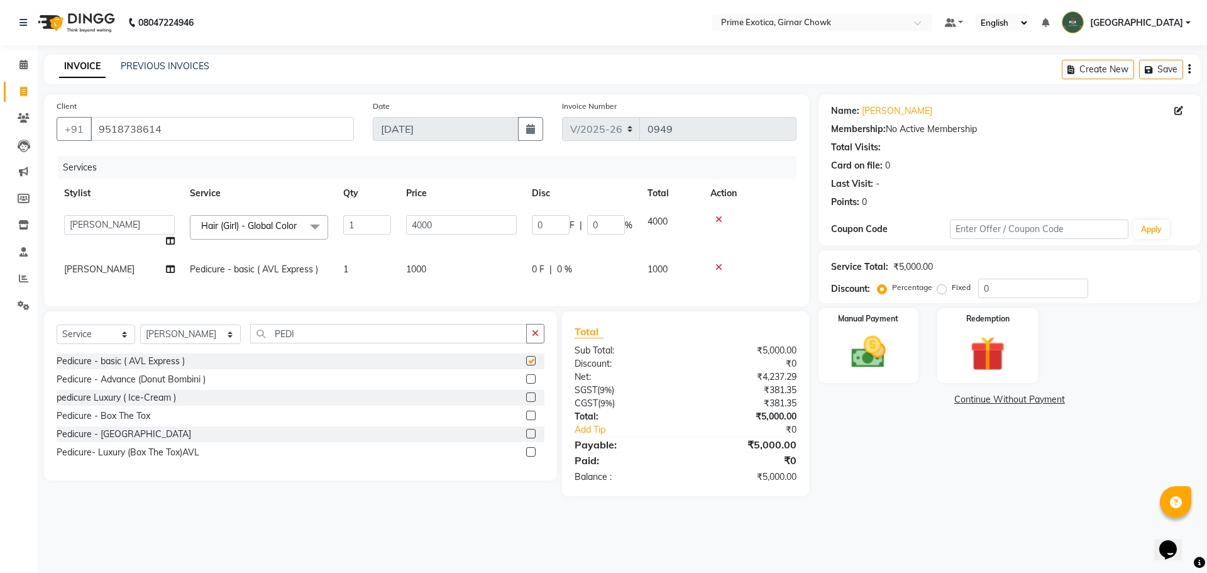
checkbox input "false"
click at [435, 233] on input "4000" at bounding box center [461, 224] width 111 height 19
click at [417, 284] on td "1000" at bounding box center [462, 269] width 126 height 28
select select "45353"
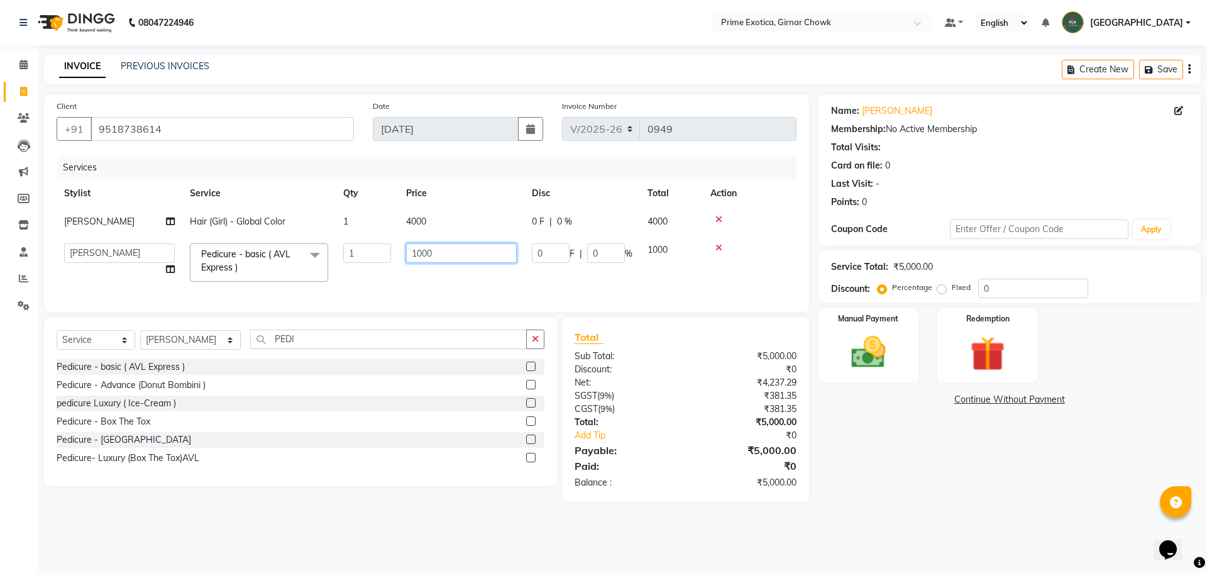
click at [435, 251] on input "1000" at bounding box center [461, 252] width 111 height 19
drag, startPoint x: 111, startPoint y: 347, endPoint x: 111, endPoint y: 357, distance: 9.4
click at [111, 347] on select "Select Service Product Membership Package Voucher Prepaid Gift Card" at bounding box center [96, 339] width 79 height 19
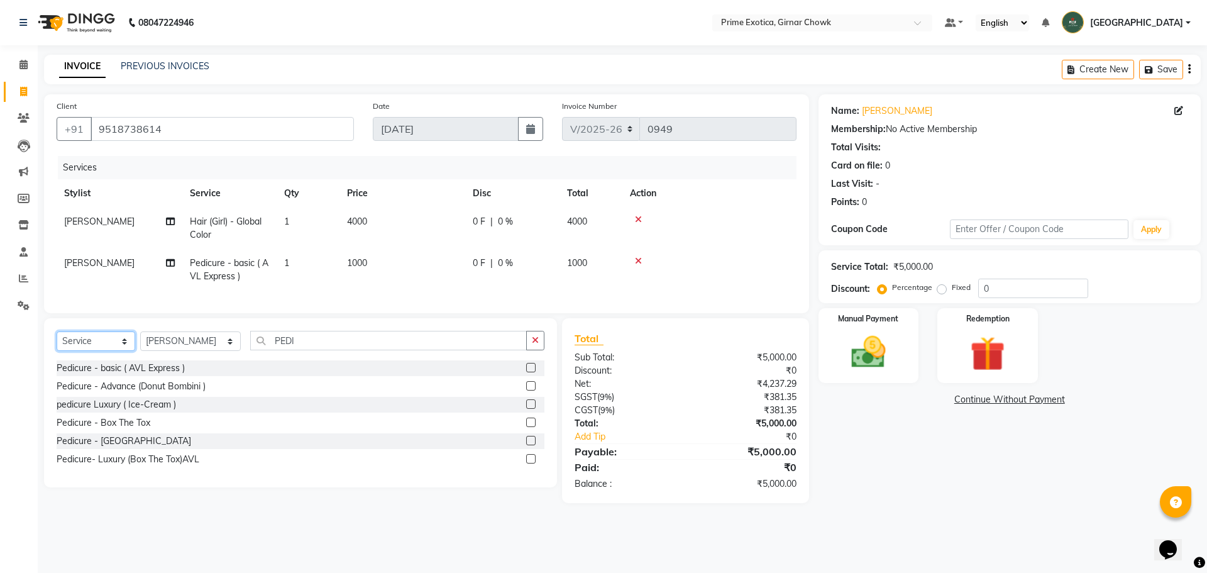
select select "membership"
click at [57, 341] on select "Select Service Product Membership Package Voucher Prepaid Gift Card" at bounding box center [96, 340] width 79 height 19
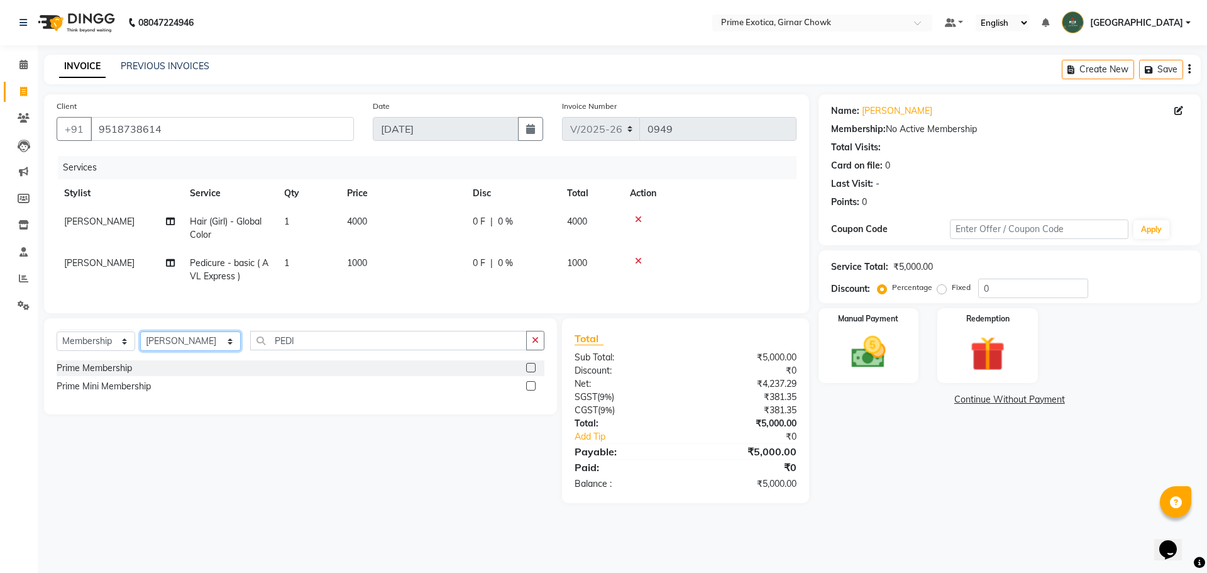
click at [181, 349] on select "Select Stylist [PERSON_NAME] ADMIN [PERSON_NAME] [PERSON_NAME] [PERSON_NAME] [P…" at bounding box center [190, 340] width 101 height 19
select select "57601"
click at [140, 341] on select "Select Stylist [PERSON_NAME] ADMIN [PERSON_NAME] [PERSON_NAME] [PERSON_NAME] [P…" at bounding box center [190, 340] width 101 height 19
click at [345, 348] on input "PEDI" at bounding box center [388, 340] width 277 height 19
type input "P"
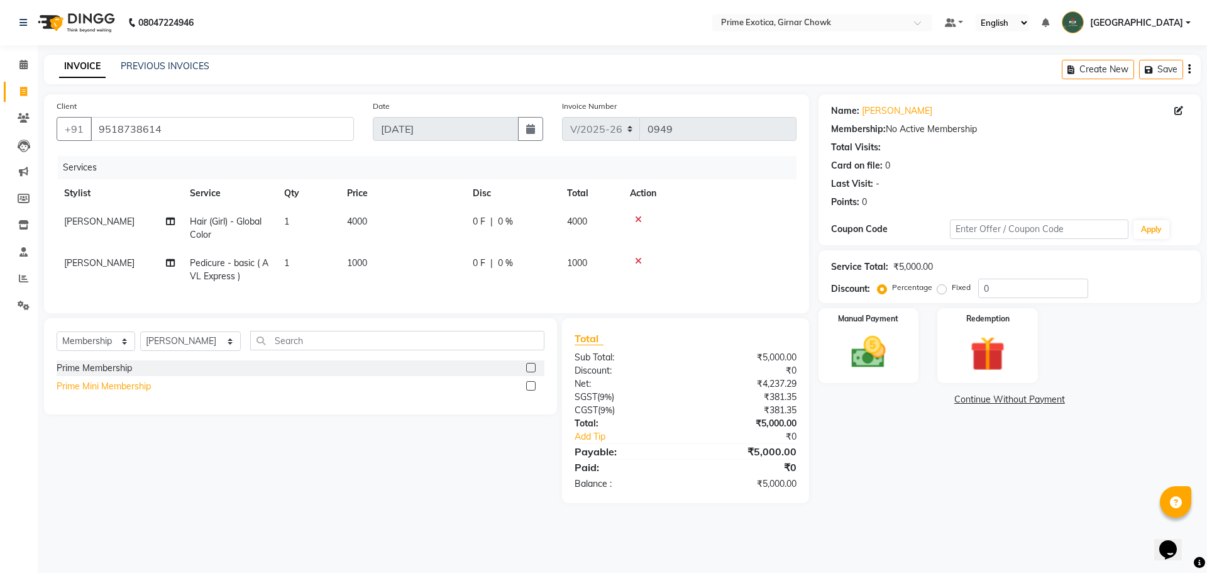
click at [134, 392] on div "Prime Mini Membership" at bounding box center [104, 386] width 94 height 13
select select "select"
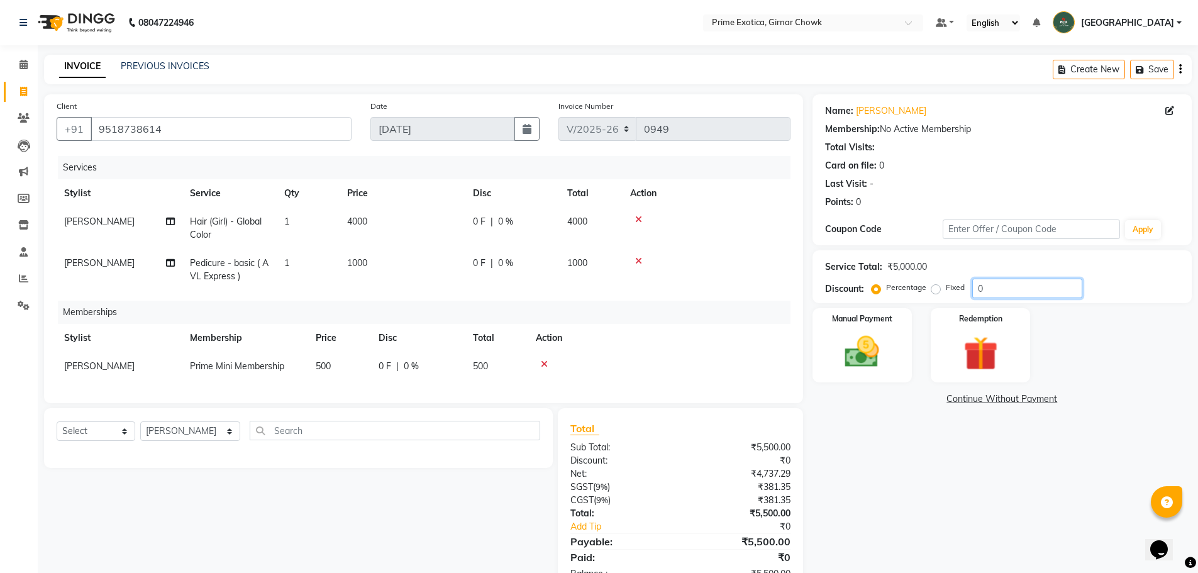
click at [435, 294] on input "0" at bounding box center [1027, 288] width 110 height 19
type input "15"
click at [435, 253] on td at bounding box center [707, 270] width 168 height 42
click at [435, 265] on span "150 F" at bounding box center [484, 263] width 23 height 13
select select "45353"
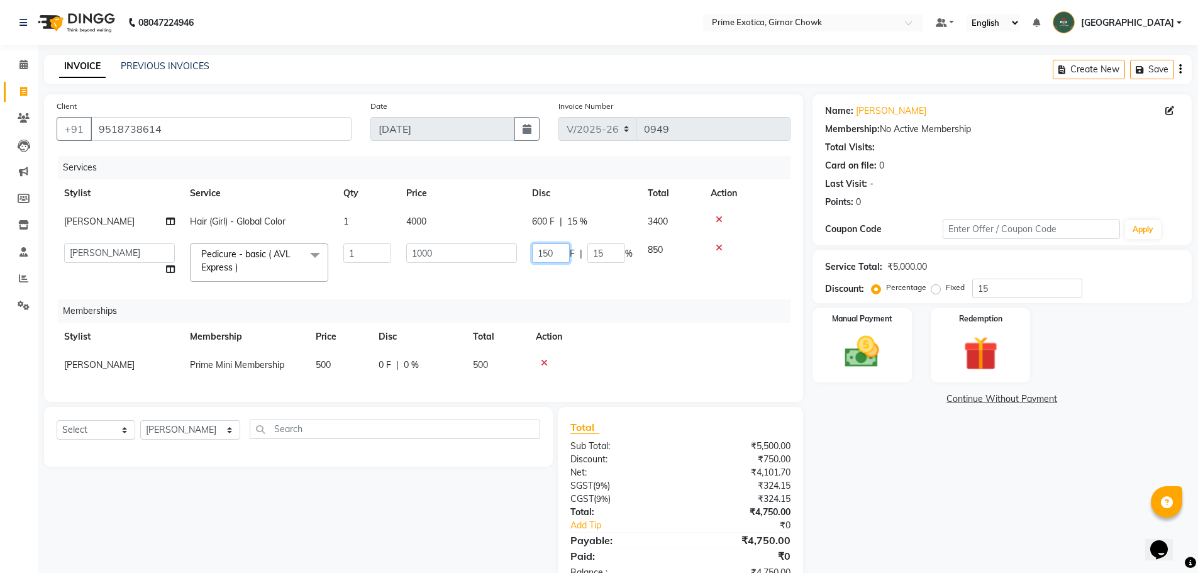
click at [435, 255] on input "150" at bounding box center [551, 252] width 38 height 19
type input "1"
type input "200"
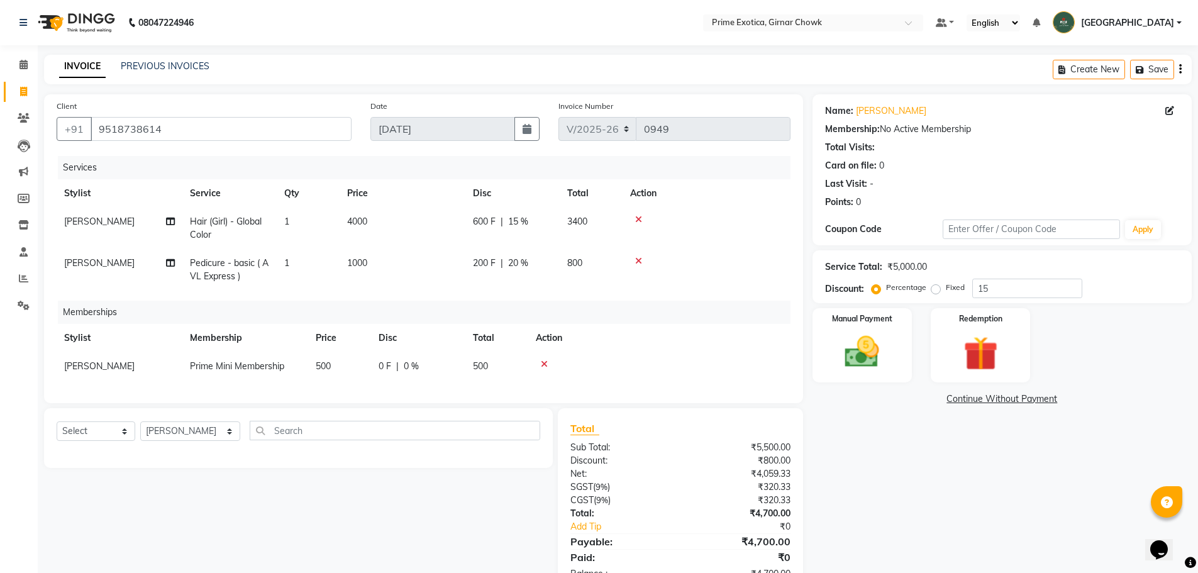
click at [435, 266] on tr "[PERSON_NAME] Pedicure - basic ( AVL Express ) 1 1000 200 F | 20 % 800" at bounding box center [424, 270] width 734 height 42
click at [435, 362] on div "Manual Payment" at bounding box center [862, 345] width 104 height 77
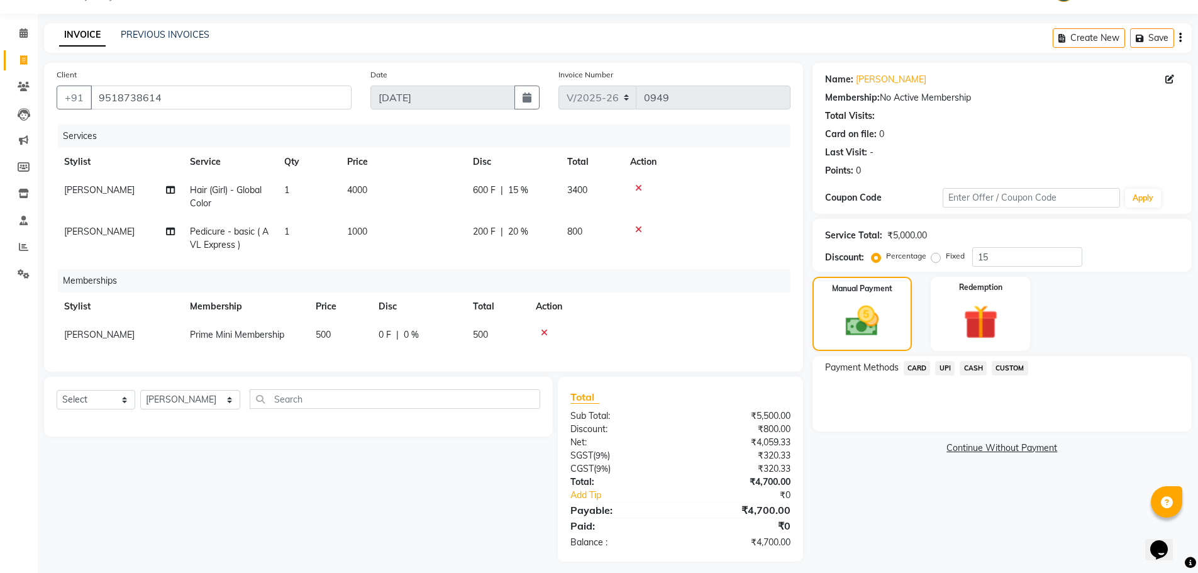
scroll to position [48, 0]
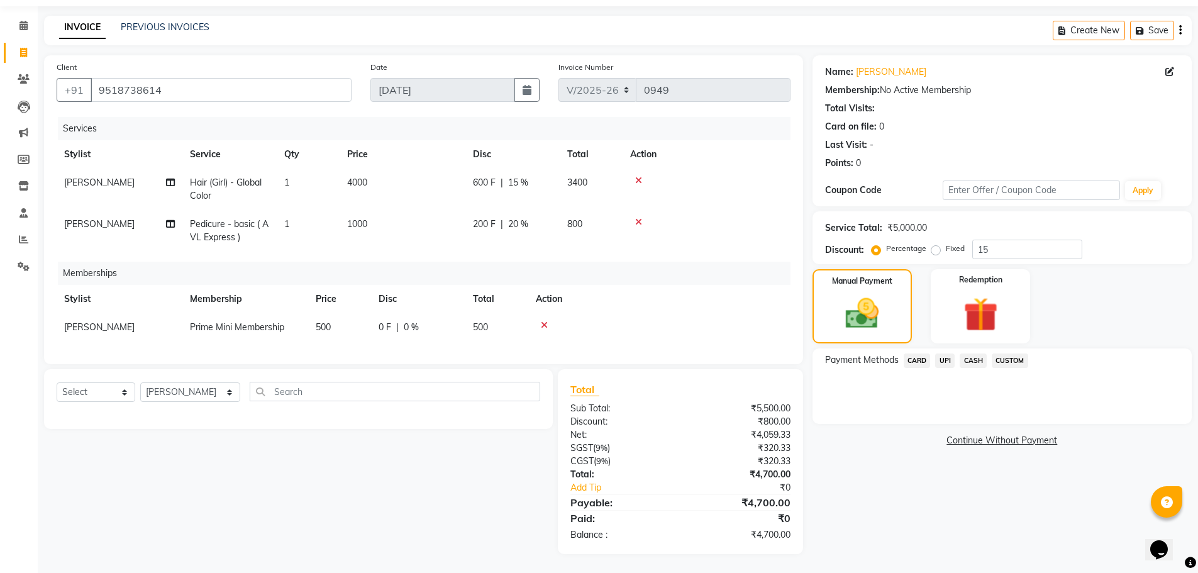
click at [435, 353] on span "UPI" at bounding box center [944, 360] width 19 height 14
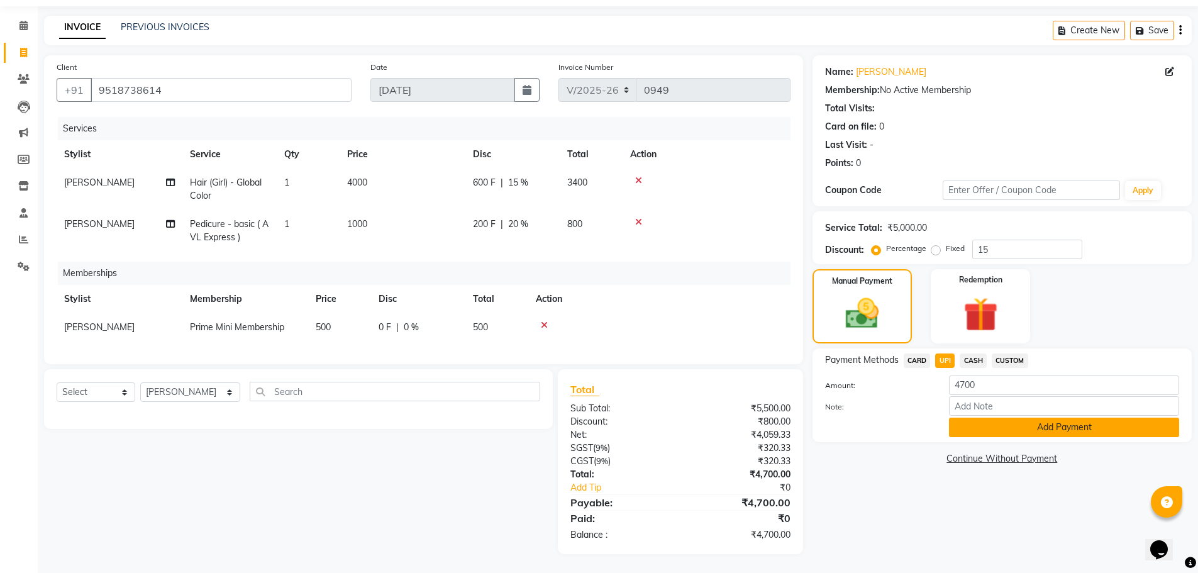
click at [435, 421] on button "Add Payment" at bounding box center [1064, 427] width 230 height 19
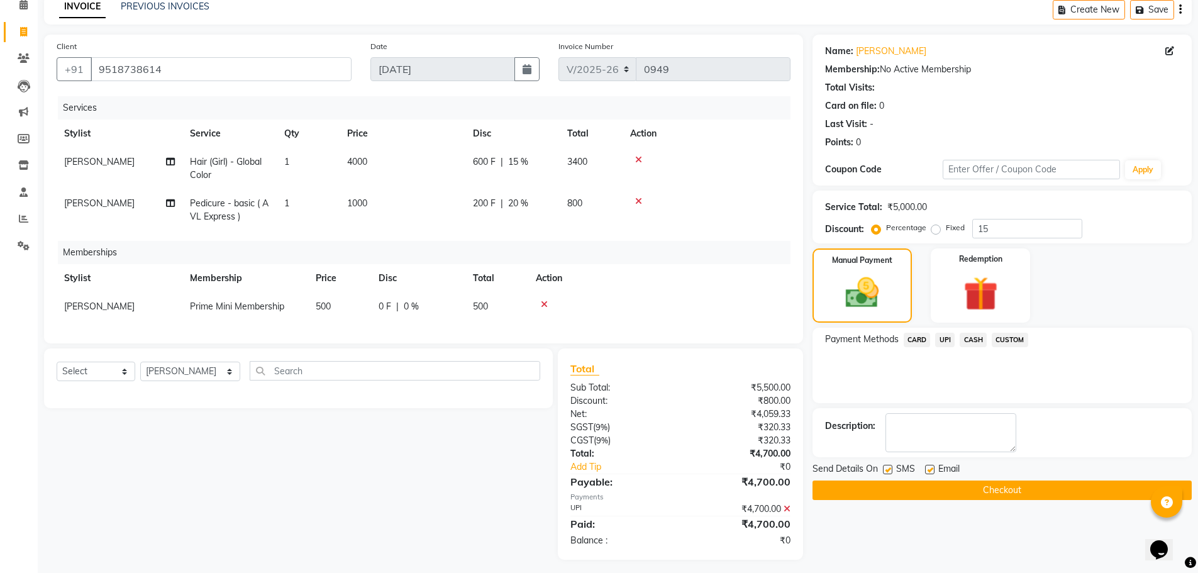
scroll to position [63, 0]
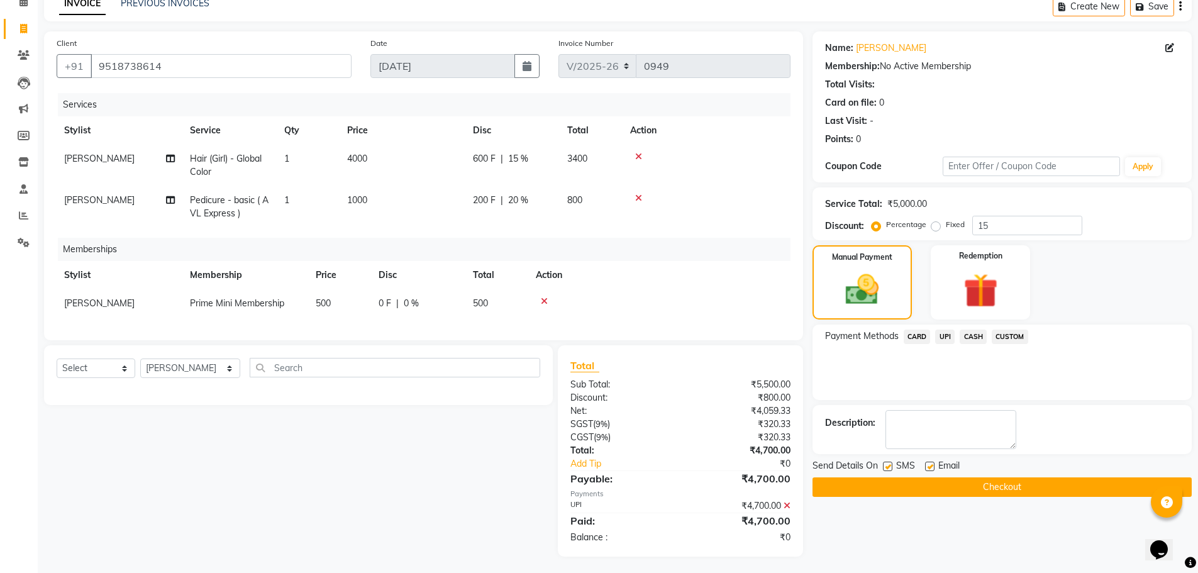
click at [435, 485] on button "Checkout" at bounding box center [1001, 486] width 379 height 19
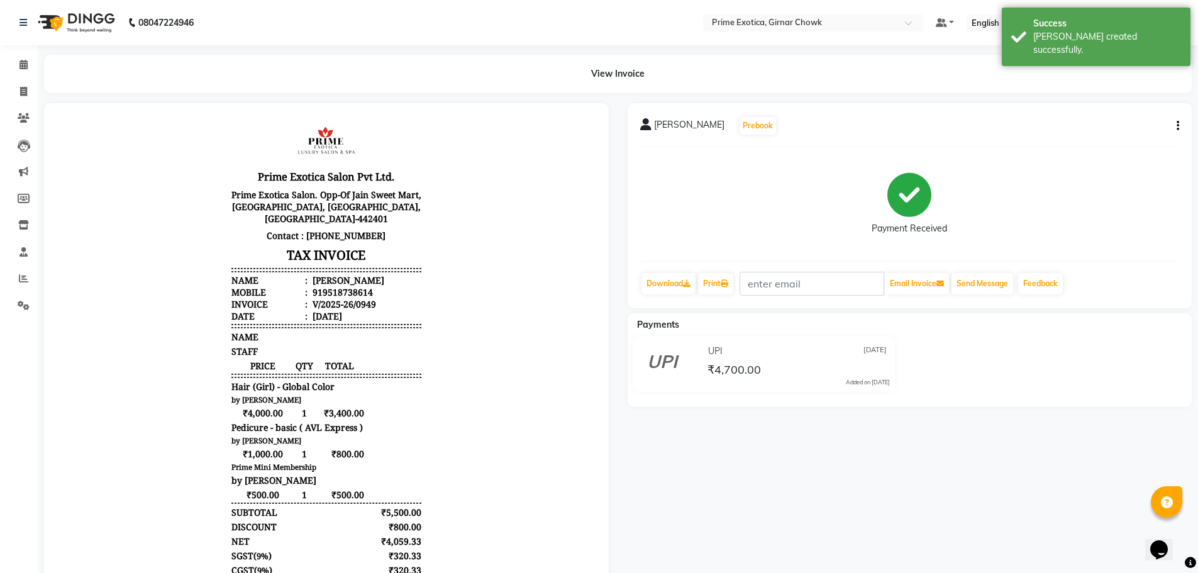
scroll to position [10, 0]
click at [25, 88] on icon at bounding box center [23, 91] width 7 height 9
select select "service"
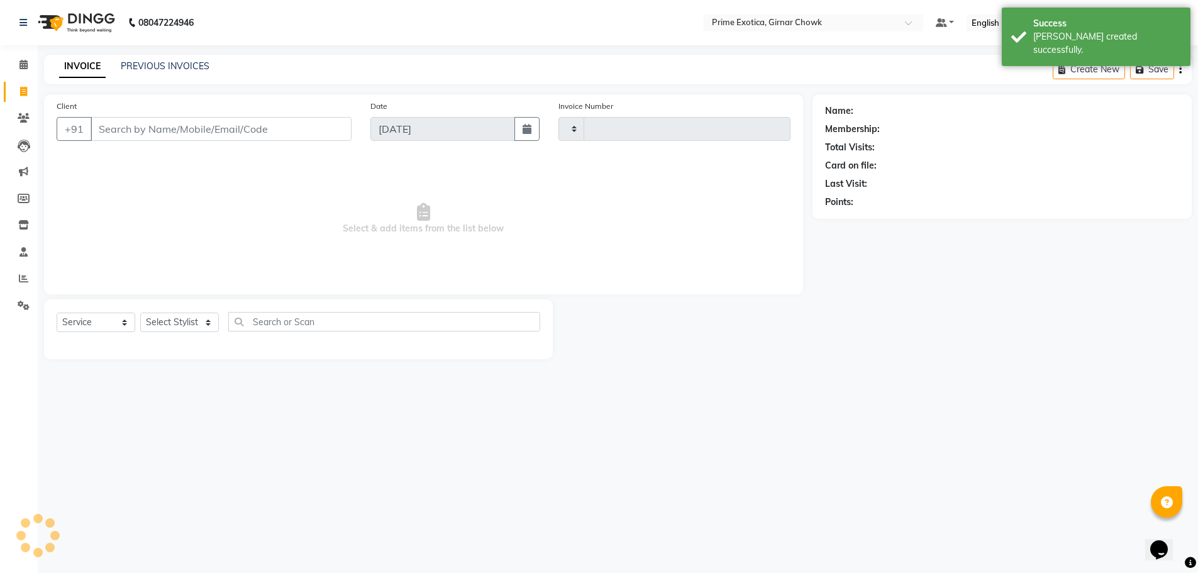
type input "0950"
select select "5796"
click at [191, 65] on link "PREVIOUS INVOICES" at bounding box center [165, 65] width 89 height 11
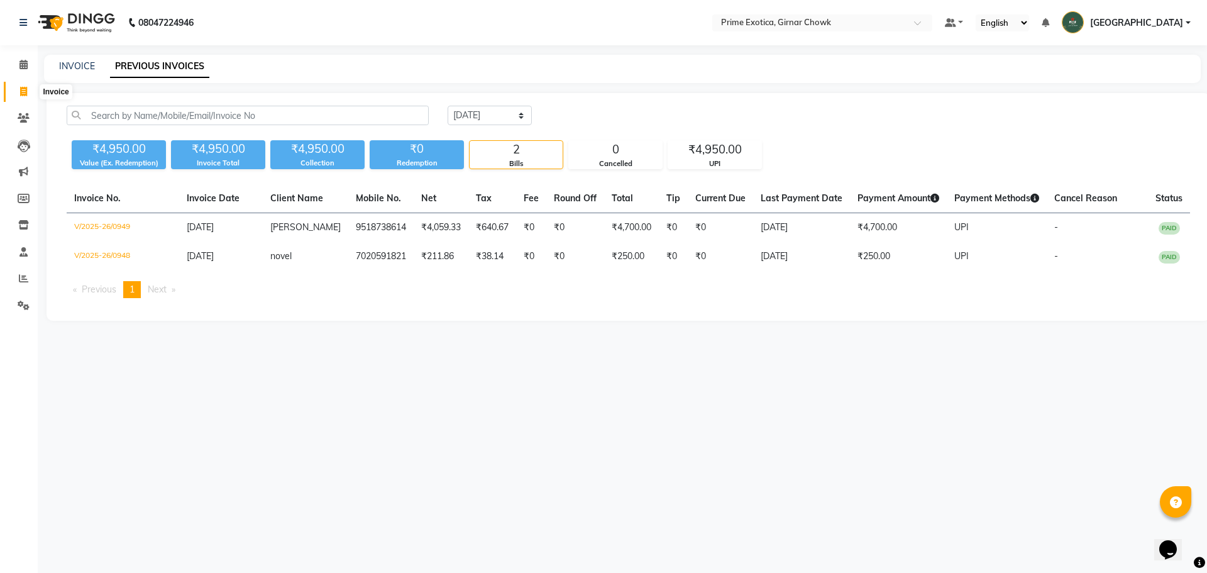
click at [21, 91] on icon at bounding box center [23, 91] width 7 height 9
select select "service"
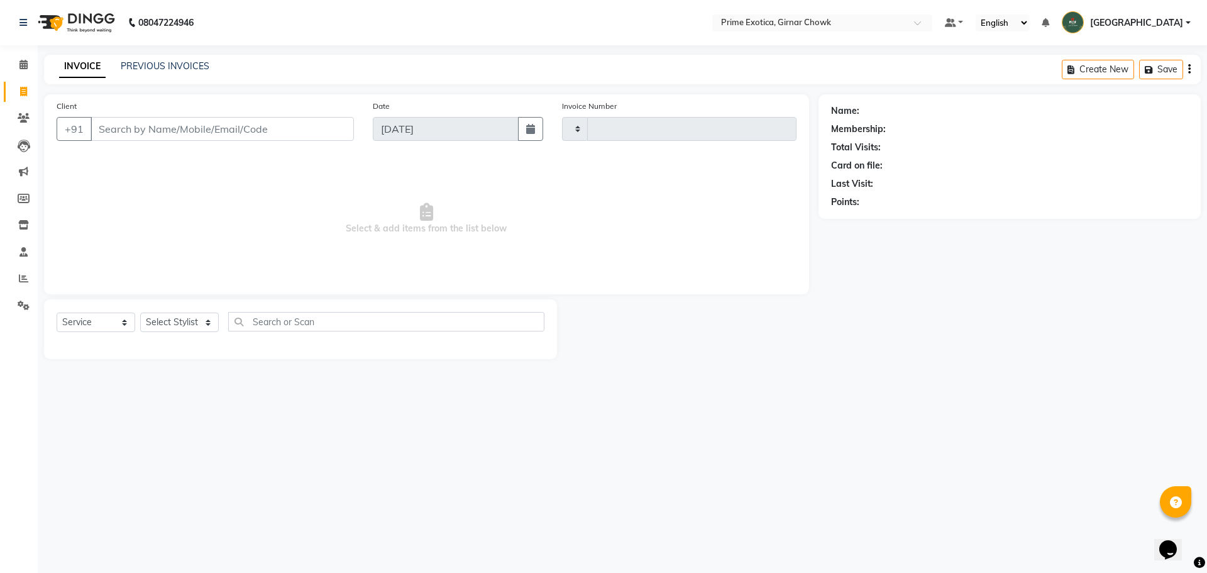
type input "0950"
select select "5796"
click at [167, 60] on link "PREVIOUS INVOICES" at bounding box center [165, 65] width 89 height 11
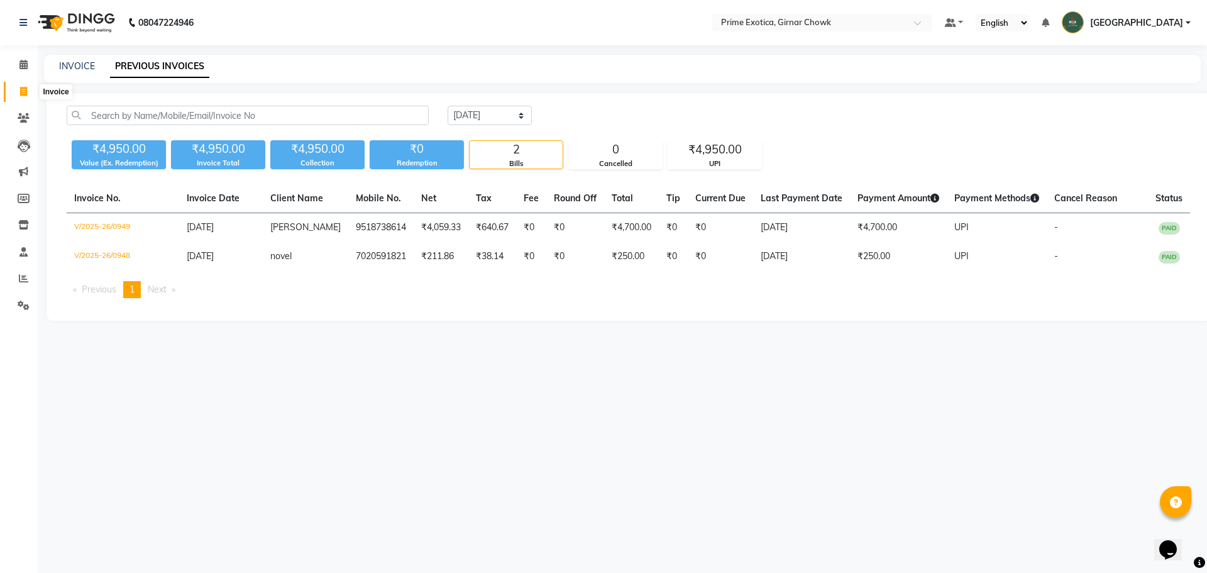
click at [21, 92] on icon at bounding box center [23, 91] width 7 height 9
select select "service"
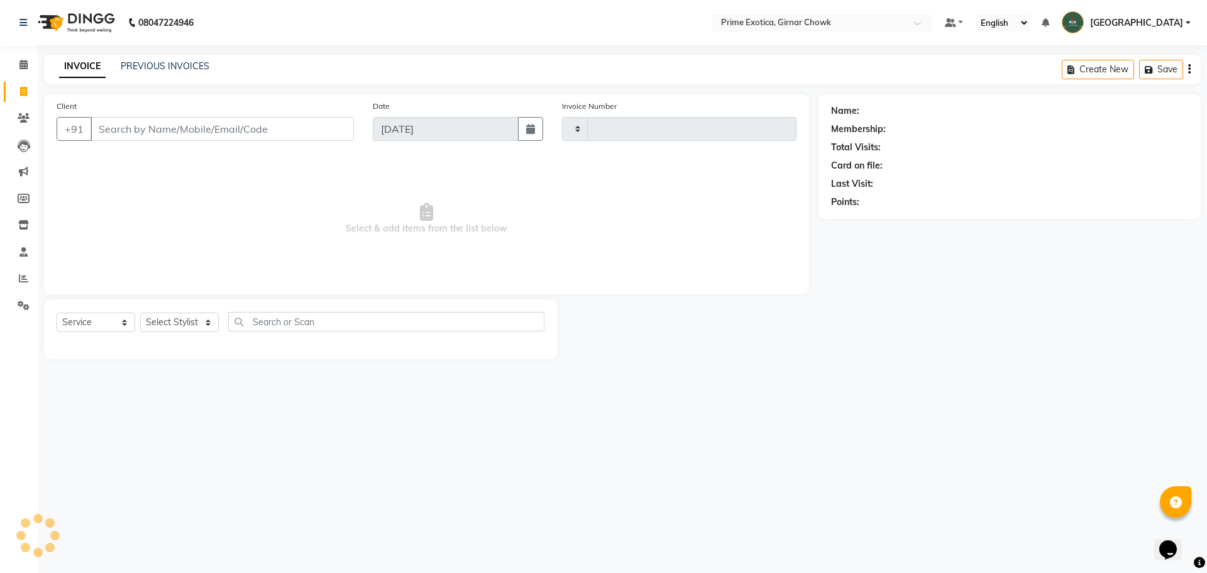
type input "0950"
select select "5796"
click at [218, 136] on input "Client" at bounding box center [222, 129] width 263 height 24
type input "8329027541"
click at [308, 131] on span "Add Client" at bounding box center [322, 129] width 50 height 13
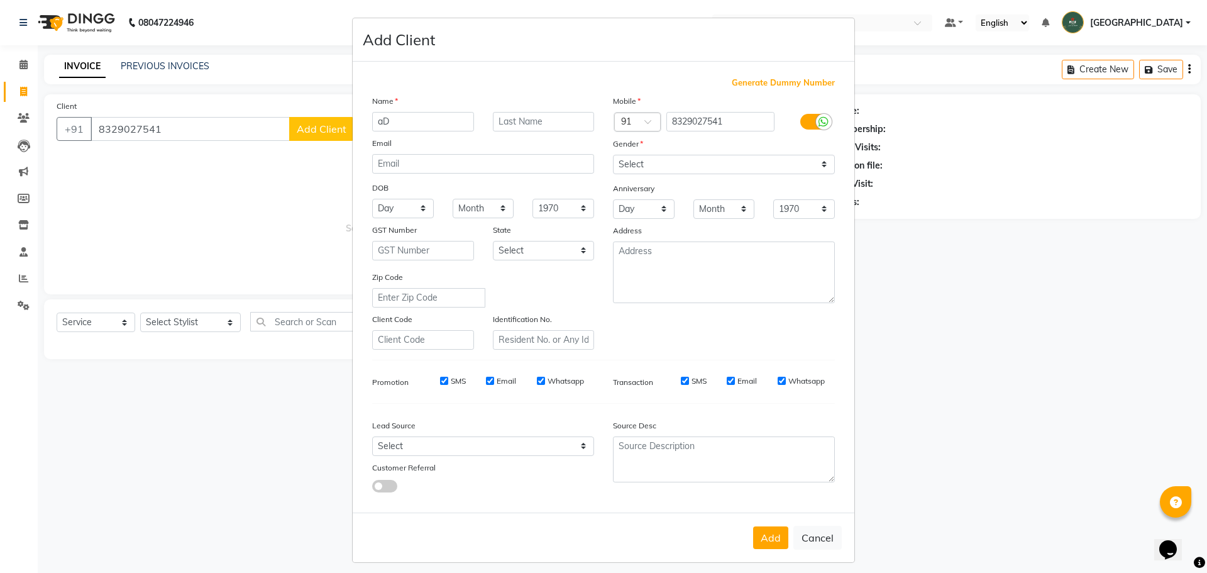
type input "a"
type input "Aditi"
click at [435, 117] on input "text" at bounding box center [544, 121] width 102 height 19
type input "[PERSON_NAME]"
click at [435, 172] on select "Select [DEMOGRAPHIC_DATA] [DEMOGRAPHIC_DATA] Other Prefer Not To Say" at bounding box center [724, 164] width 222 height 19
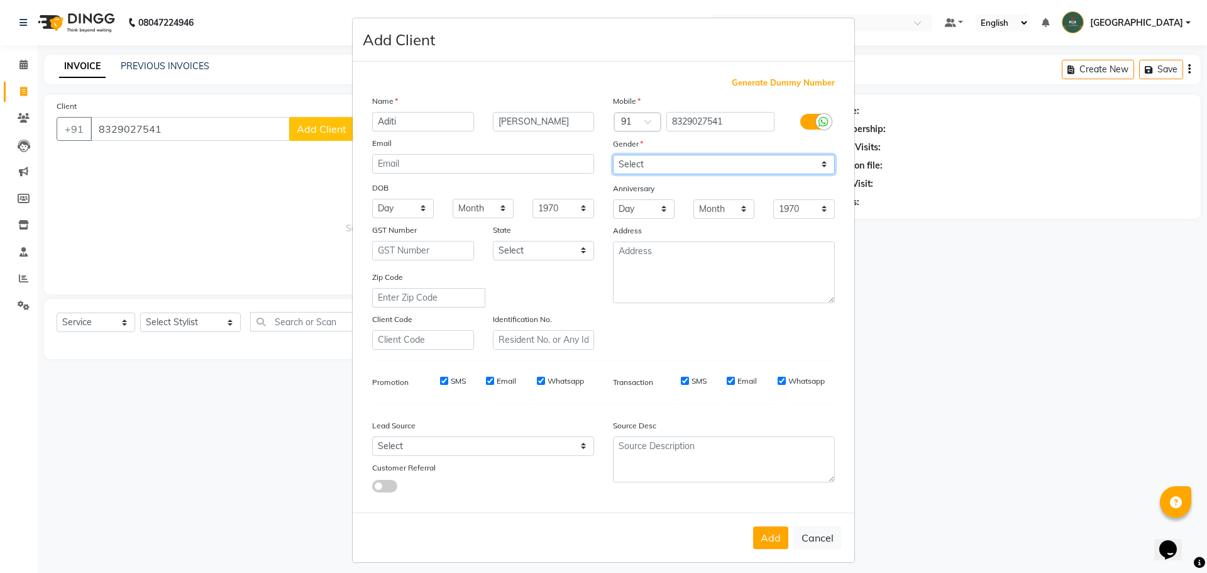
select select "[DEMOGRAPHIC_DATA]"
click at [435, 155] on select "Select [DEMOGRAPHIC_DATA] [DEMOGRAPHIC_DATA] Other Prefer Not To Say" at bounding box center [724, 164] width 222 height 19
click at [435, 541] on button "Add" at bounding box center [770, 537] width 35 height 23
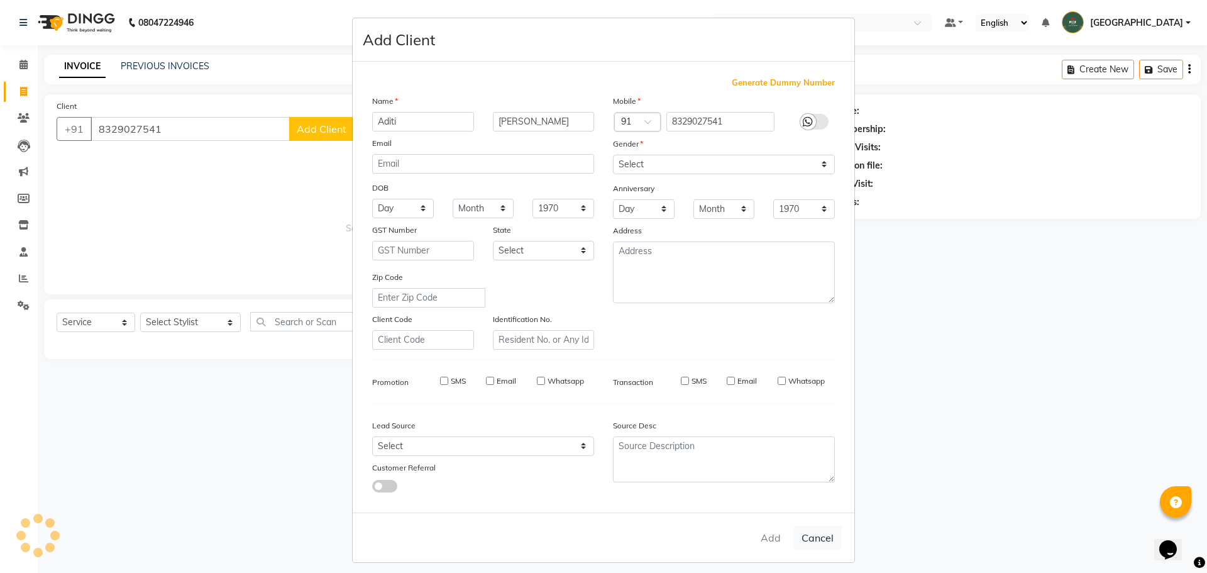
select select
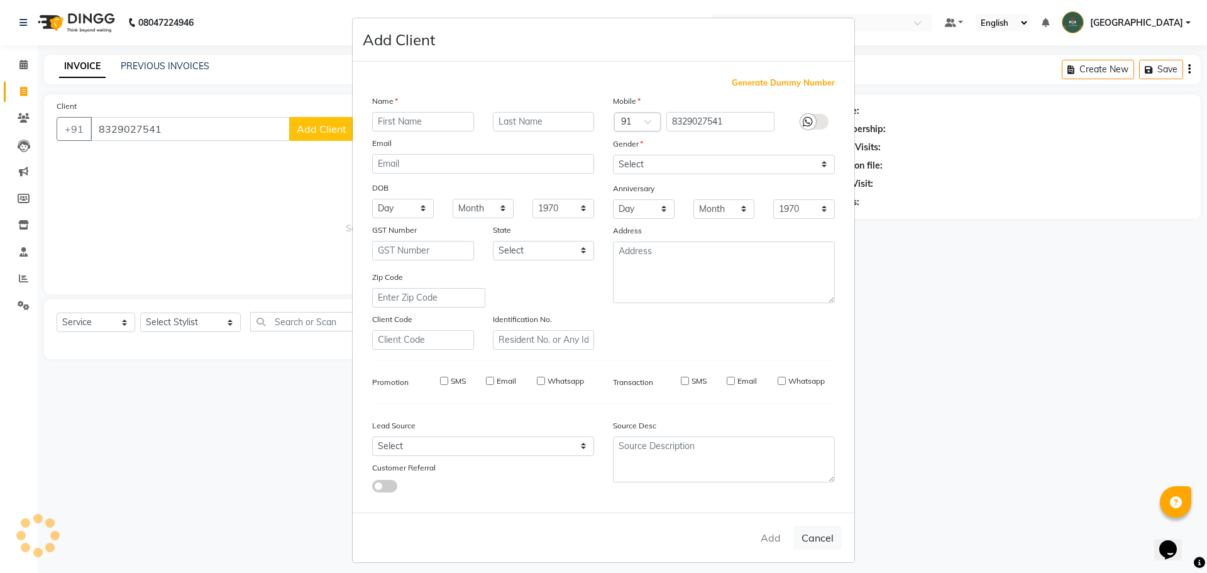
select select
checkbox input "false"
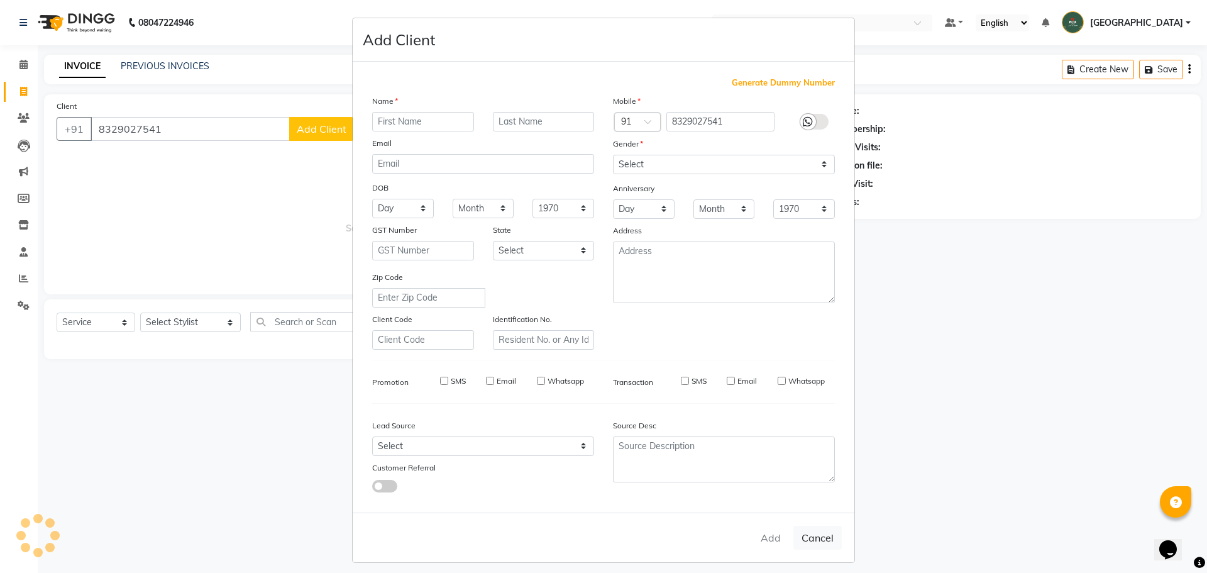
checkbox input "false"
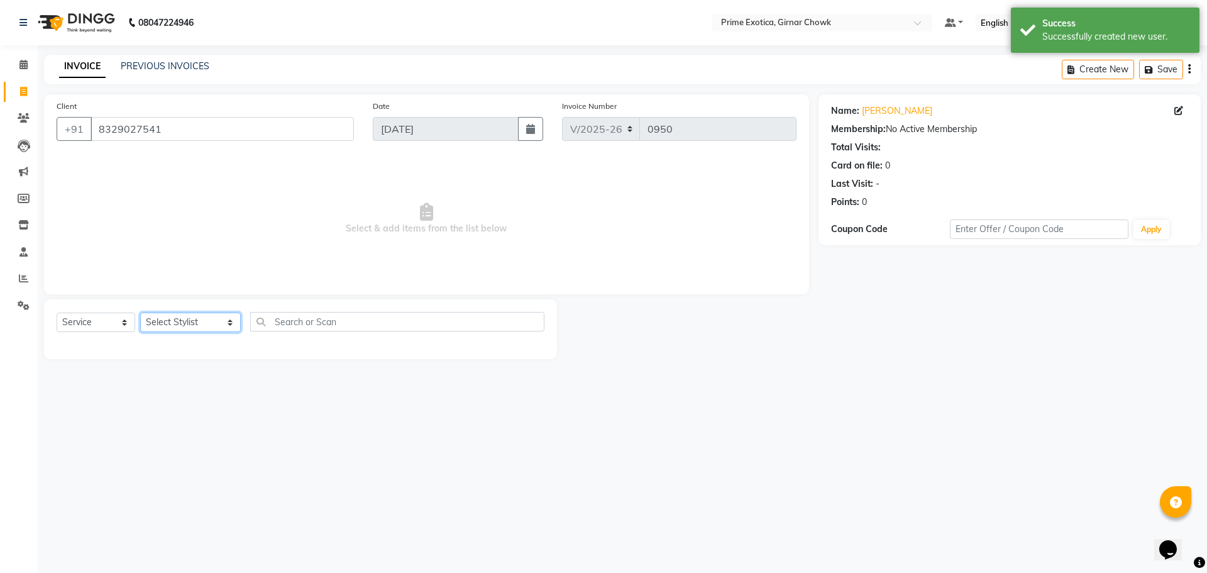
click at [153, 325] on select "Select Stylist [PERSON_NAME] ADMIN [PERSON_NAME] [PERSON_NAME] [PERSON_NAME] [P…" at bounding box center [190, 322] width 101 height 19
select select "88602"
click at [140, 313] on select "Select Stylist [PERSON_NAME] ADMIN [PERSON_NAME] [PERSON_NAME] [PERSON_NAME] [P…" at bounding box center [190, 322] width 101 height 19
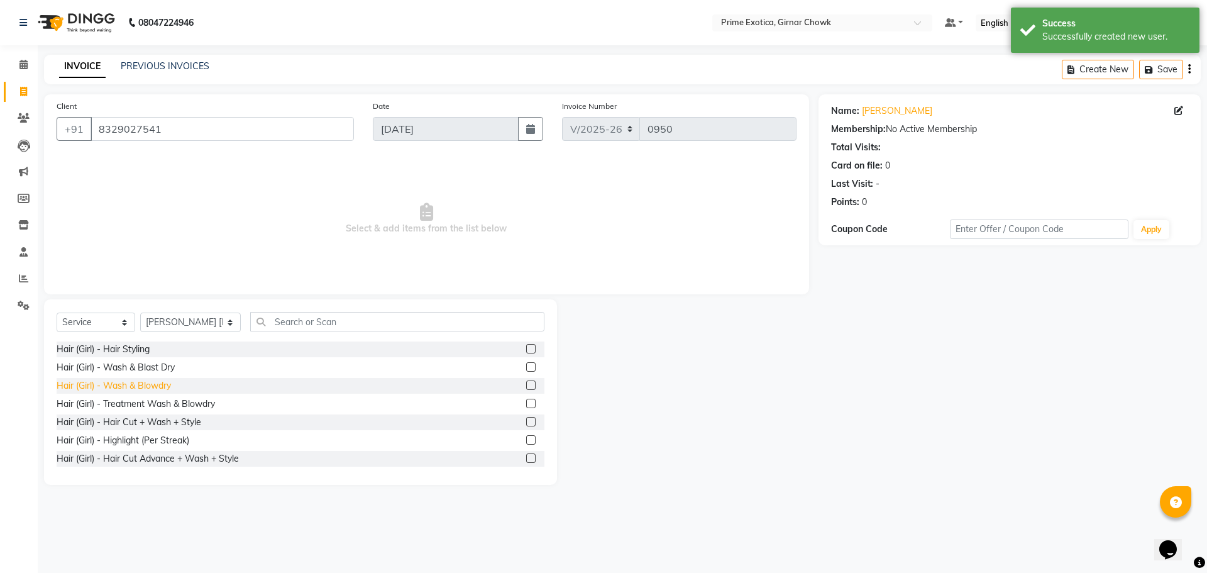
click at [158, 388] on div "Hair (Girl) - Wash & Blowdry" at bounding box center [114, 385] width 114 height 13
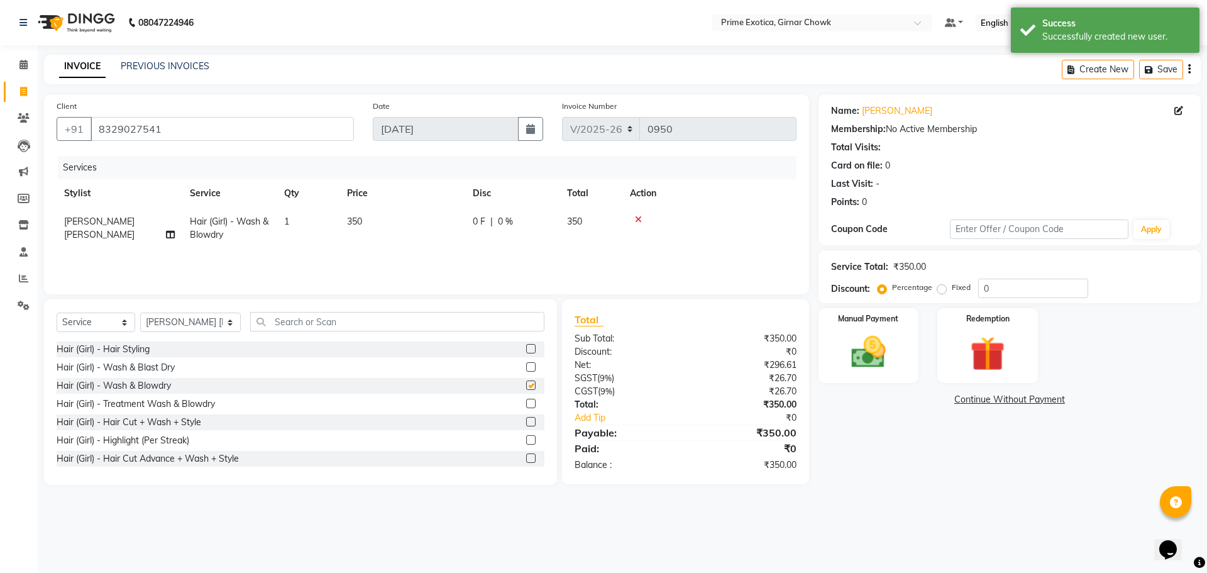
checkbox input "false"
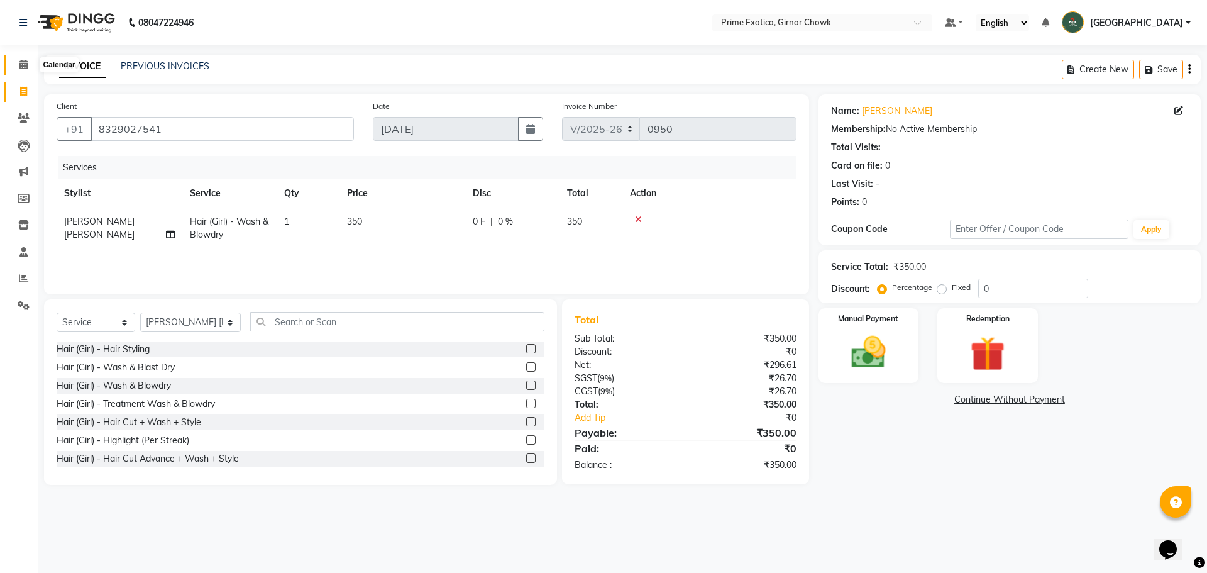
click at [23, 71] on span at bounding box center [24, 65] width 22 height 14
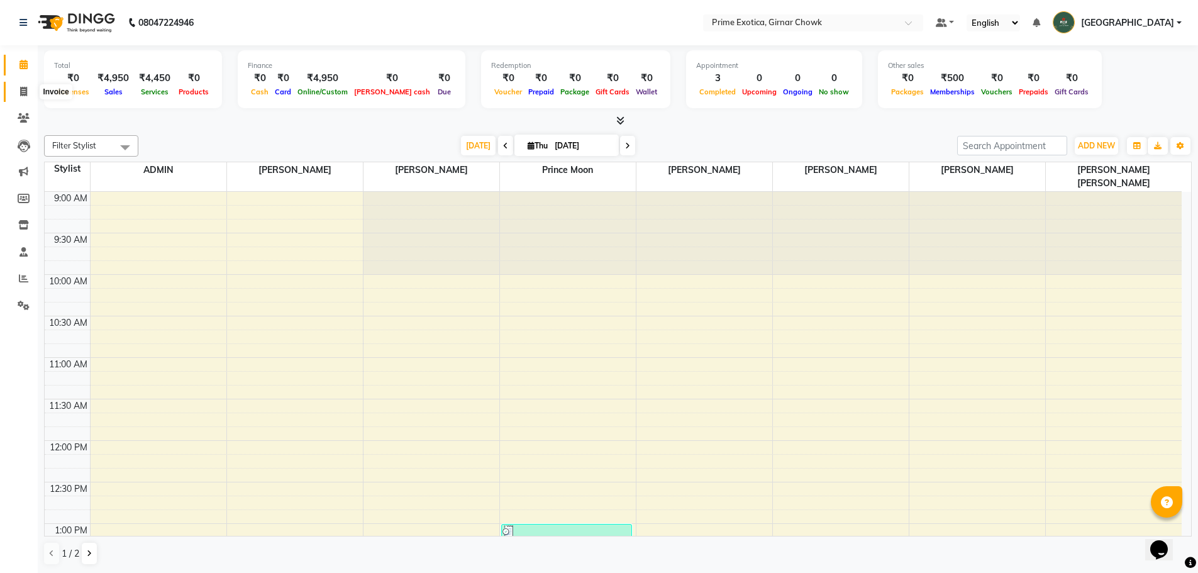
click at [25, 91] on icon at bounding box center [23, 91] width 7 height 9
select select "service"
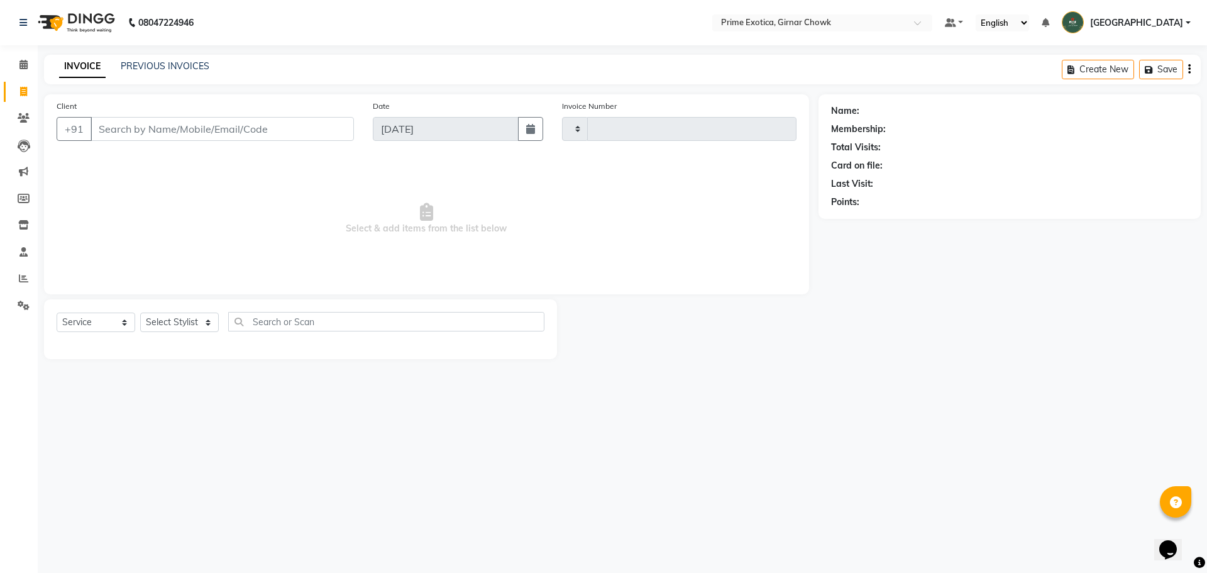
type input "0950"
select select "5796"
click at [158, 64] on link "PREVIOUS INVOICES" at bounding box center [165, 65] width 89 height 11
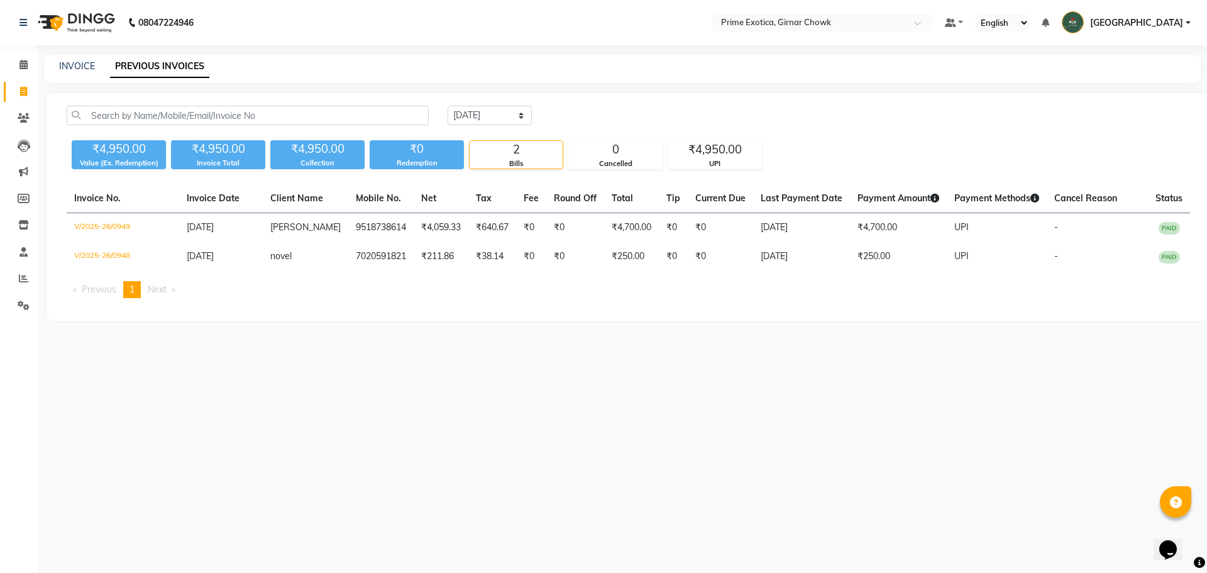
click at [22, 89] on icon at bounding box center [23, 91] width 7 height 9
select select "service"
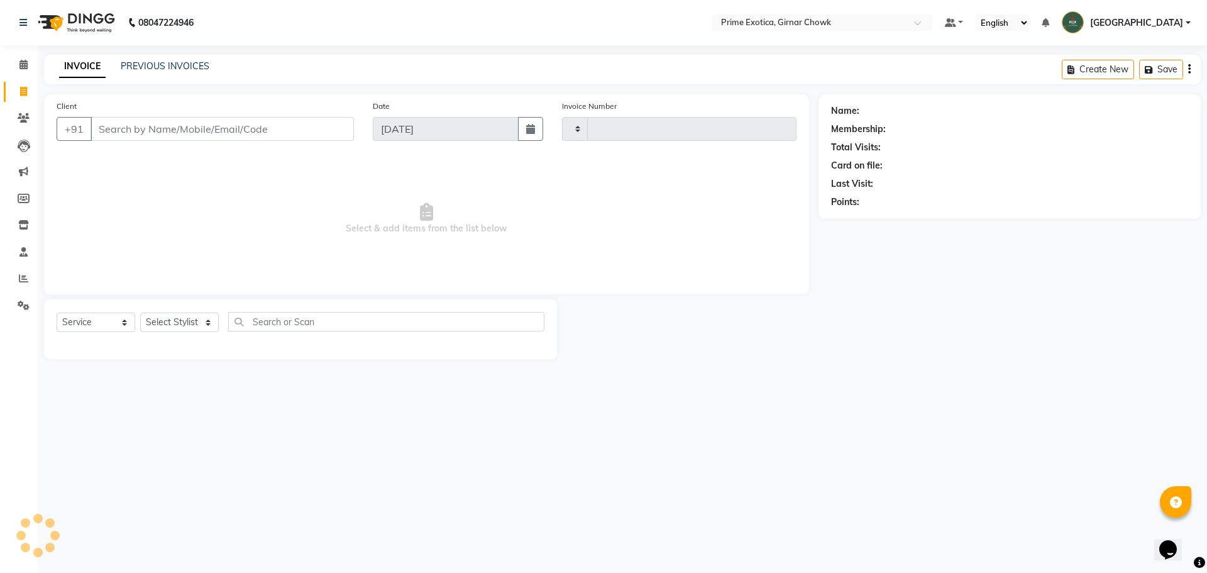
type input "0950"
select select "5796"
click at [167, 132] on input "Client" at bounding box center [222, 129] width 263 height 24
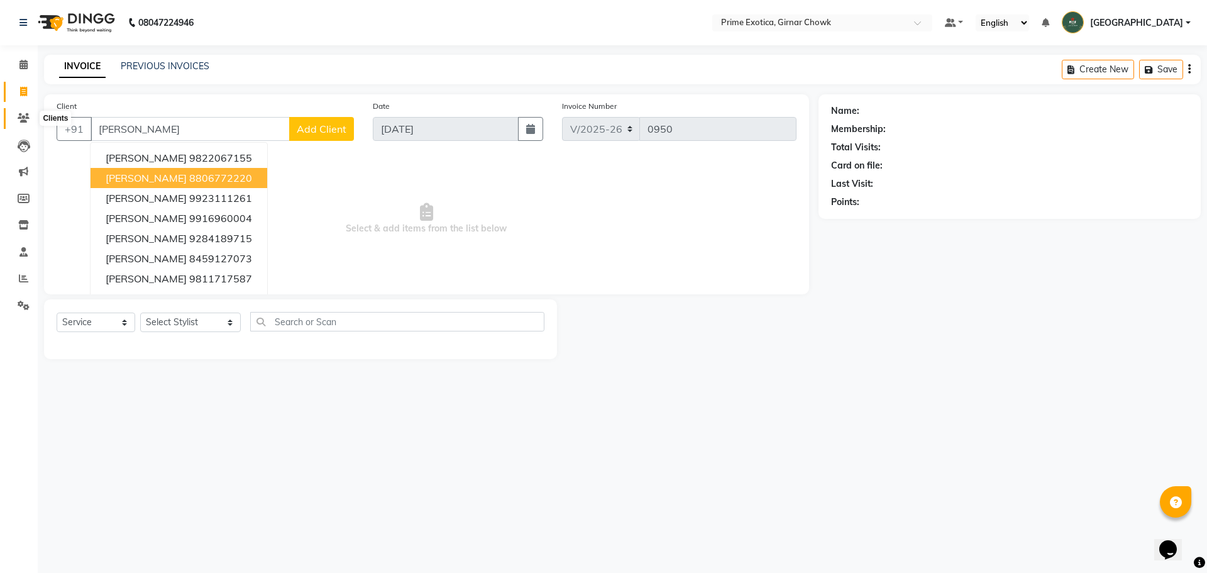
type input "[PERSON_NAME]"
click at [25, 116] on icon at bounding box center [24, 117] width 12 height 9
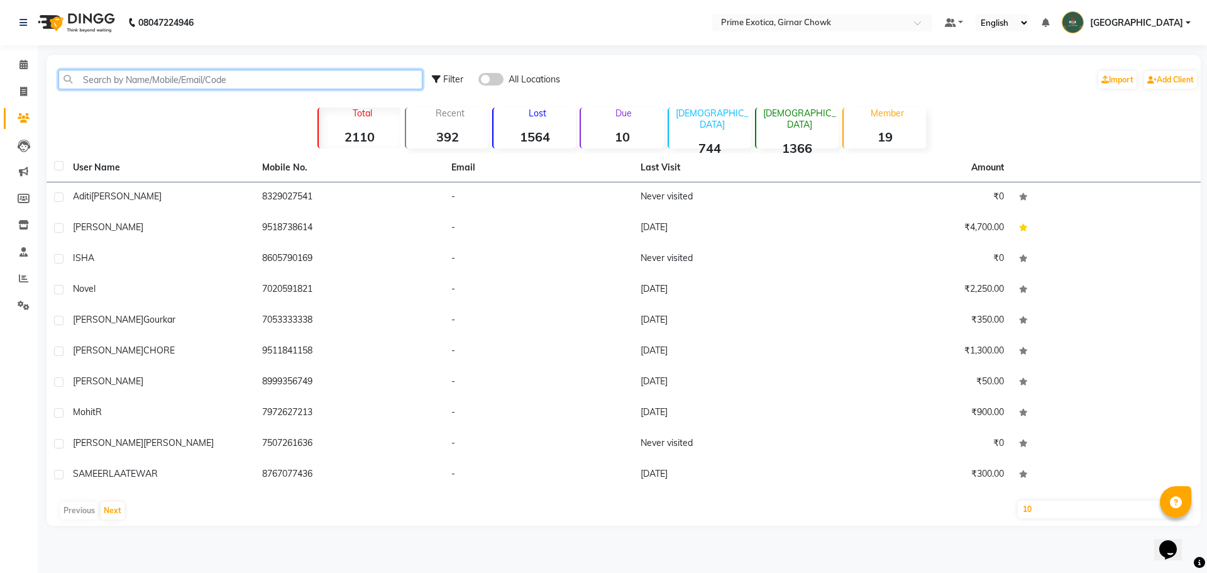
click at [127, 82] on input "text" at bounding box center [240, 79] width 364 height 19
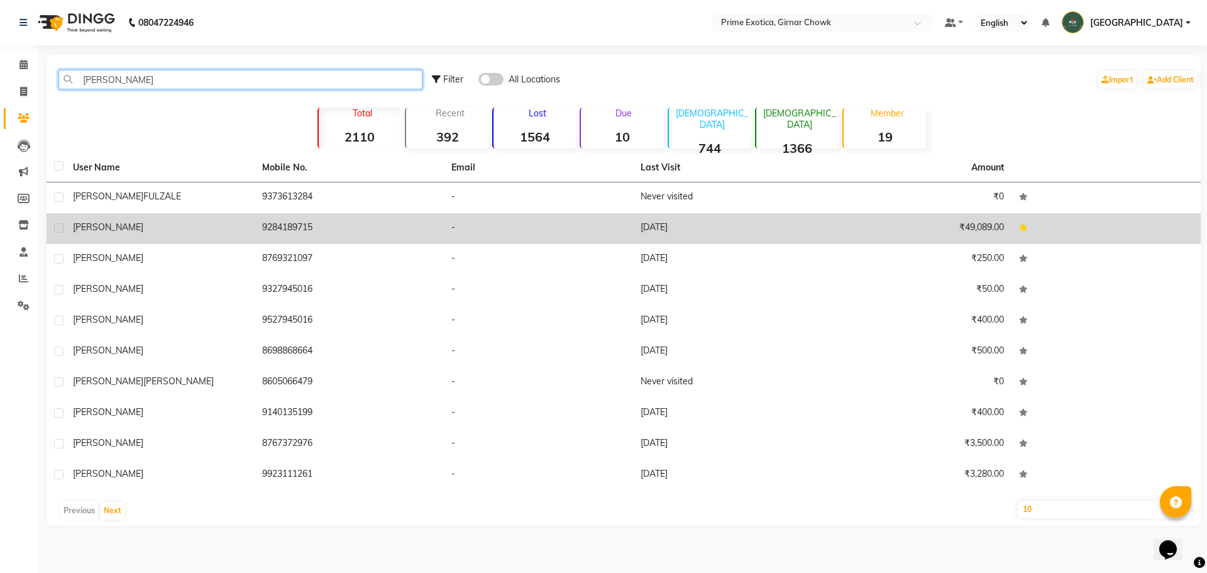
type input "[PERSON_NAME]"
click at [96, 224] on div "[PERSON_NAME]" at bounding box center [160, 227] width 174 height 13
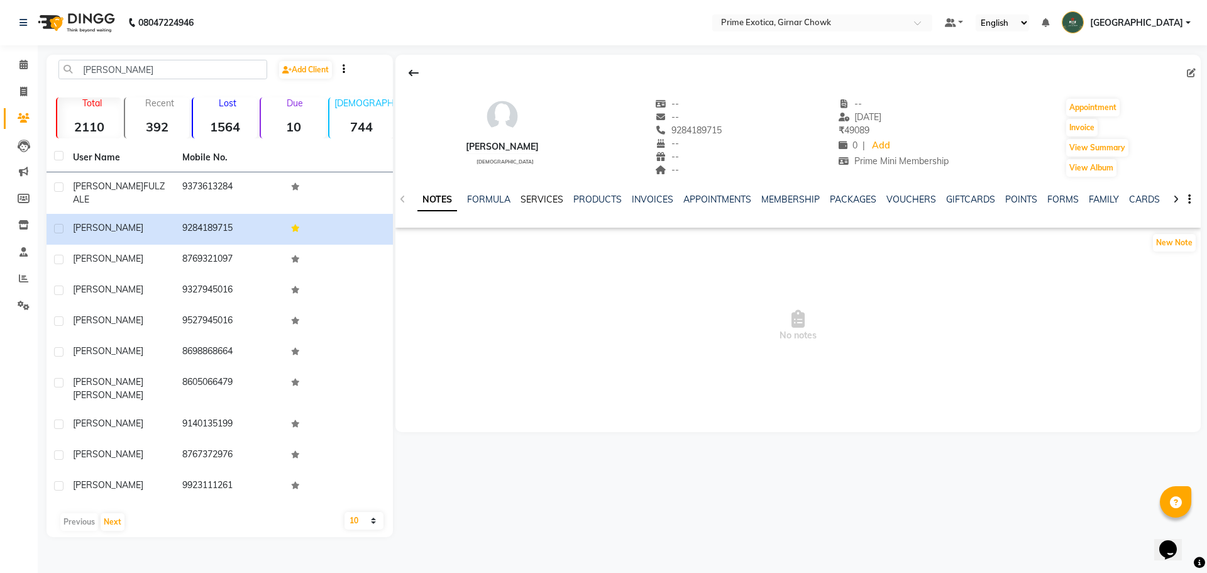
click at [435, 200] on link "SERVICES" at bounding box center [542, 199] width 43 height 11
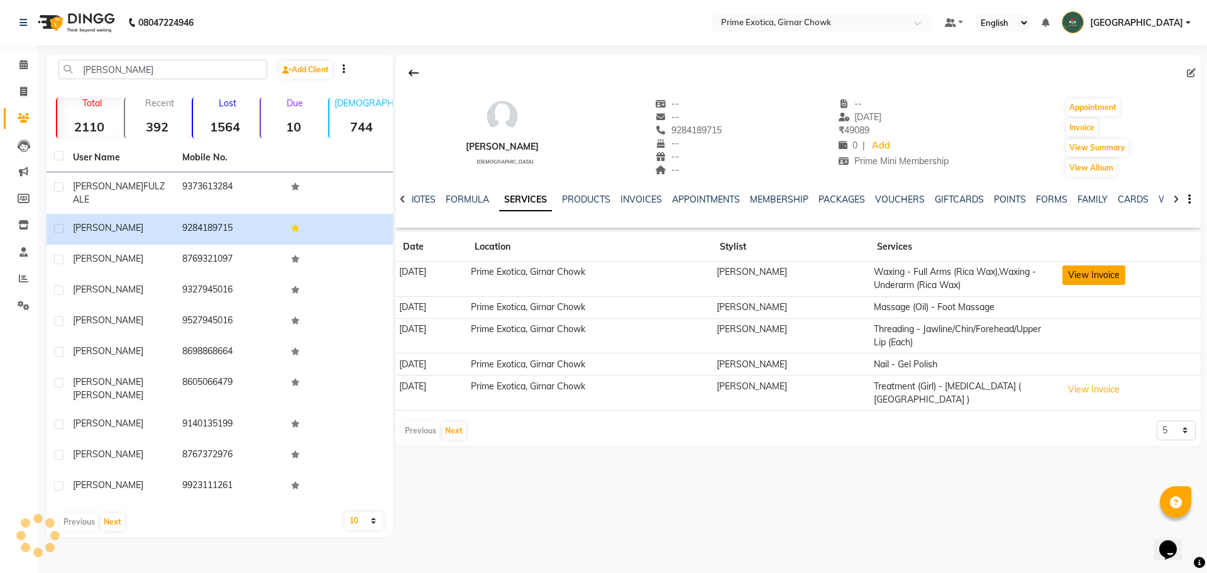
click at [435, 278] on button "View Invoice" at bounding box center [1094, 274] width 63 height 19
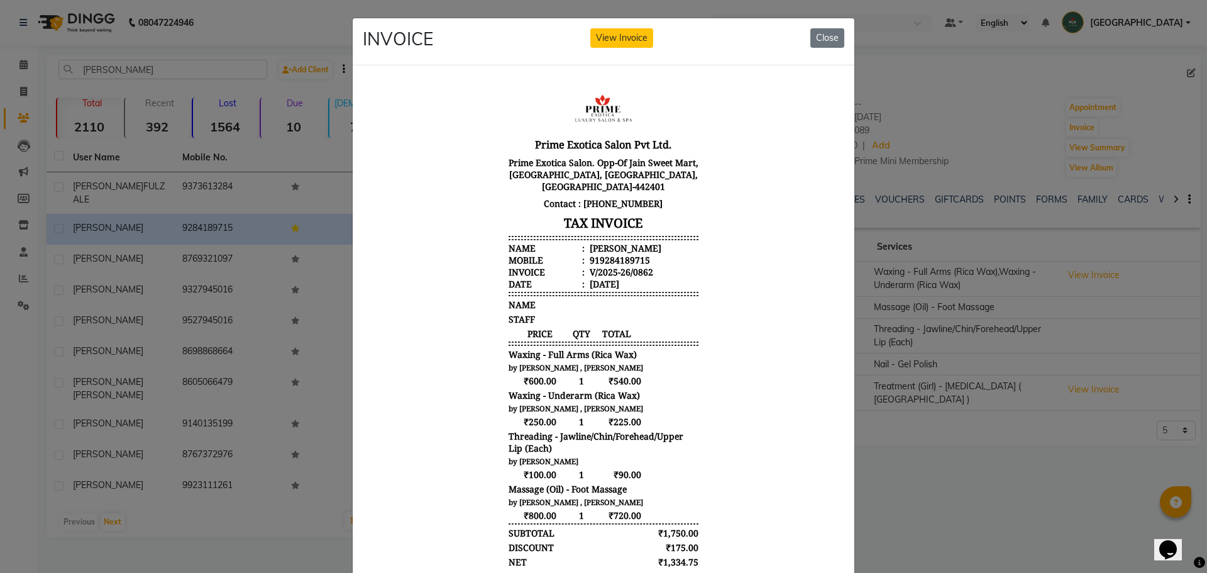
click at [435, 479] on ngb-modal-window "INVOICE View Invoice Close" at bounding box center [603, 286] width 1207 height 573
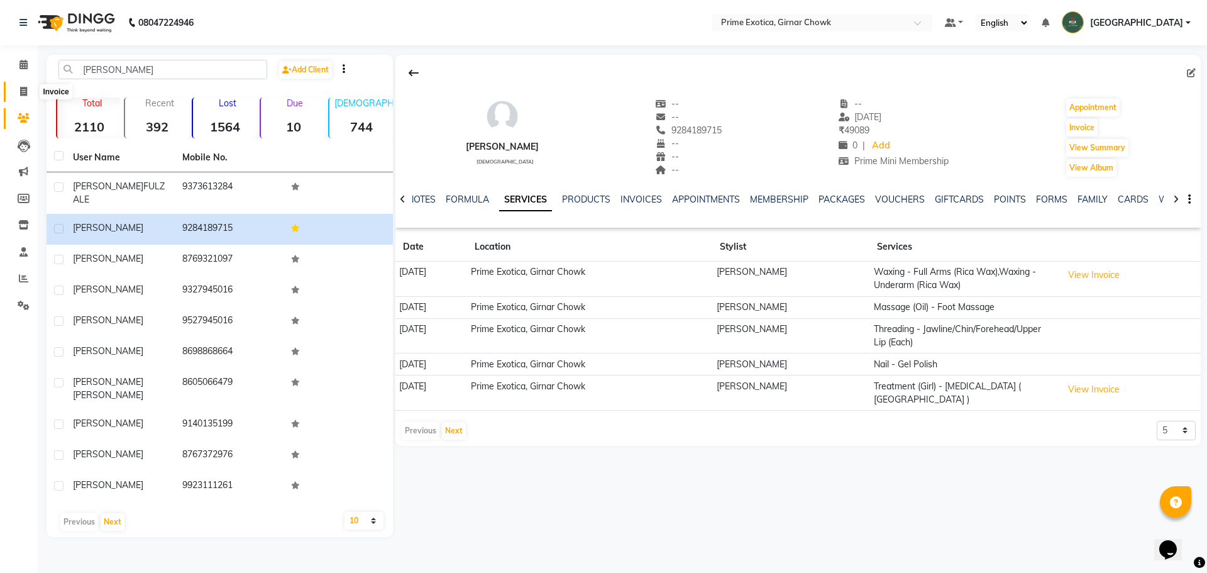
click at [23, 96] on icon at bounding box center [23, 91] width 7 height 9
select select "service"
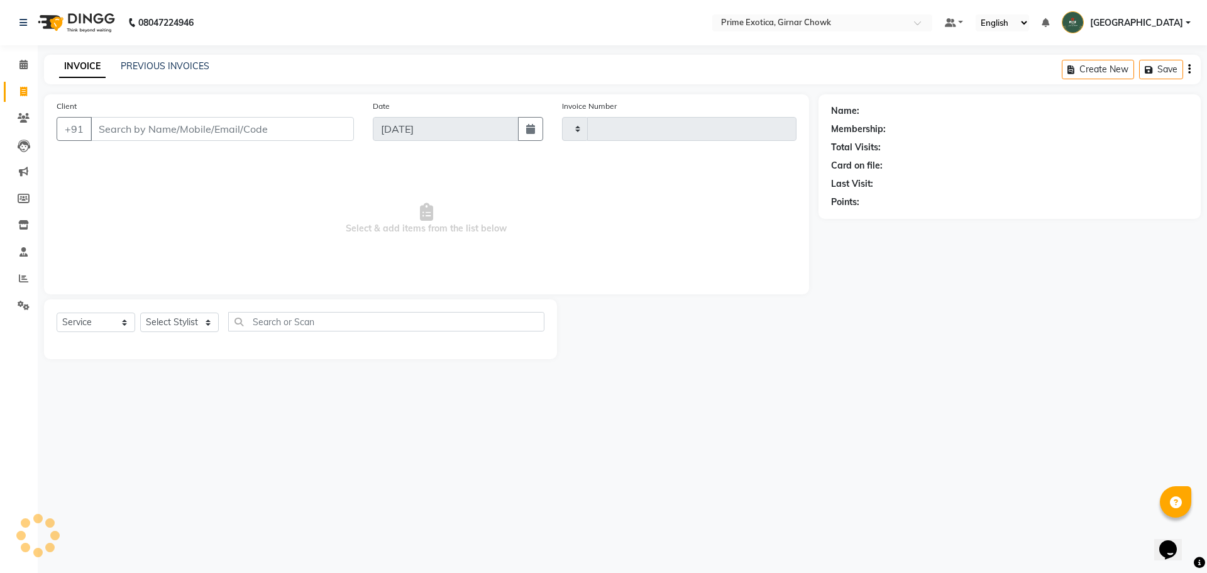
type input "0950"
select select "5796"
click at [140, 124] on input "Client" at bounding box center [222, 129] width 263 height 24
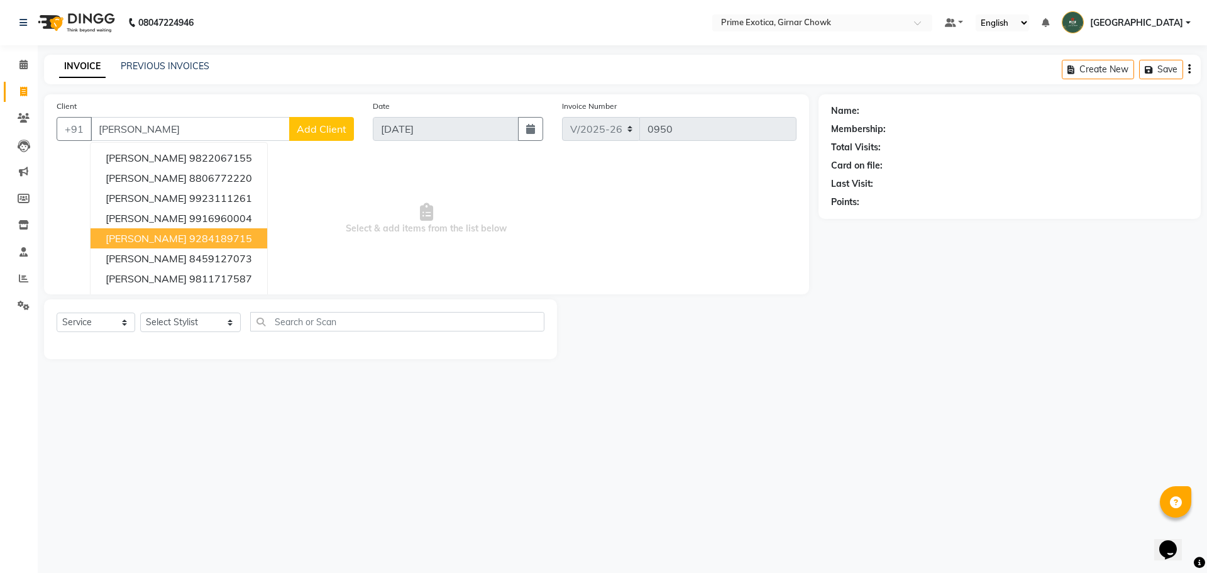
click at [193, 240] on ngb-highlight "9284189715" at bounding box center [220, 238] width 63 height 13
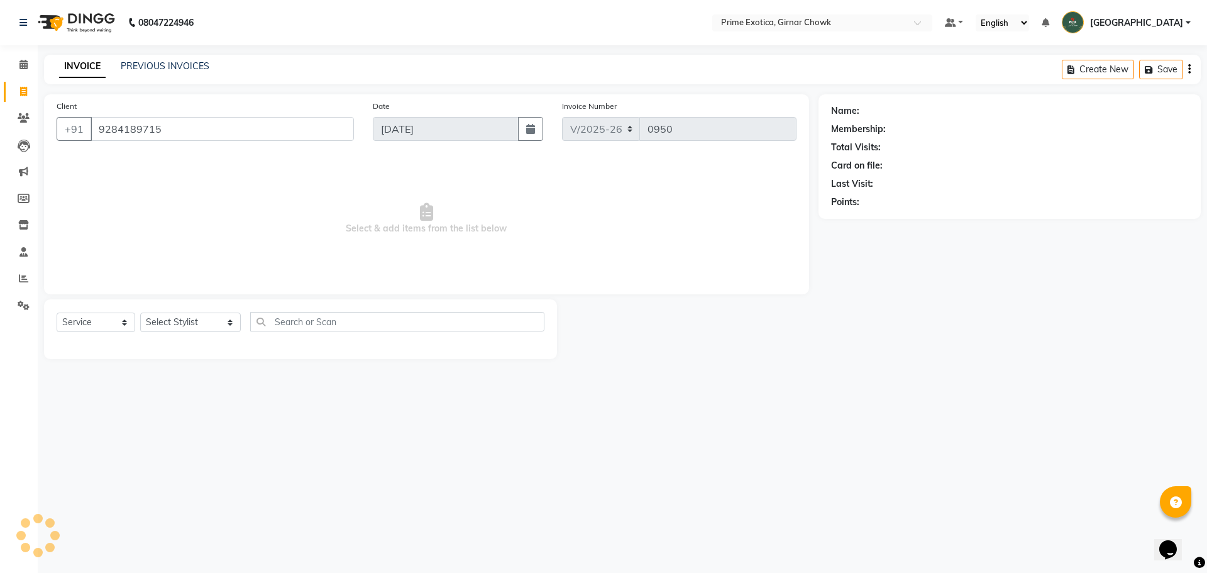
type input "9284189715"
select select "1: Object"
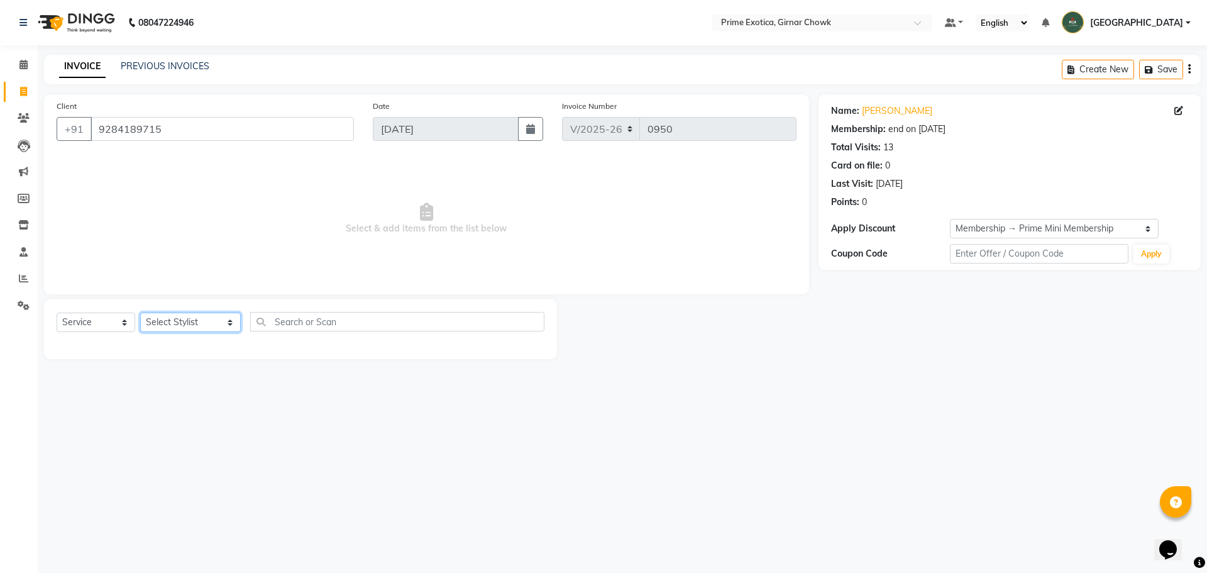
click at [189, 317] on select "Select Stylist [PERSON_NAME] ADMIN [PERSON_NAME] [PERSON_NAME] [PERSON_NAME] [P…" at bounding box center [190, 322] width 101 height 19
select select "40171"
click at [140, 313] on select "Select Stylist [PERSON_NAME] ADMIN [PERSON_NAME] [PERSON_NAME] [PERSON_NAME] [P…" at bounding box center [190, 322] width 101 height 19
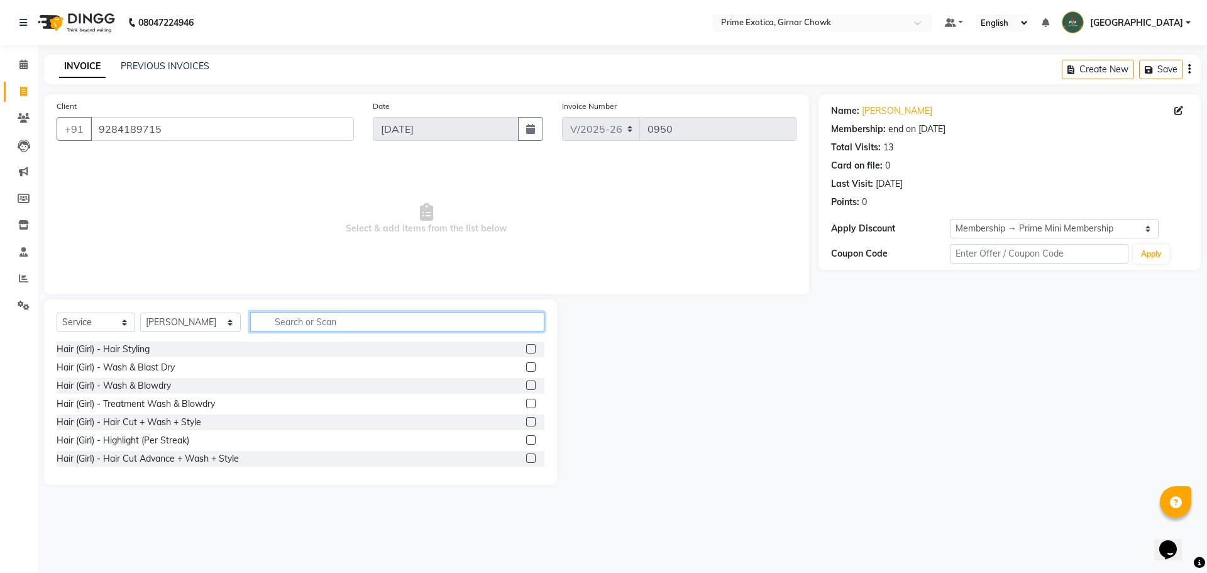
click at [267, 330] on input "text" at bounding box center [397, 321] width 294 height 19
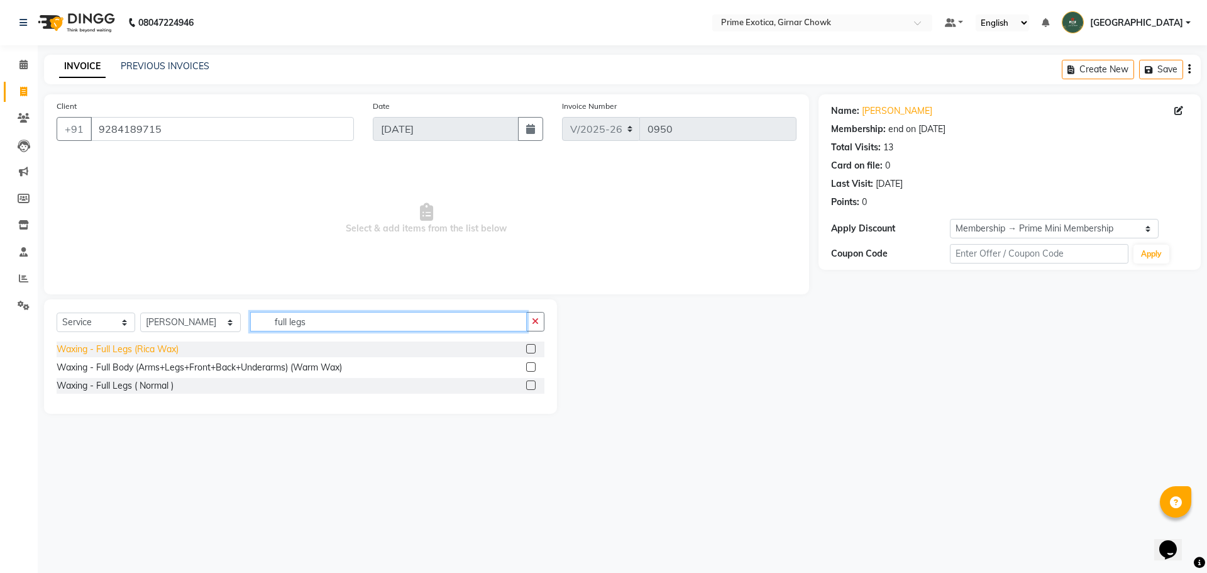
type input "full legs"
click at [122, 351] on div "Waxing - Full Legs (Rica Wax)" at bounding box center [118, 349] width 122 height 13
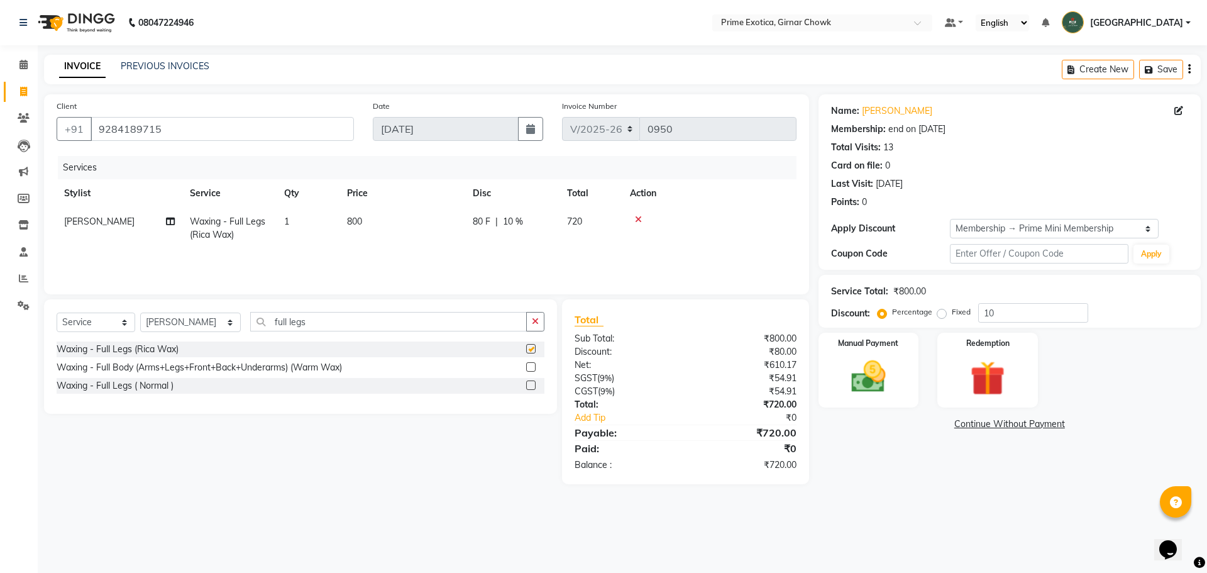
checkbox input "false"
click at [299, 327] on input "full legs" at bounding box center [388, 321] width 277 height 19
type input "f"
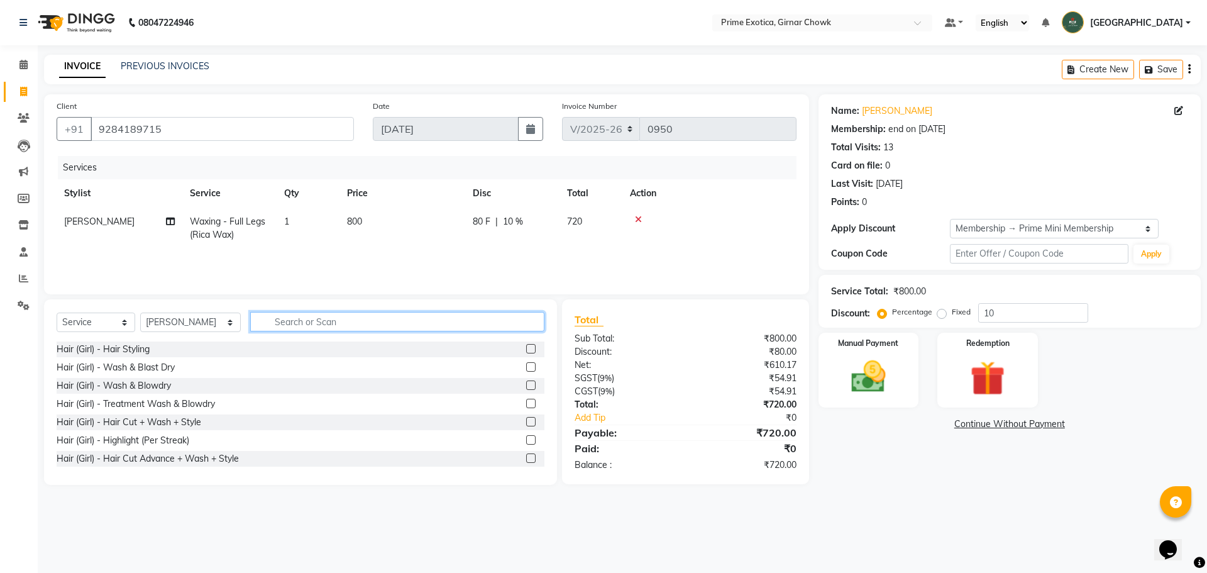
type input "g"
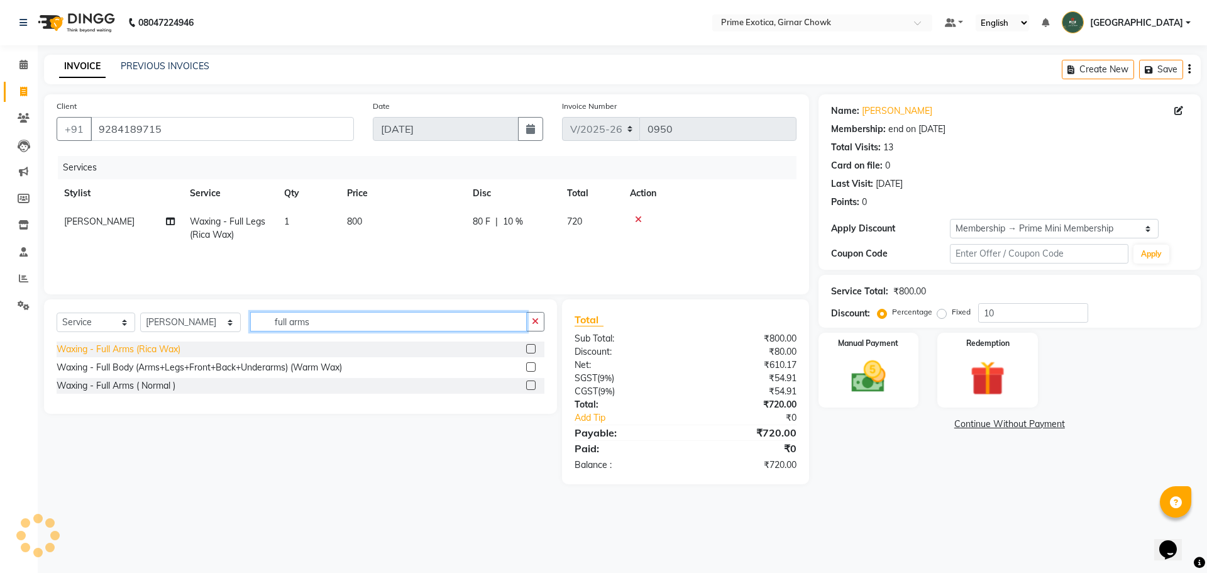
type input "full arms"
click at [139, 351] on div "Waxing - Full Arms (Rica Wax)" at bounding box center [119, 349] width 124 height 13
checkbox input "false"
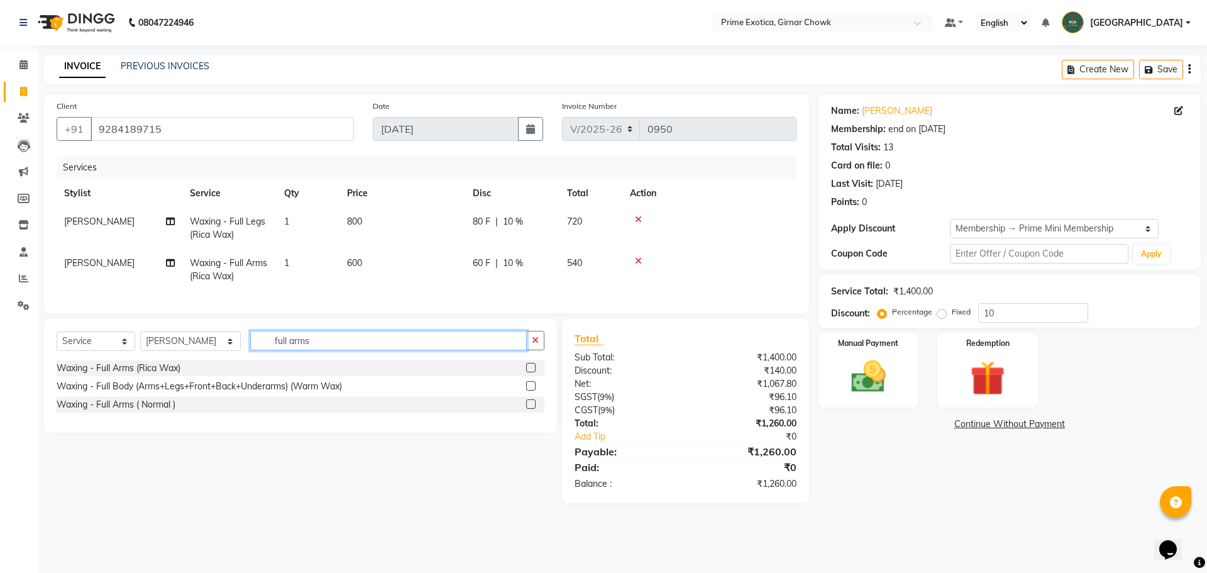
click at [324, 345] on input "full arms" at bounding box center [388, 340] width 277 height 19
type input "f"
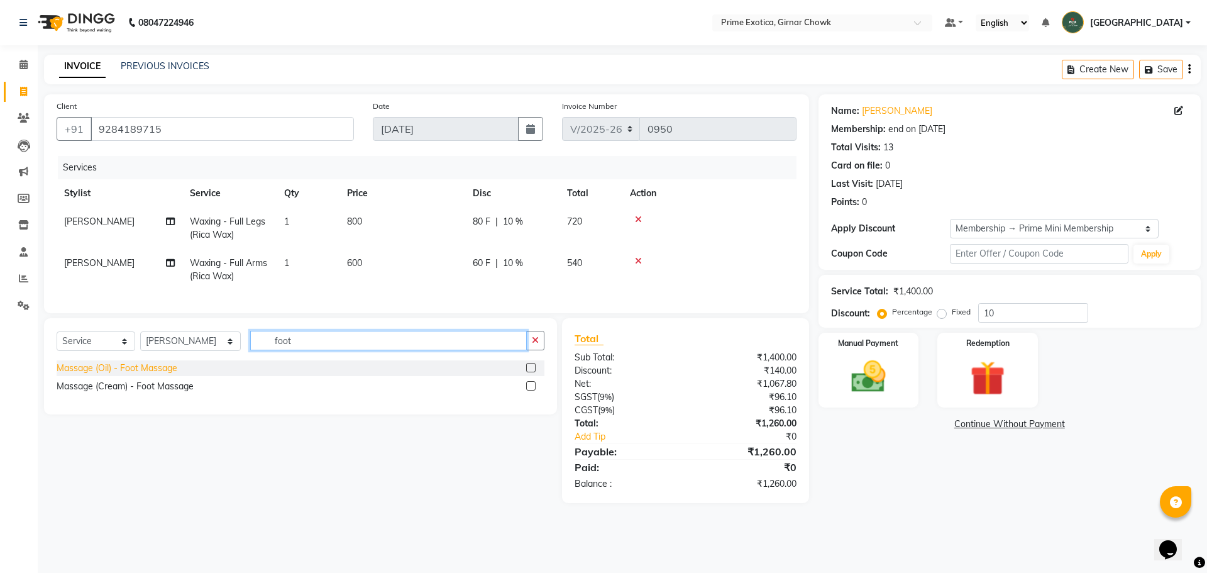
type input "foot"
click at [170, 371] on div "Massage (Oil) - Foot Massage" at bounding box center [117, 368] width 121 height 13
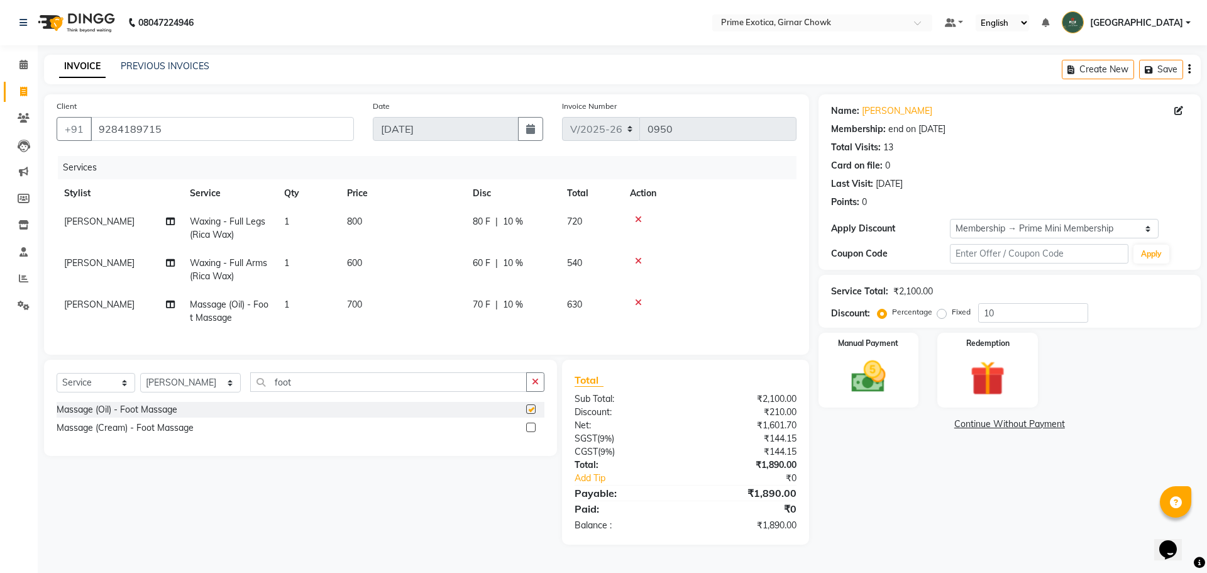
checkbox input "false"
click at [321, 311] on td "1" at bounding box center [308, 312] width 63 height 42
select select "40171"
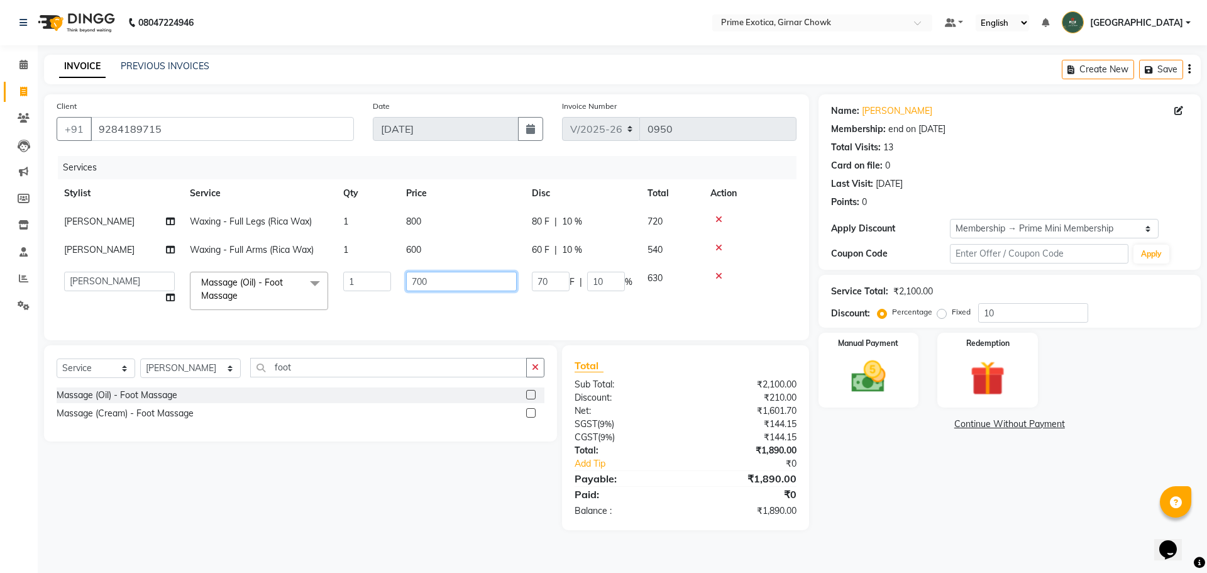
click at [416, 280] on input "700" at bounding box center [461, 281] width 111 height 19
type input "800"
click at [422, 246] on tbody "[PERSON_NAME] Waxing - Full Legs (Rica Wax) 1 800 80 F | 10 % 720 [PERSON_NAME]…" at bounding box center [427, 263] width 740 height 110
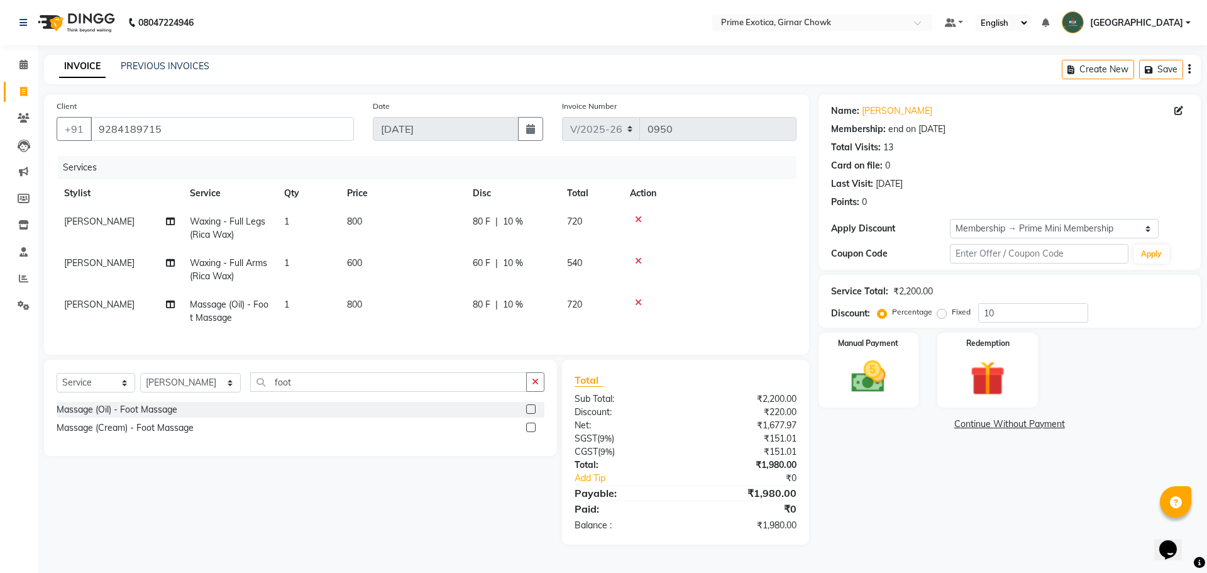
click at [417, 263] on td "600" at bounding box center [403, 270] width 126 height 42
select select "40171"
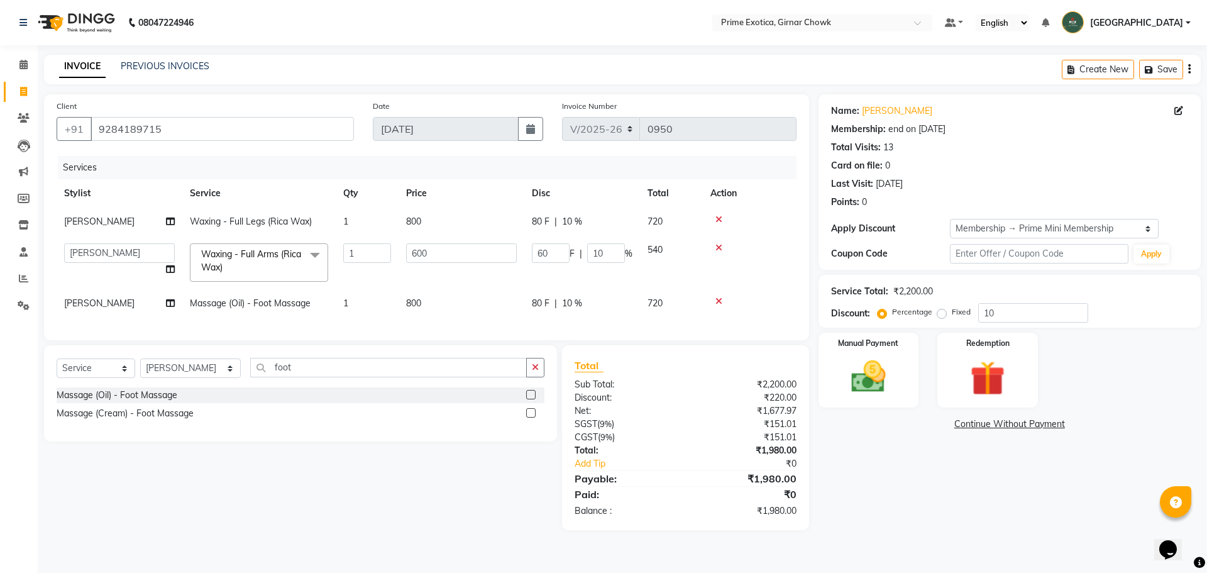
click at [416, 230] on td "800" at bounding box center [462, 222] width 126 height 28
select select "40171"
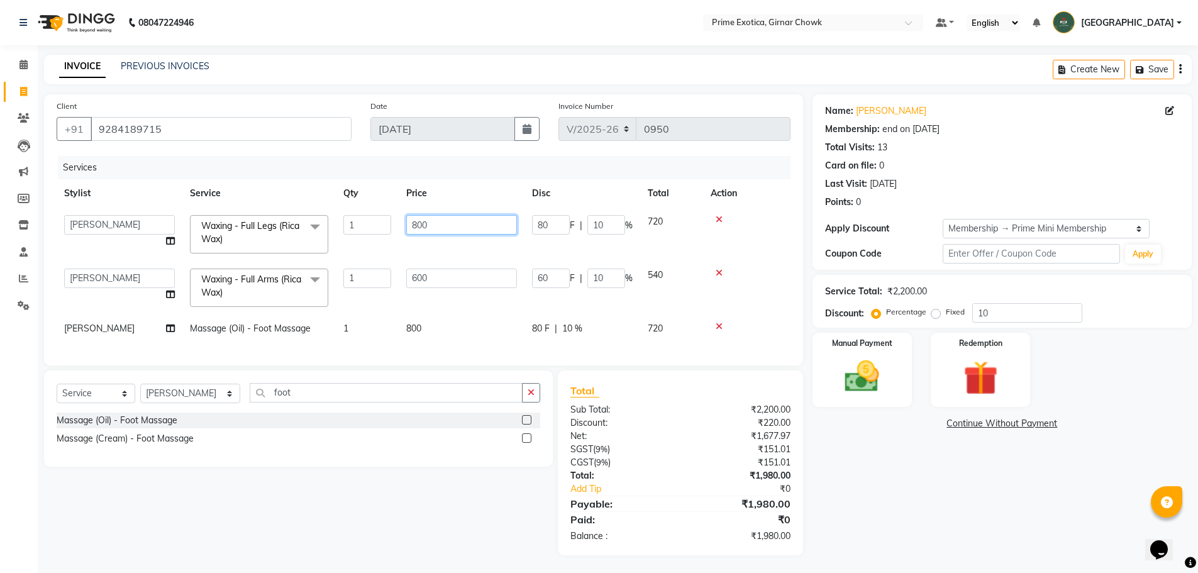
click at [416, 224] on input "800" at bounding box center [461, 224] width 111 height 19
type input "1000"
click at [435, 341] on div "Client [PHONE_NUMBER] Date [DATE] Invoice Number V/2025 V/[PHONE_NUMBER] Servic…" at bounding box center [423, 229] width 759 height 271
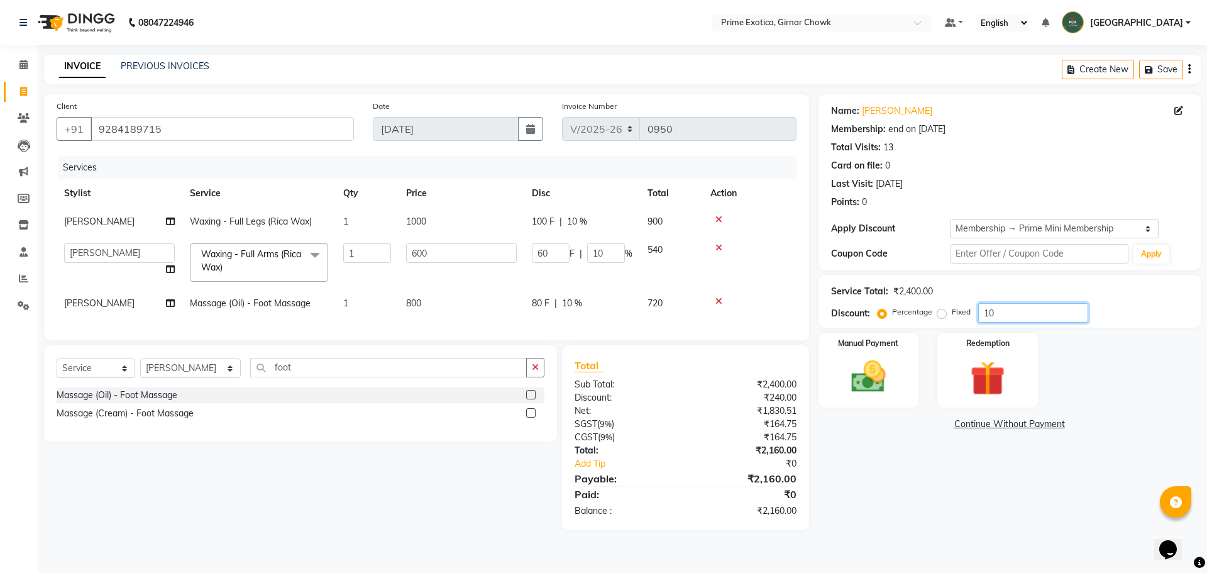
click at [435, 316] on input "10" at bounding box center [1033, 312] width 110 height 19
click at [310, 502] on div "Select Service Product Membership Package Voucher Prepaid Gift Card Select Styl…" at bounding box center [296, 437] width 523 height 185
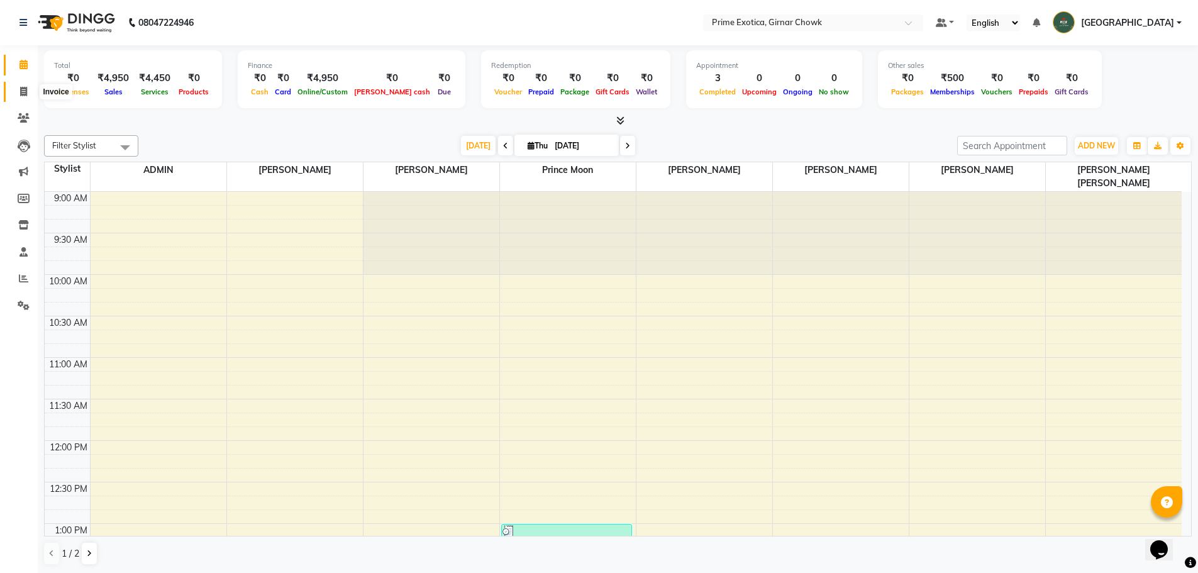
click at [30, 92] on span at bounding box center [24, 92] width 22 height 14
select select "service"
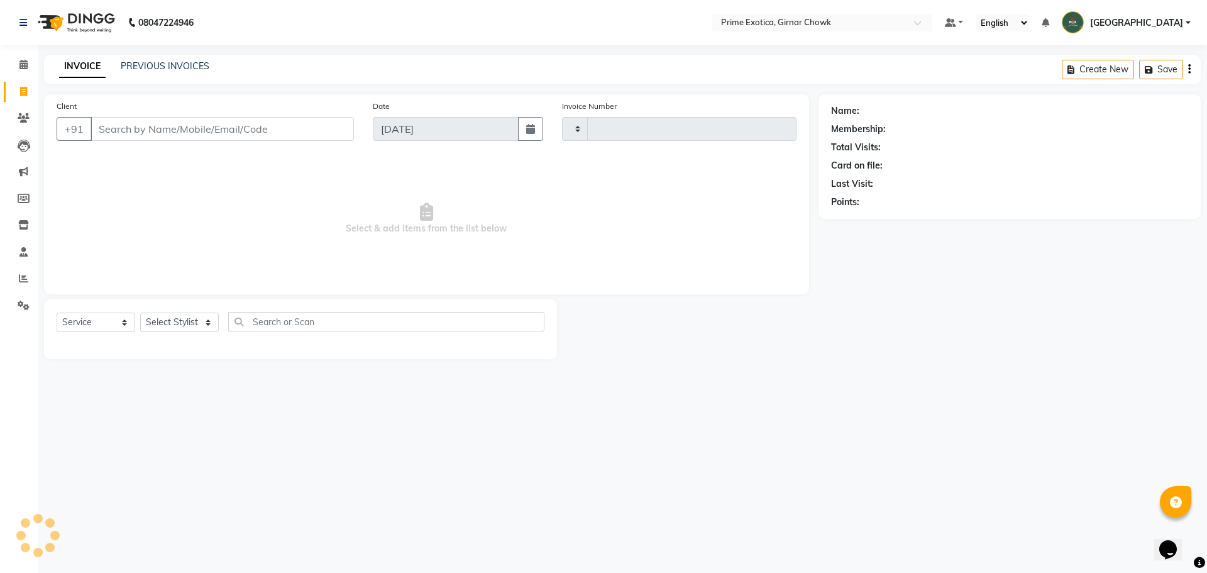
type input "0950"
select select "5796"
click at [296, 133] on input "Client" at bounding box center [222, 129] width 263 height 24
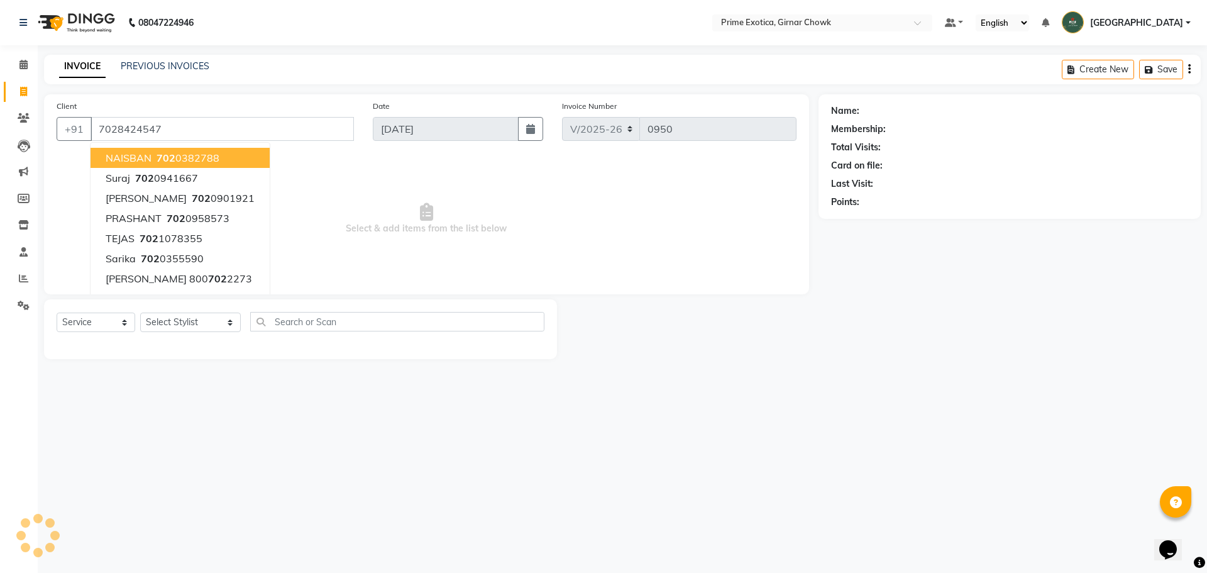
type input "7028424547"
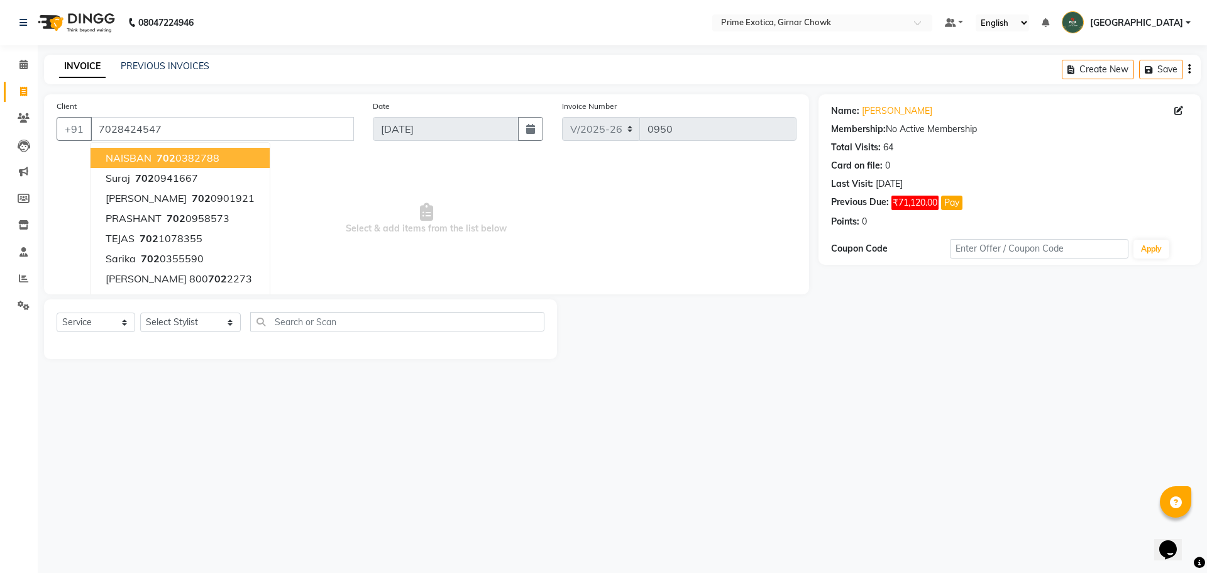
click at [291, 180] on span "Select & add items from the list below" at bounding box center [427, 219] width 740 height 126
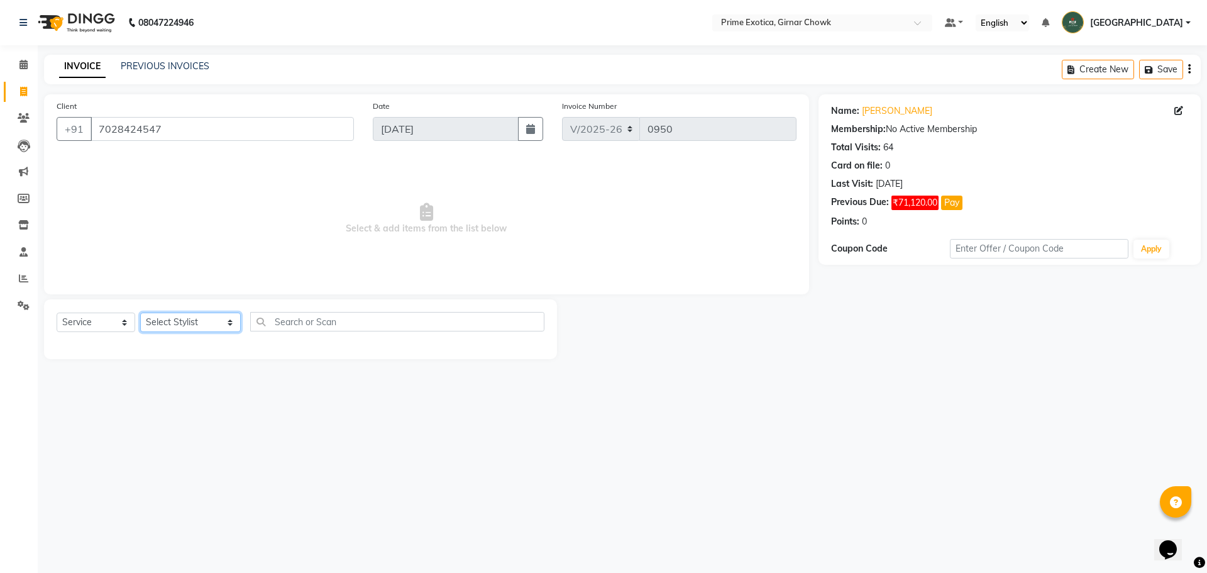
click at [157, 319] on select "Select Stylist [PERSON_NAME] ADMIN [PERSON_NAME] [PERSON_NAME] [PERSON_NAME] [P…" at bounding box center [190, 322] width 101 height 19
select select "40139"
click at [140, 313] on select "Select Stylist [PERSON_NAME] ADMIN [PERSON_NAME] [PERSON_NAME] [PERSON_NAME] [P…" at bounding box center [190, 322] width 101 height 19
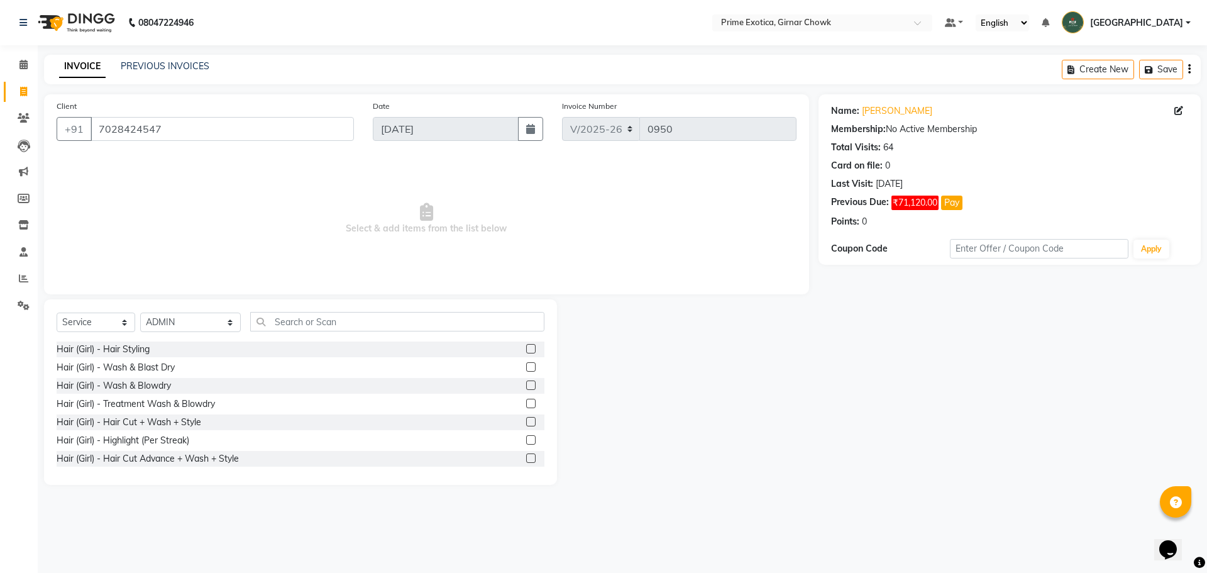
click at [208, 370] on div "Hair (Girl) - Wash & Blast Dry" at bounding box center [301, 368] width 488 height 16
click at [166, 367] on div "Hair (Girl) - Wash & Blast Dry" at bounding box center [116, 367] width 118 height 13
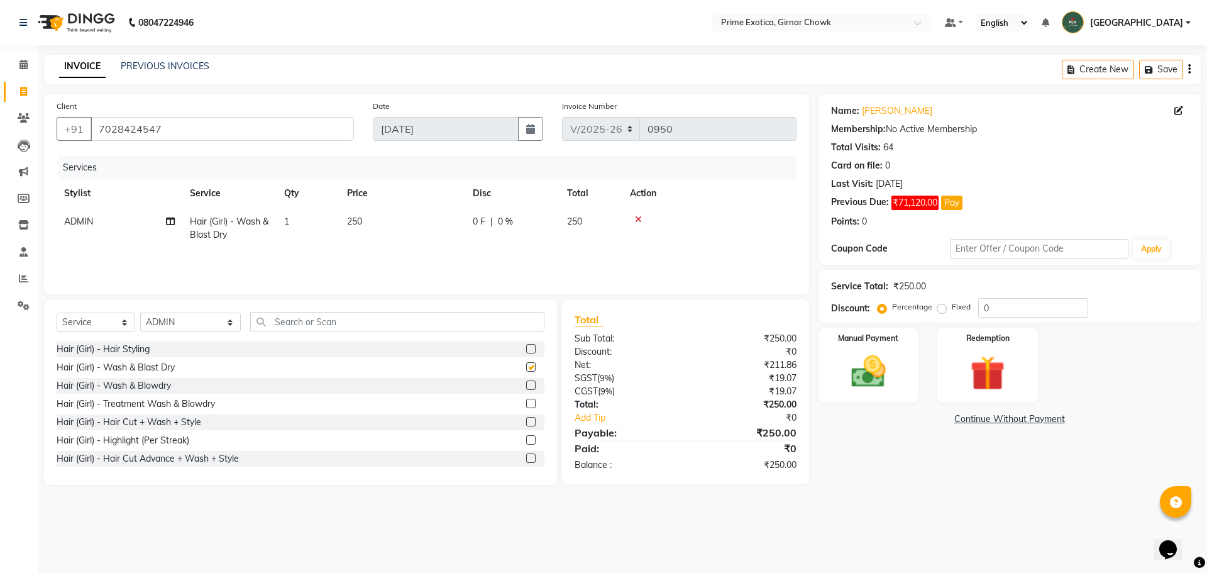
checkbox input "false"
